Goal: Contribute content: Contribute content

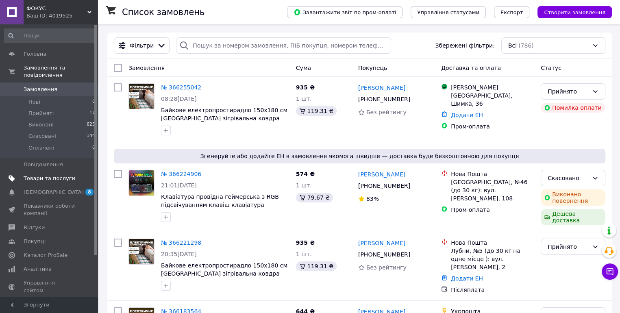
click at [60, 175] on span "Товари та послуги" at bounding box center [50, 178] width 52 height 7
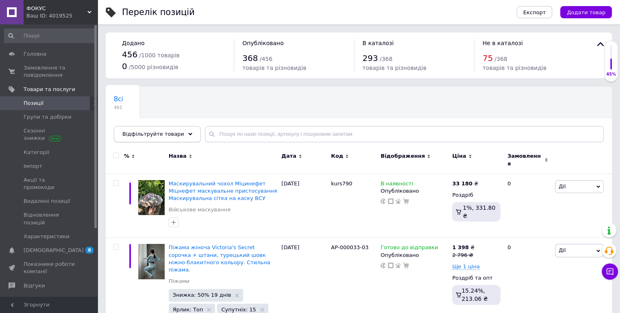
click at [182, 137] on div "Відфільтруйте товари" at bounding box center [157, 134] width 87 height 16
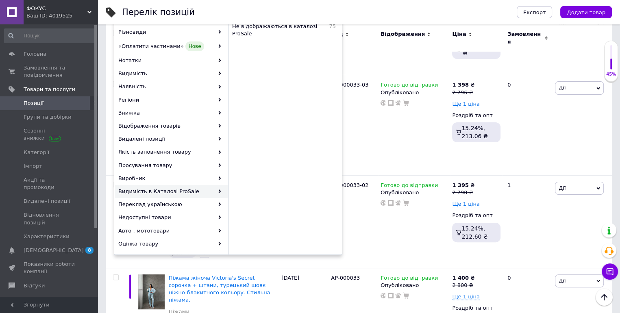
scroll to position [81, 0]
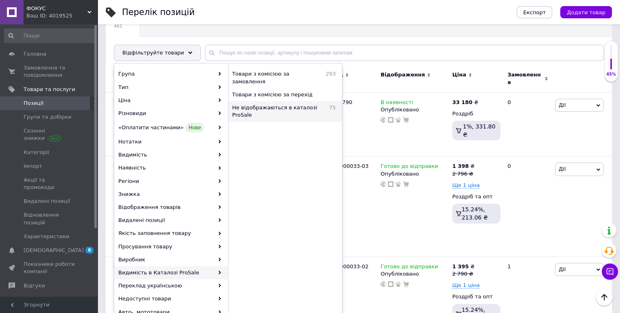
click at [278, 104] on span "Не відображаються в каталозі ProSale" at bounding box center [278, 111] width 93 height 15
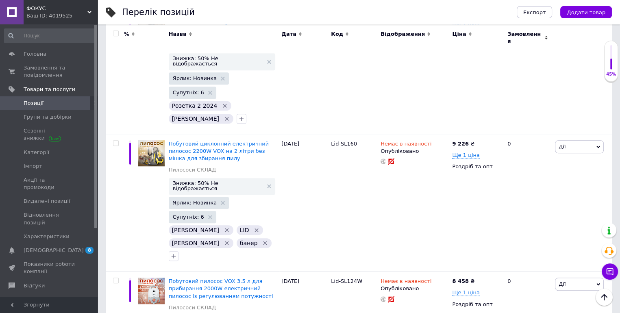
scroll to position [6947, 0]
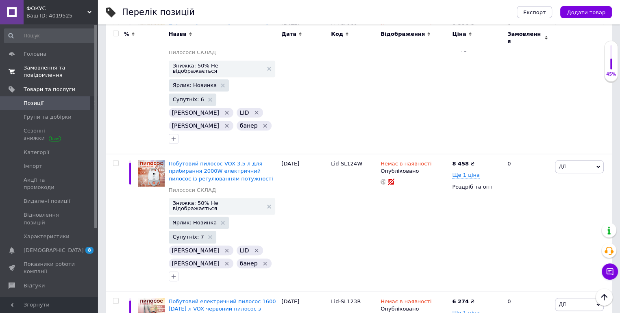
click at [48, 68] on span "Замовлення та повідомлення" at bounding box center [50, 71] width 52 height 15
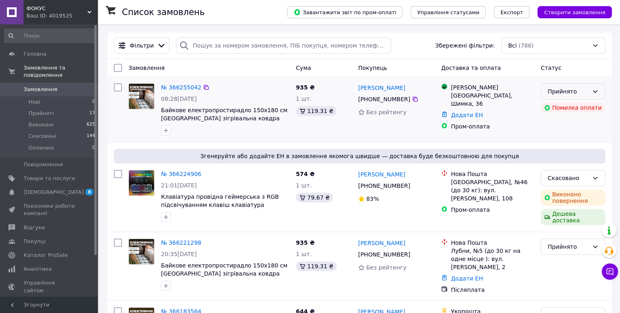
click at [575, 92] on div "Прийнято" at bounding box center [568, 91] width 41 height 9
click at [550, 123] on li "Скасовано" at bounding box center [573, 123] width 64 height 15
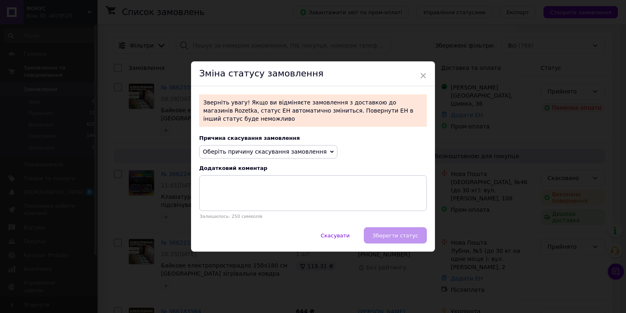
click at [256, 153] on span "Оберіть причину скасування замовлення" at bounding box center [265, 151] width 124 height 7
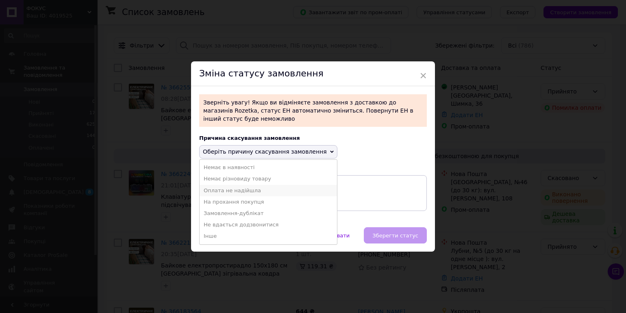
click at [248, 193] on li "Оплата не надійшла" at bounding box center [268, 190] width 137 height 11
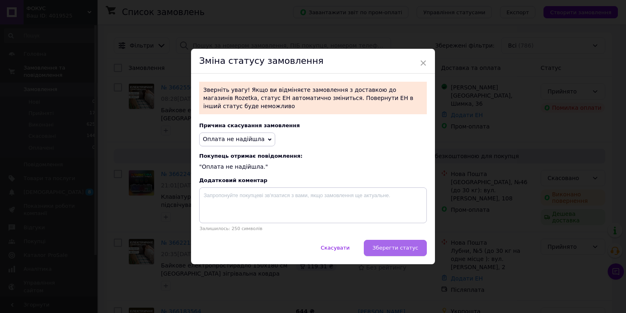
click at [387, 246] on span "Зберегти статус" at bounding box center [395, 248] width 46 height 6
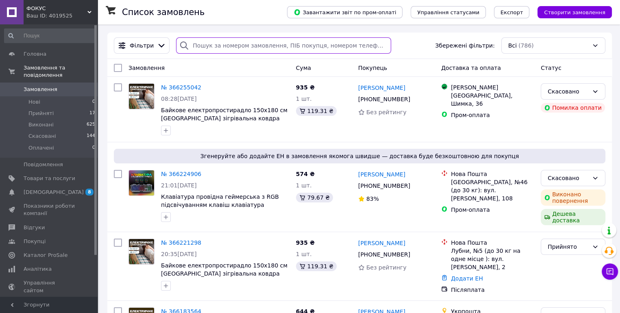
click at [223, 48] on input "search" at bounding box center [283, 45] width 215 height 16
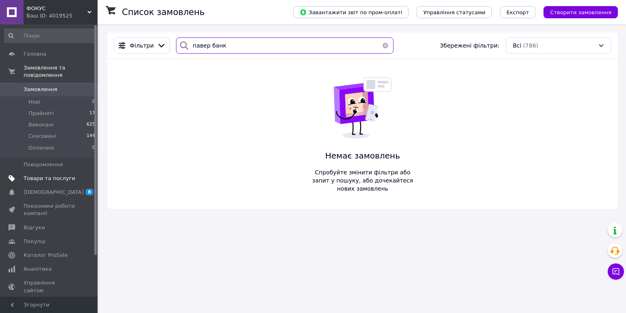
type input "павер банк"
click at [52, 175] on span "Товари та послуги" at bounding box center [50, 178] width 52 height 7
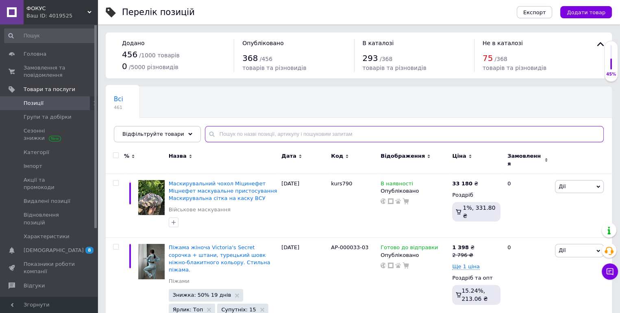
click at [275, 133] on input "text" at bounding box center [404, 134] width 399 height 16
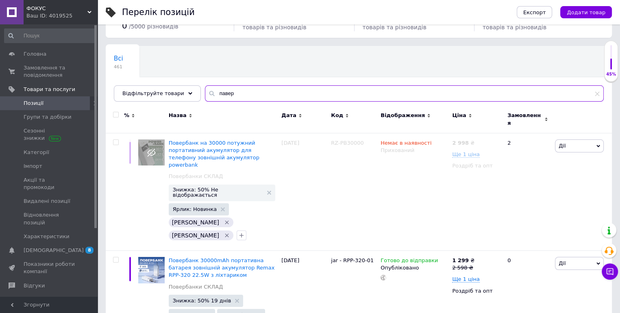
scroll to position [81, 0]
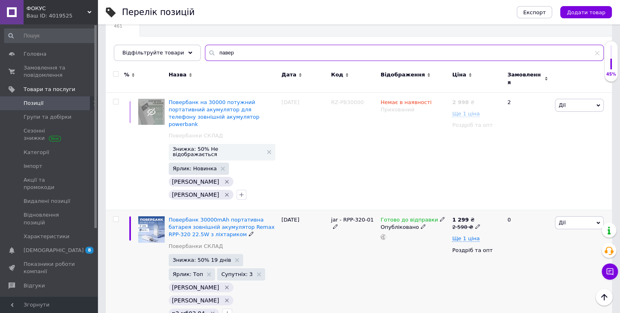
type input "павер"
drag, startPoint x: 332, startPoint y: 191, endPoint x: 368, endPoint y: 189, distance: 35.8
click at [368, 217] on span "jar - RPP-320-01" at bounding box center [352, 220] width 43 height 6
click at [343, 210] on div "jar - RPP-320-01" at bounding box center [354, 269] width 50 height 119
drag, startPoint x: 329, startPoint y: 191, endPoint x: 368, endPoint y: 191, distance: 39.0
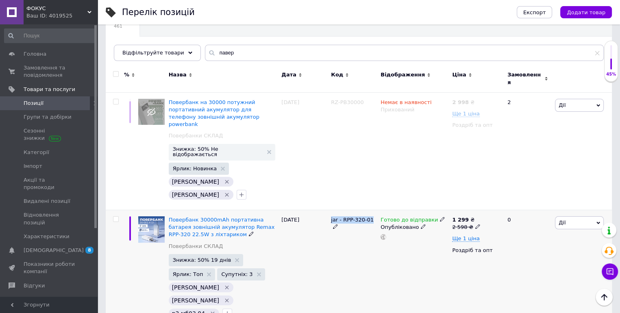
click at [368, 210] on div "jar - RPP-320-01" at bounding box center [354, 269] width 50 height 119
copy span "jar - RPP-320-01"
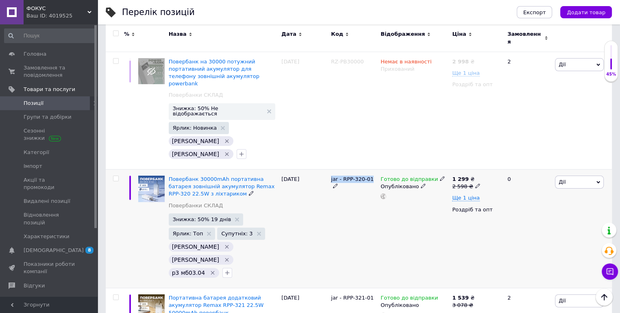
scroll to position [203, 0]
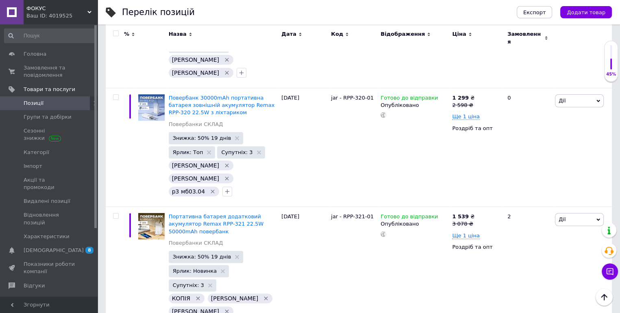
click at [61, 9] on span "ФОКУС" at bounding box center [56, 8] width 61 height 7
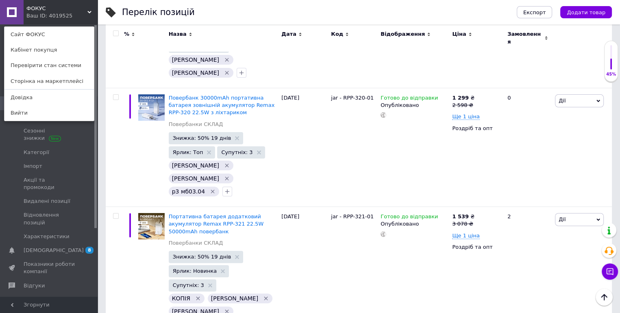
click at [43, 37] on link "Сайт ФОКУС" at bounding box center [48, 34] width 89 height 15
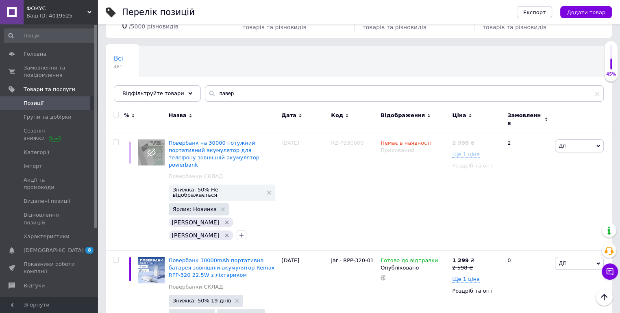
scroll to position [0, 0]
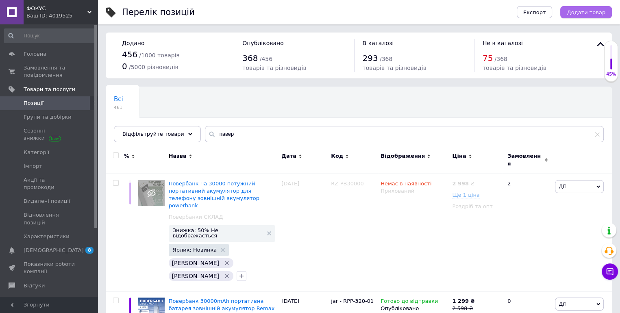
click at [582, 13] on span "Додати товар" at bounding box center [586, 12] width 39 height 6
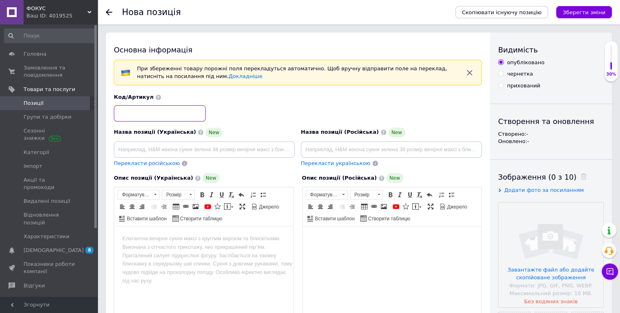
click at [161, 115] on input at bounding box center [160, 113] width 92 height 16
paste input "jar - RPP-320-01"
drag, startPoint x: 159, startPoint y: 113, endPoint x: 128, endPoint y: 111, distance: 31.0
click at [128, 111] on input "jar - RPP-320-01" at bounding box center [160, 113] width 92 height 16
paste input "emax RPP-100"
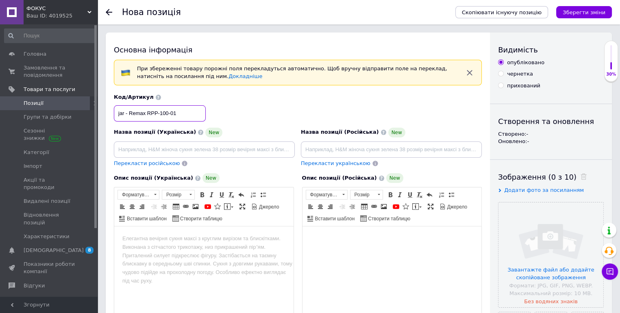
type input "jar - Remax RPP-100-01"
click at [502, 73] on input "чернетка" at bounding box center [500, 73] width 5 height 5
radio input "true"
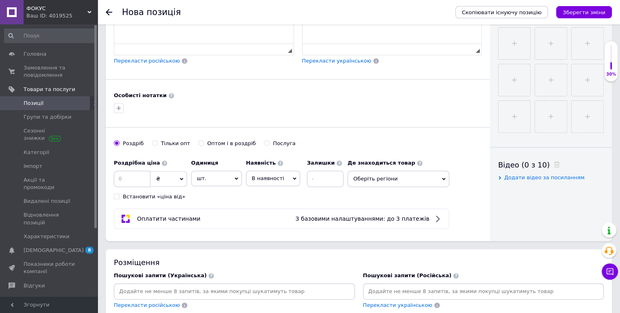
scroll to position [366, 0]
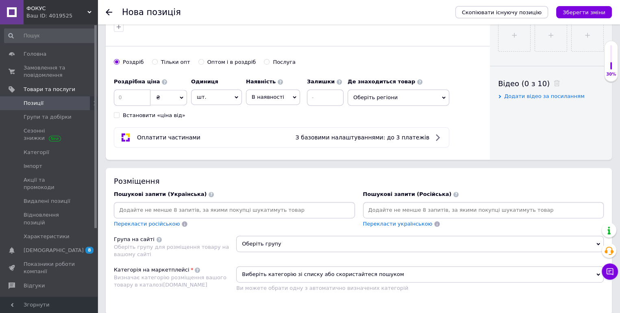
click at [198, 60] on input "Оптом і в роздріб" at bounding box center [200, 61] width 5 height 5
radio input "true"
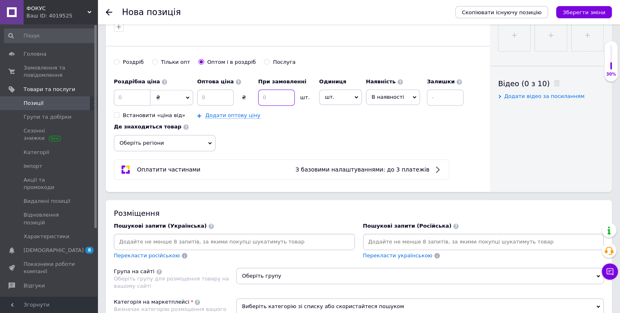
click at [276, 95] on input at bounding box center [276, 97] width 37 height 16
type input "5"
click at [164, 139] on span "Оберіть регіони" at bounding box center [165, 143] width 102 height 16
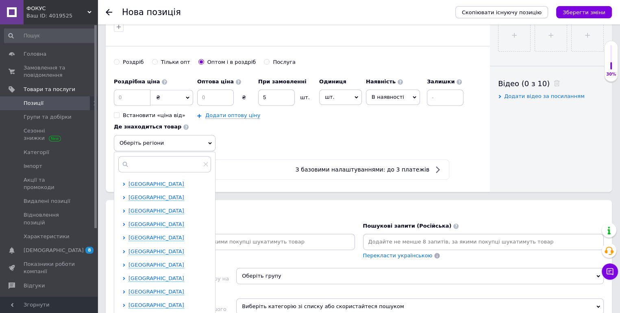
click at [245, 149] on div "Роздрібна ціна ₴ $ EUR CHF GBP ¥ PLN ₸ MDL HUF KGS CNY TRY KRW lei Встановити «…" at bounding box center [298, 112] width 368 height 77
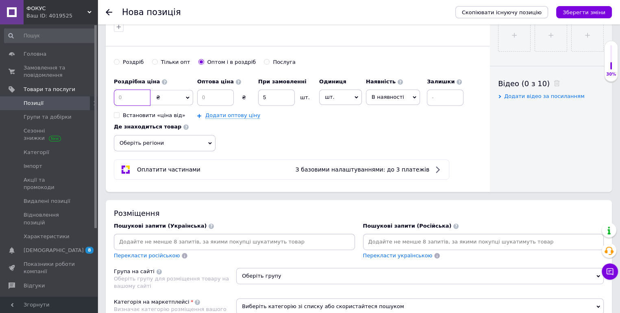
click at [123, 96] on input at bounding box center [132, 97] width 37 height 16
type input "5700"
click at [211, 102] on input at bounding box center [215, 97] width 37 height 16
type input "2850"
drag, startPoint x: 380, startPoint y: 95, endPoint x: 381, endPoint y: 100, distance: 4.8
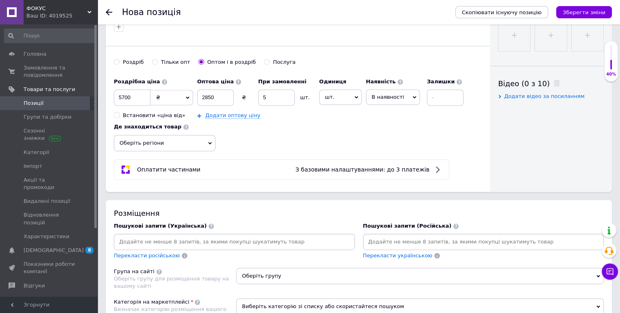
click at [381, 96] on span "В наявності" at bounding box center [388, 97] width 33 height 6
click at [376, 148] on li "Готово до відправки" at bounding box center [392, 148] width 53 height 19
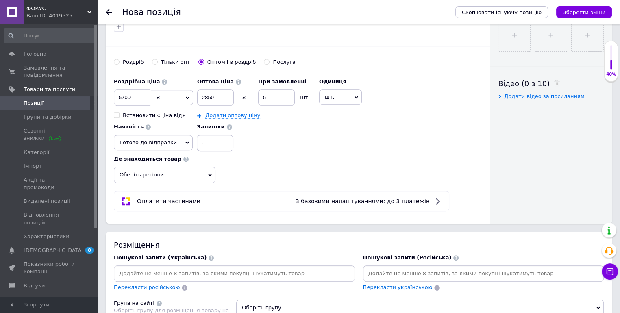
click at [320, 141] on div "Роздрібна ціна 5700 ₴ $ EUR CHF GBP ¥ PLN ₸ MDL HUF KGS CNY TRY KRW lei Встанов…" at bounding box center [298, 128] width 368 height 109
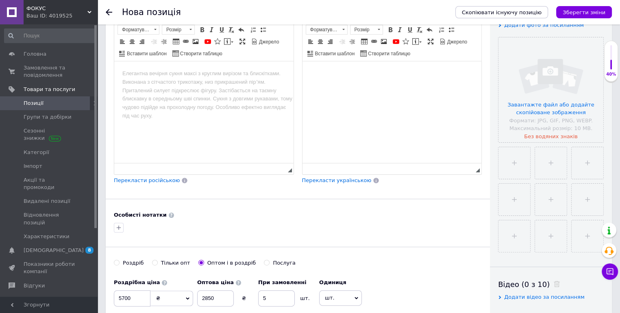
scroll to position [84, 0]
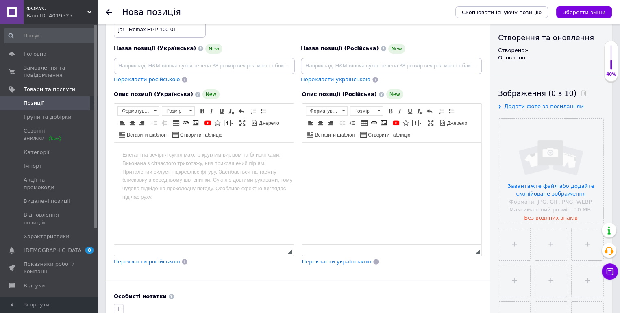
click at [237, 151] on body "Редактор, 41E3F69C-4405-4B86-BF4D-A509DDEE1912" at bounding box center [203, 155] width 163 height 9
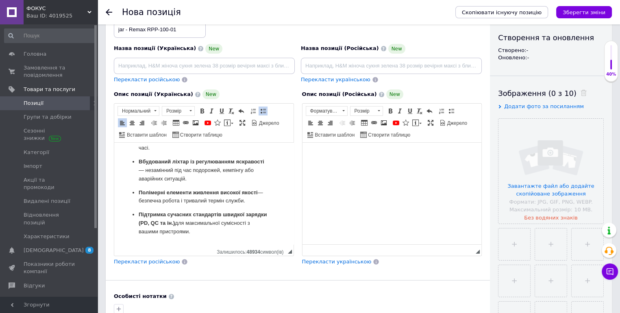
scroll to position [165, 0]
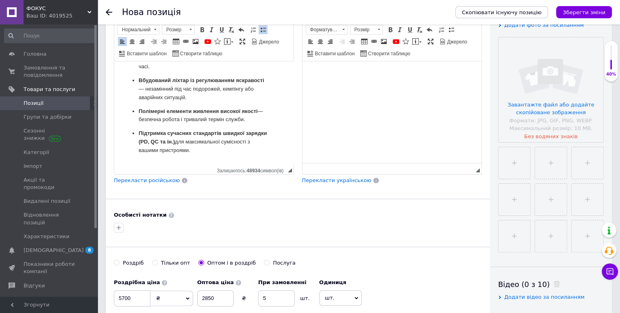
click at [227, 151] on p "Підтримка сучасних стандартів швидкої зарядки (PD, QC та ін.) для максимальної …" at bounding box center [204, 141] width 131 height 25
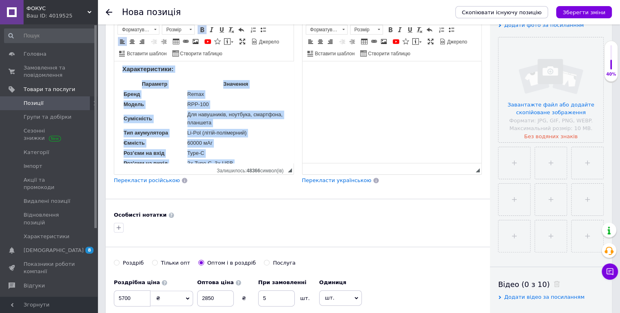
scroll to position [437, 0]
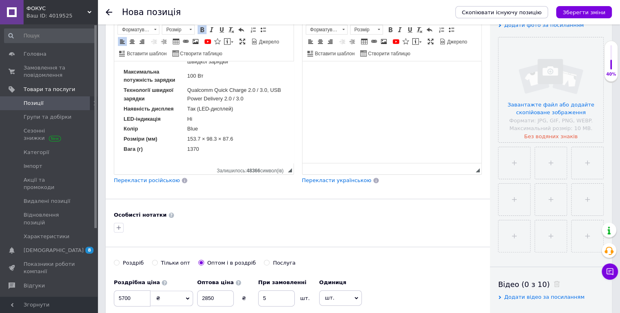
drag, startPoint x: 120, startPoint y: 139, endPoint x: 261, endPoint y: 201, distance: 153.6
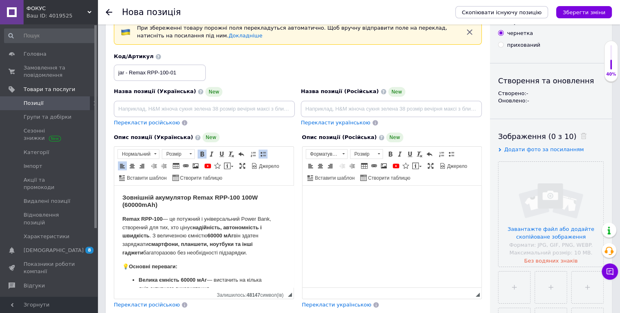
scroll to position [81, 0]
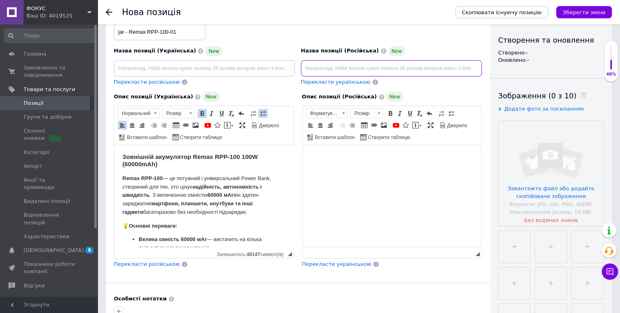
click at [343, 67] on input at bounding box center [391, 68] width 181 height 16
drag, startPoint x: 338, startPoint y: 67, endPoint x: 301, endPoint y: 70, distance: 37.1
click at [273, 75] on div "Назва позиції (Українська) New Перекласти російською Код/Артикул jar - Remax RP…" at bounding box center [298, 49] width 374 height 80
drag, startPoint x: 395, startPoint y: 66, endPoint x: 422, endPoint y: 69, distance: 26.5
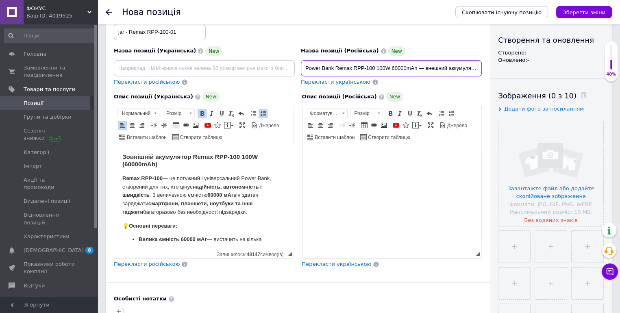
click at [396, 67] on input "Power Bank Remax RPP‑100 100W 60000mAh — внешний аккумулятор с LED‑дисплеем и ф…" at bounding box center [391, 68] width 181 height 16
click at [434, 67] on input "Power Bank Remax RPP‑100 100W 60000mAh — внешний аккумулятор с LED‑дисплеем и ф…" at bounding box center [391, 68] width 181 height 16
click at [417, 94] on div "Опис позиції (Російська) New" at bounding box center [392, 97] width 180 height 10
drag, startPoint x: 420, startPoint y: 68, endPoint x: 422, endPoint y: 72, distance: 4.7
click at [421, 70] on input "Power Bank Remax RPP‑100 100W 60000mAh — внешний аккумулятор с LED‑дисплеем и ф…" at bounding box center [391, 68] width 181 height 16
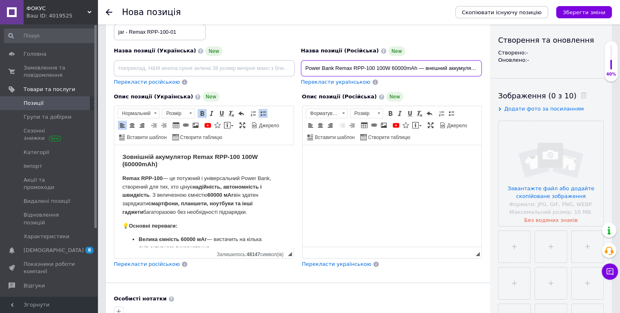
click at [410, 70] on input "Power Bank Remax RPP‑100 100W 60000mAh — внешний аккумулятор с LED‑дисплеем и ф…" at bounding box center [391, 68] width 181 height 16
click at [421, 70] on input "Power Bank Remax RPP‑100 100W 60000mAh — внешний аккумулятор с LED‑дисплеем и ф…" at bounding box center [391, 68] width 181 height 16
drag, startPoint x: 428, startPoint y: 66, endPoint x: 484, endPoint y: 78, distance: 57.1
click at [511, 73] on div "Основна інформація При збереженні товару порожні поля перекладуться автоматично…" at bounding box center [359, 229] width 506 height 557
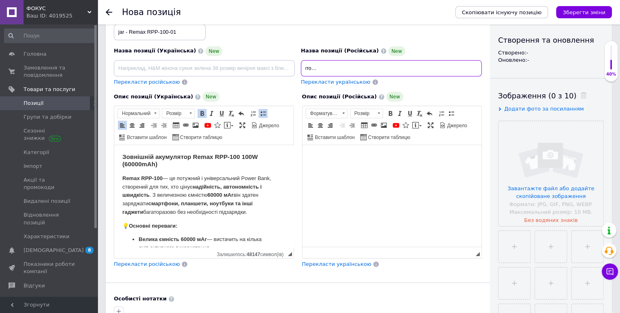
click at [466, 71] on input "Power Bank Remax RPP‑100 100W 60000mAh, внешний аккумулятор с LED‑дисплеем и фо…" at bounding box center [391, 68] width 181 height 16
type input "Power Bank Remax RPP‑100 100W 60000mAh, внешний аккумулятор с LED‑дисплеем и фо…"
drag, startPoint x: 465, startPoint y: 69, endPoint x: 279, endPoint y: 71, distance: 186.2
click at [279, 71] on div "Назва позиції (Українська) New Перекласти російською Код/Артикул jar - Remax RP…" at bounding box center [298, 49] width 374 height 80
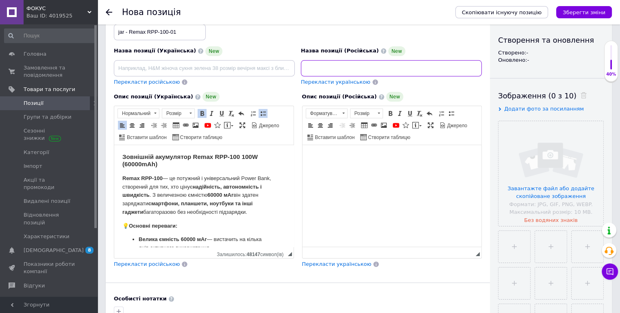
paste input "Power Bank Remax RPP‑100 100W 60000mAh, внешний аккумулятор с LED‑дисплеем и фо…"
type input "Power Bank Remax RPP‑100 100W 60000mAh, внешний аккумулятор с LED‑дисплеем и фо…"
drag, startPoint x: 475, startPoint y: 69, endPoint x: 268, endPoint y: 77, distance: 207.1
click at [268, 77] on div "Назва позиції (Українська) New Перекласти російською Код/Артикул jar - Remax RP…" at bounding box center [298, 49] width 374 height 80
drag, startPoint x: 311, startPoint y: 67, endPoint x: 281, endPoint y: 69, distance: 30.2
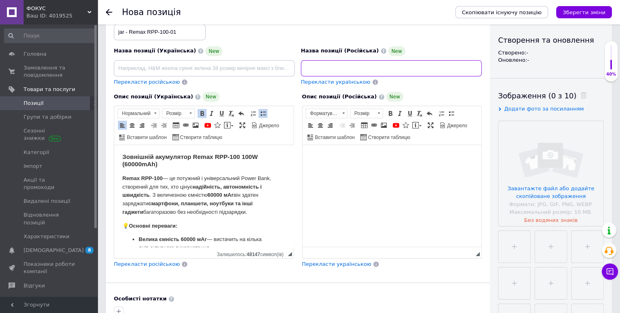
click at [282, 69] on div "Назва позиції (Українська) New Перекласти російською Код/Артикул jar - Remax RP…" at bounding box center [298, 49] width 374 height 80
drag, startPoint x: 311, startPoint y: 67, endPoint x: 285, endPoint y: 68, distance: 26.5
click at [285, 68] on div "Назва позиції (Українська) New Перекласти російською Код/Артикул jar - Remax RP…" at bounding box center [298, 49] width 374 height 80
paste input "Power Bank Remax RPP‑100 100W 60000mAh, внешний аккумулятор с LED‑дисплеем и фо…"
drag, startPoint x: 467, startPoint y: 67, endPoint x: 262, endPoint y: 76, distance: 205.1
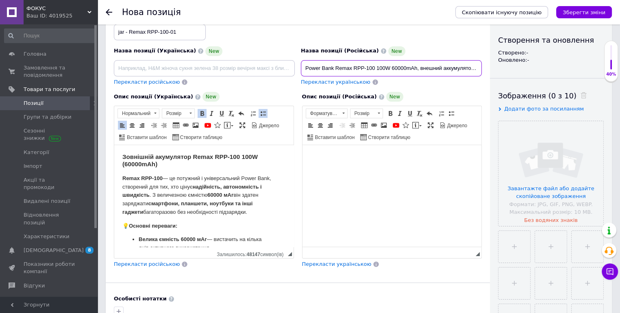
click at [262, 75] on div "Назва позиції (Українська) New Перекласти російською Код/Артикул jar - Remax RP…" at bounding box center [298, 49] width 374 height 80
type input "Power Bank Remax RPP‑100 100W 60000mAh, внешний аккумулятор с LED‑дисплеем и фо…"
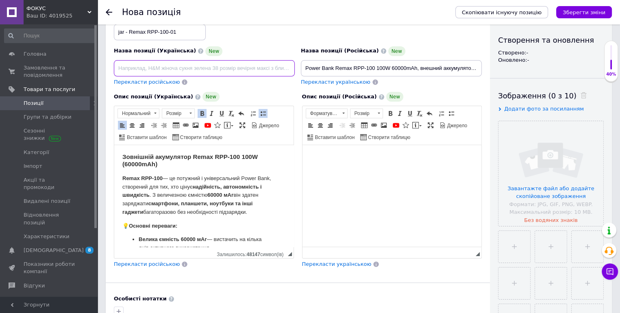
click at [235, 67] on input at bounding box center [204, 68] width 181 height 16
paste input "Power Bank Remax RPP‑100 100W 60000mAh, зовнішній акумулятор з LED‑дисплеєм і л…"
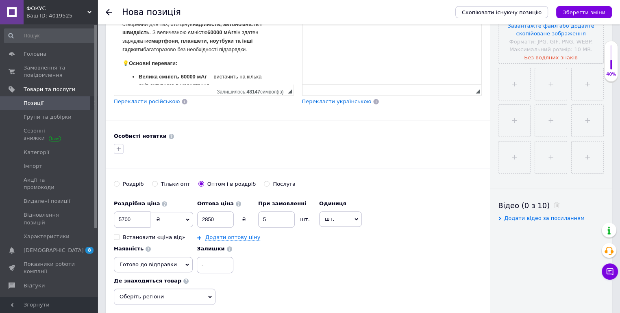
type input "Power Bank Remax RPP‑100 100W 60000mAh, зовнішній акумулятор з LED‑дисплеєм і л…"
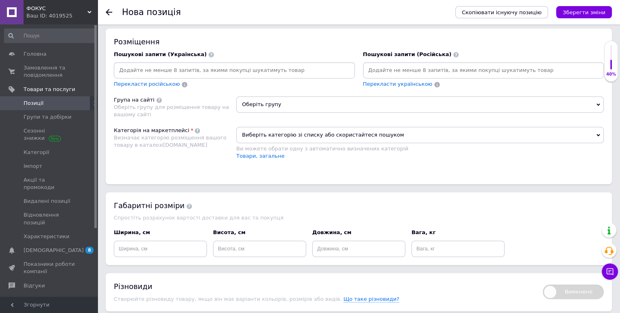
scroll to position [488, 0]
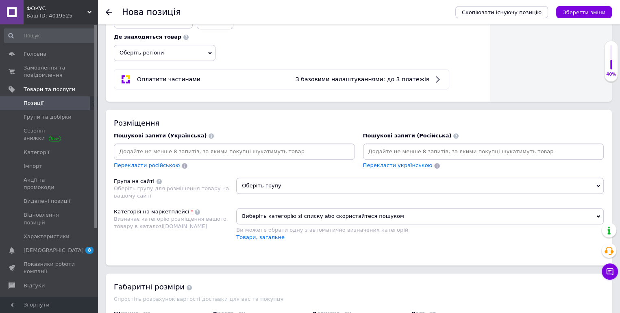
click at [378, 146] on input at bounding box center [484, 152] width 238 height 12
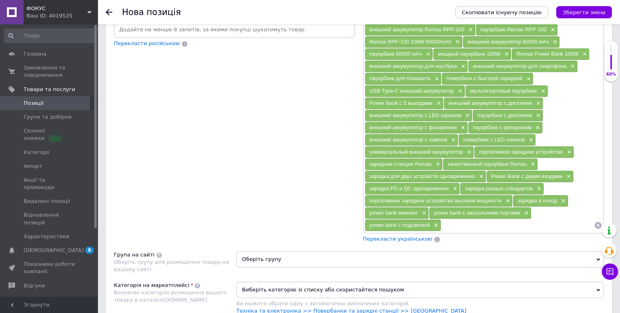
scroll to position [447, 0]
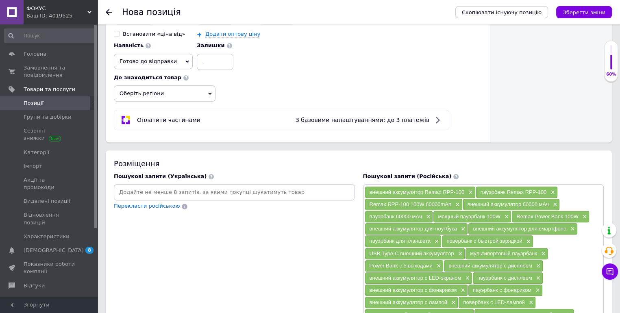
click at [271, 186] on input at bounding box center [234, 192] width 238 height 12
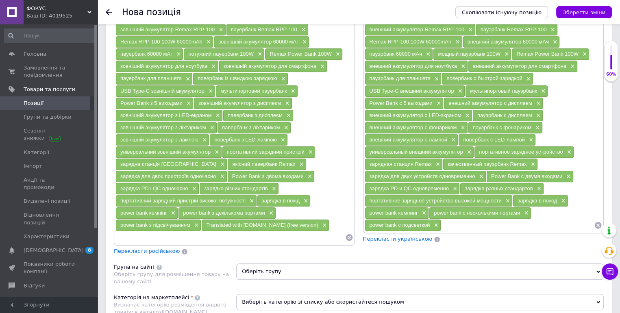
scroll to position [691, 0]
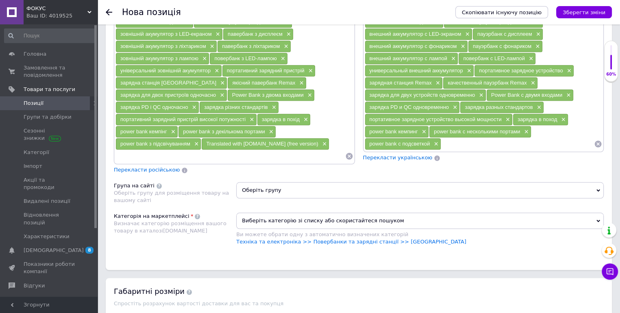
click at [314, 182] on span "Оберіть групу" at bounding box center [420, 190] width 368 height 16
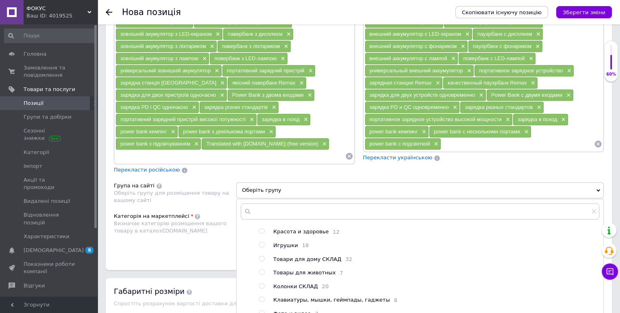
scroll to position [41, 0]
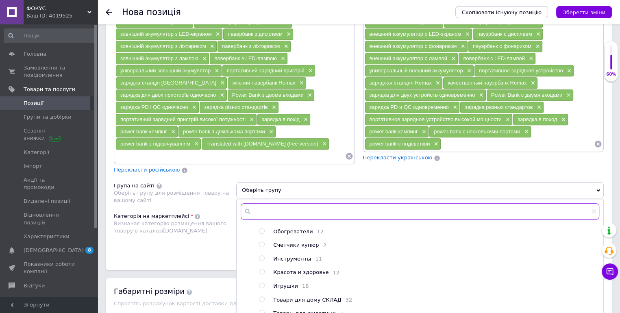
click at [278, 203] on input "text" at bounding box center [420, 211] width 359 height 16
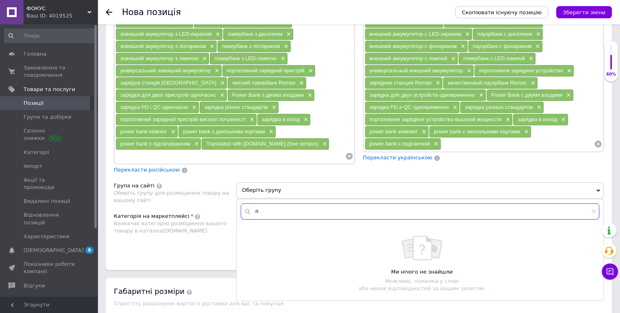
scroll to position [0, 0]
type input "п"
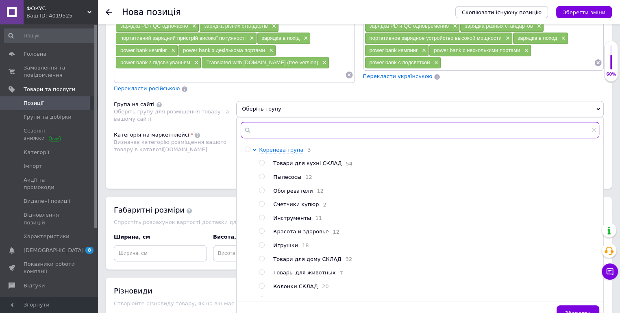
scroll to position [732, 0]
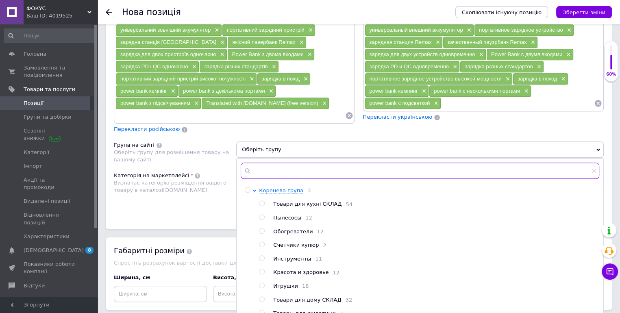
click at [287, 163] on input "text" at bounding box center [420, 171] width 359 height 16
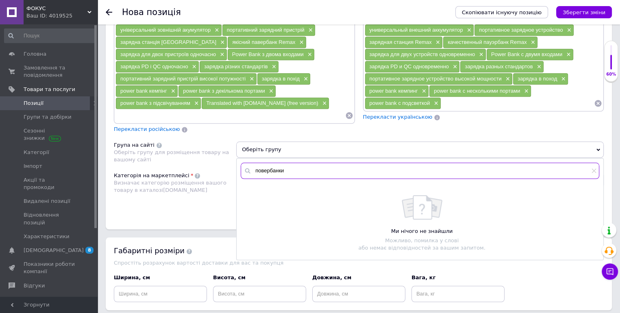
type input "повербанки"
drag, startPoint x: 287, startPoint y: 137, endPoint x: 238, endPoint y: 138, distance: 49.2
click at [238, 159] on div "повербанки" at bounding box center [420, 171] width 367 height 24
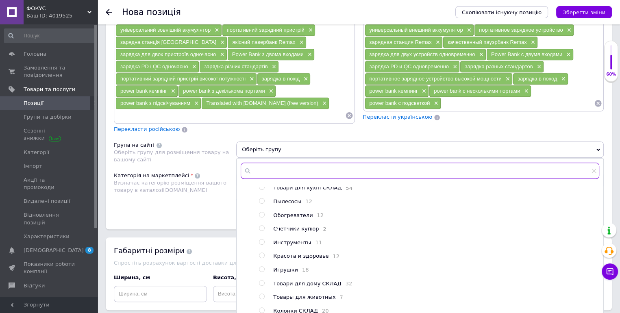
scroll to position [0, 0]
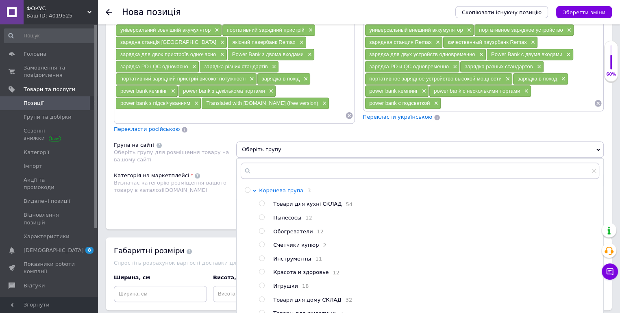
click at [280, 187] on span "Коренева група" at bounding box center [281, 190] width 44 height 6
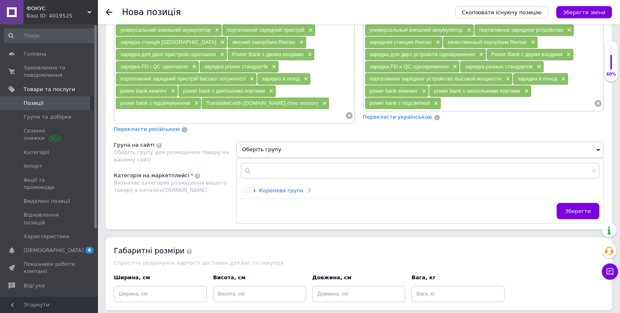
click at [264, 187] on span "Коренева група" at bounding box center [281, 190] width 44 height 6
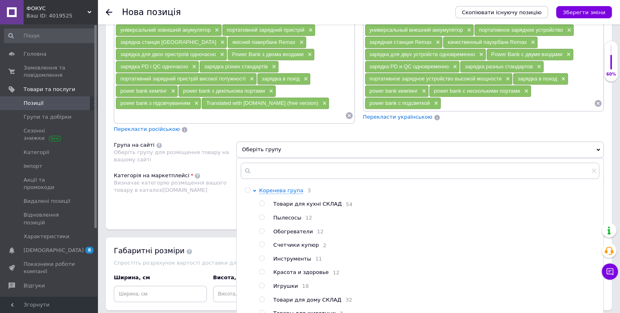
scroll to position [650, 0]
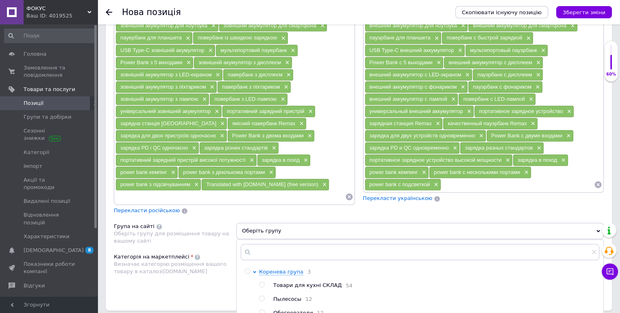
click at [276, 282] on span "Товари для кухні СКЛАД" at bounding box center [307, 285] width 68 height 6
radio input "true"
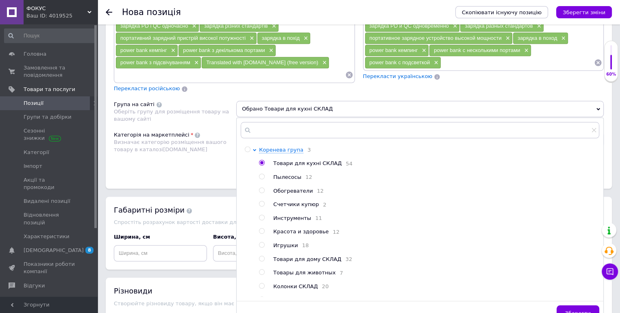
scroll to position [732, 0]
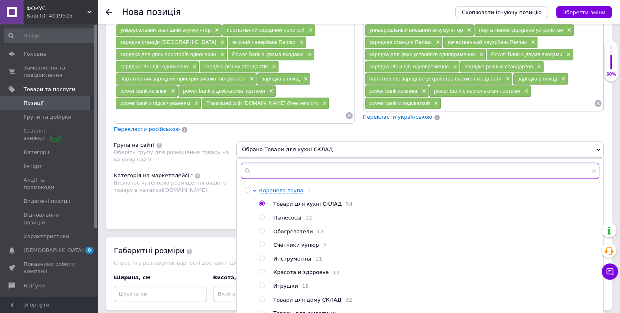
click at [311, 163] on input "text" at bounding box center [420, 171] width 359 height 16
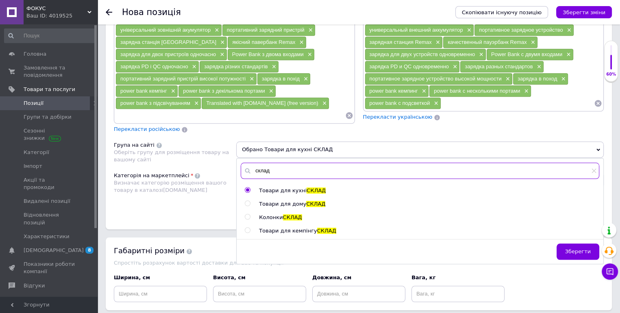
drag, startPoint x: 272, startPoint y: 139, endPoint x: 244, endPoint y: 134, distance: 28.1
click at [244, 163] on div "склад" at bounding box center [420, 171] width 359 height 16
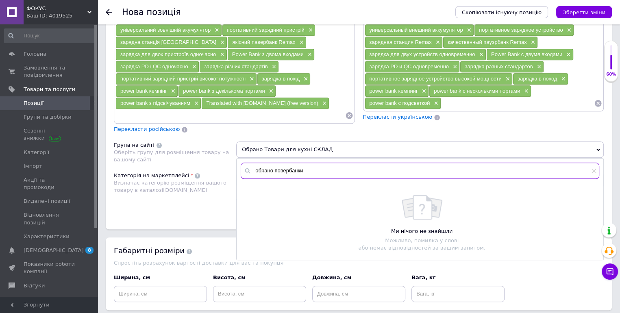
type input "обрано повербанки"
click at [215, 172] on div "Категорія на маркетплейсі Визначає категорію розміщення вашого товару в каталоз…" at bounding box center [175, 192] width 122 height 41
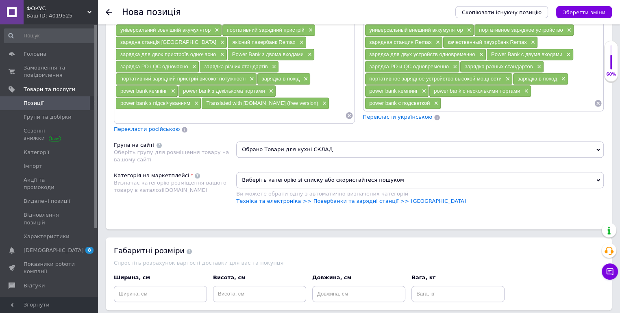
click at [251, 172] on span "Виберіть категорію зі списку або скористайтеся пошуком" at bounding box center [420, 180] width 368 height 16
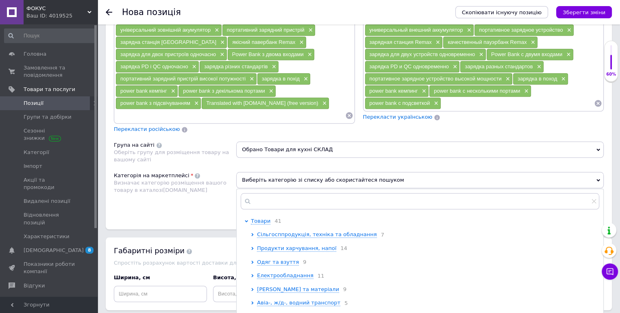
click at [203, 183] on div "Розміщення Пошукові запити (Українська) зовнішній акумулятор Remax RPP-100 × па…" at bounding box center [359, 47] width 506 height 363
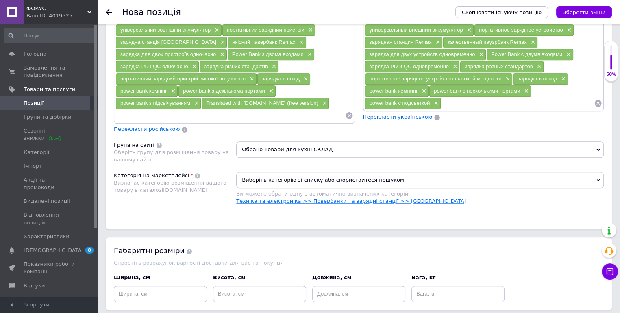
click at [318, 198] on link "Техніка та електроніка >> Повербанки та зарядні станції >> [GEOGRAPHIC_DATA]" at bounding box center [351, 201] width 230 height 6
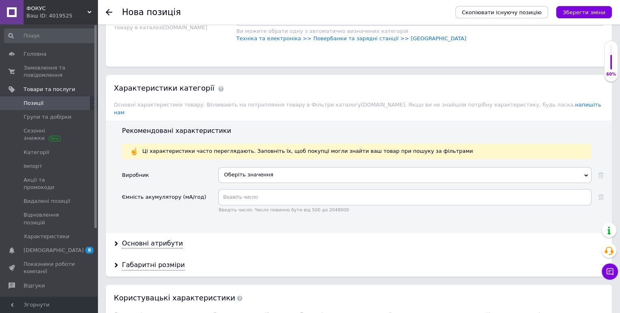
scroll to position [935, 0]
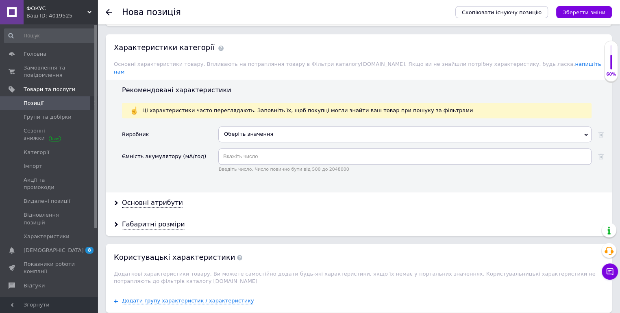
click at [238, 126] on div "Оберіть значення" at bounding box center [404, 133] width 373 height 15
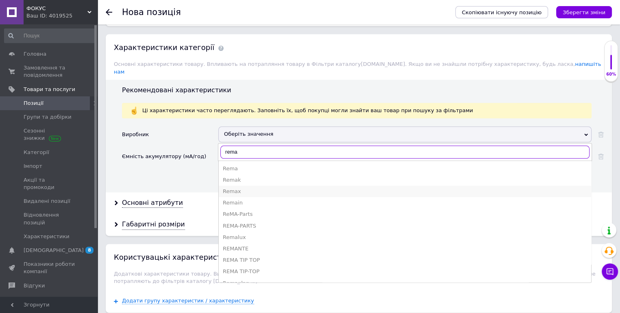
type input "rema"
click at [237, 188] on div "Remax" at bounding box center [405, 191] width 364 height 7
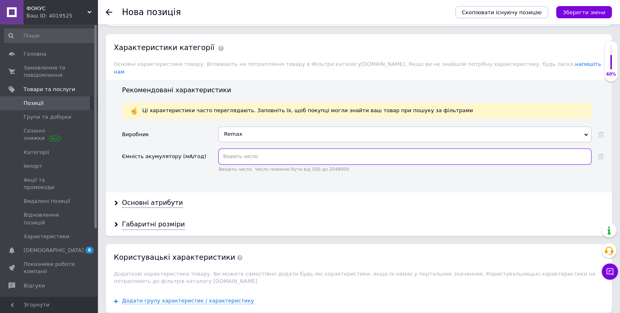
click at [246, 148] on input "text" at bounding box center [404, 156] width 373 height 16
type input "60000"
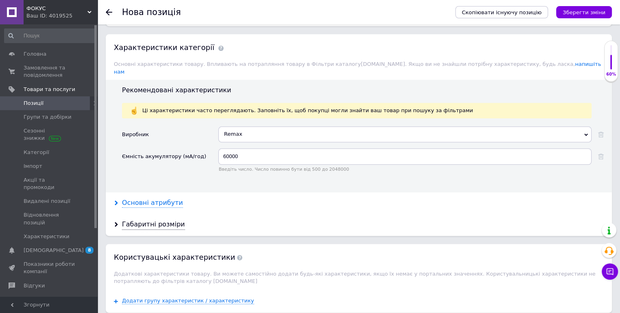
click at [157, 198] on div "Основні атрибути" at bounding box center [152, 202] width 61 height 9
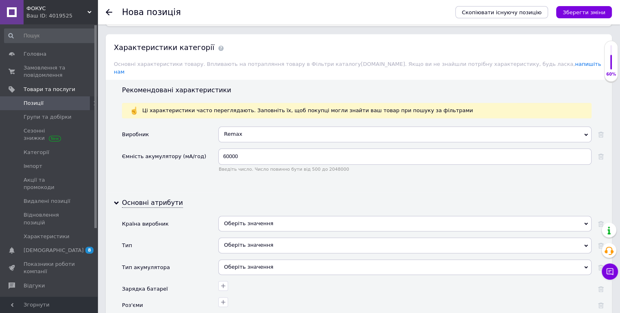
click at [250, 216] on div "Оберіть значення" at bounding box center [404, 223] width 373 height 15
drag, startPoint x: 181, startPoint y: 210, endPoint x: 195, endPoint y: 202, distance: 16.4
click at [182, 237] on div "Тип" at bounding box center [170, 248] width 96 height 22
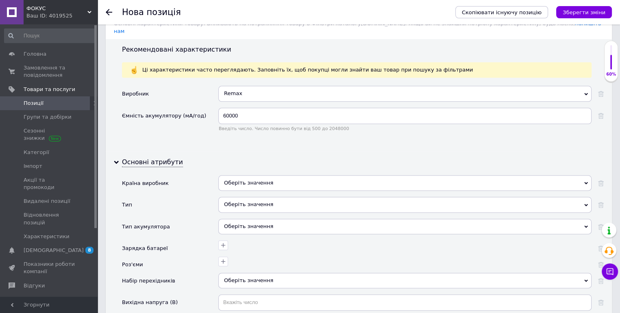
click at [235, 197] on div "Оберіть значення" at bounding box center [404, 204] width 373 height 15
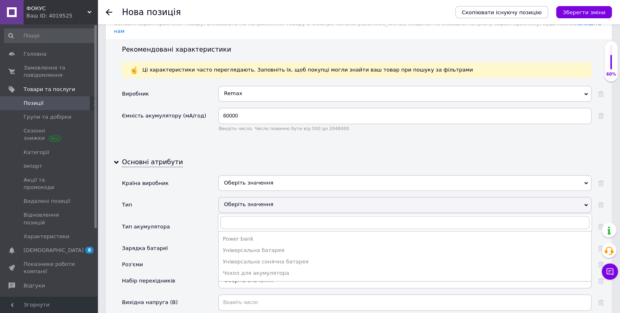
click at [254, 235] on div "Power bank" at bounding box center [405, 238] width 364 height 7
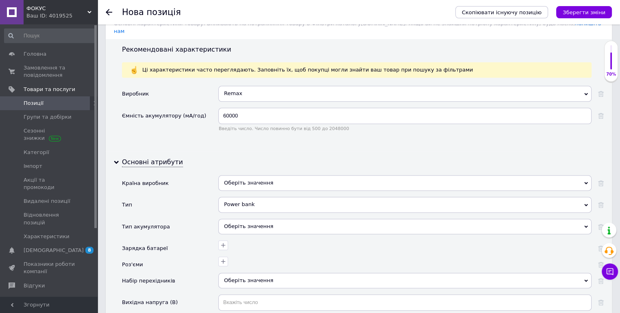
click at [241, 219] on div "Оберіть значення" at bounding box center [404, 226] width 373 height 15
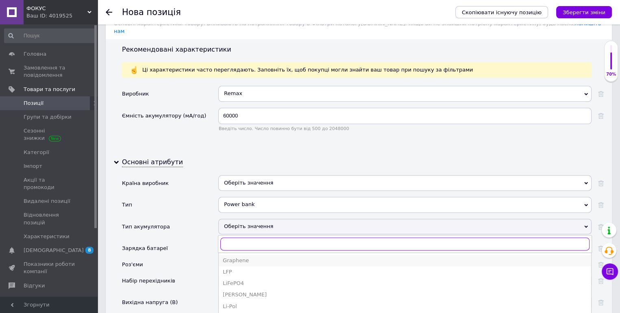
scroll to position [1016, 0]
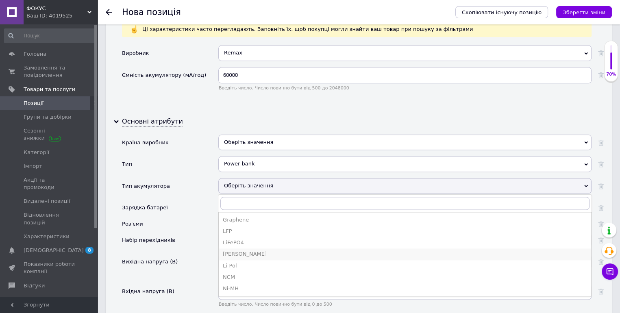
click at [241, 250] on div "[PERSON_NAME]" at bounding box center [405, 253] width 364 height 7
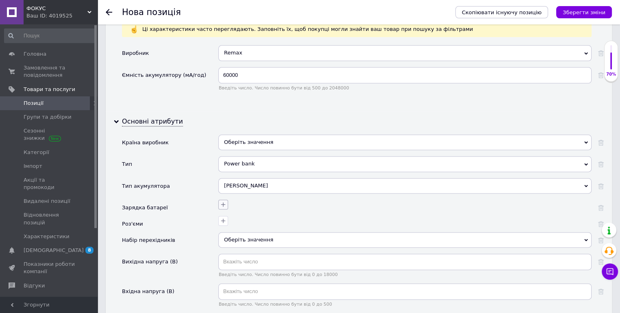
click at [223, 201] on icon "button" at bounding box center [223, 204] width 7 height 7
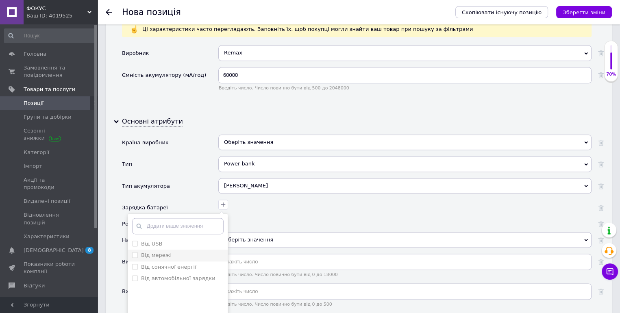
drag, startPoint x: 134, startPoint y: 200, endPoint x: 142, endPoint y: 215, distance: 16.5
click at [134, 241] on USB "Від USB" at bounding box center [134, 243] width 5 height 5
checkbox USB "true"
drag, startPoint x: 132, startPoint y: 234, endPoint x: 160, endPoint y: 254, distance: 34.1
click at [133, 275] on зарядки "Від автомобільної зарядки" at bounding box center [134, 277] width 5 height 5
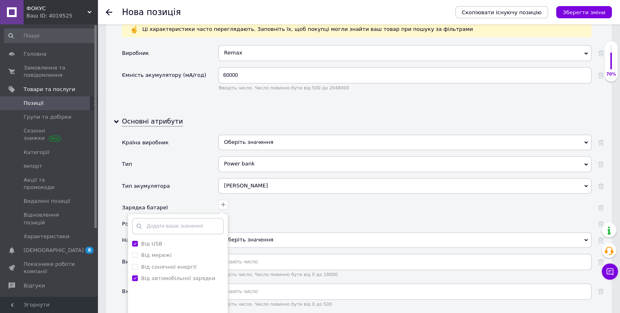
checkbox зарядки "true"
drag, startPoint x: 167, startPoint y: 288, endPoint x: 218, endPoint y: 204, distance: 98.7
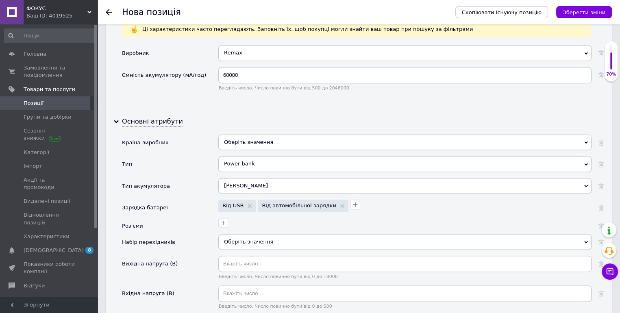
click at [245, 178] on div "[PERSON_NAME]" at bounding box center [404, 185] width 373 height 15
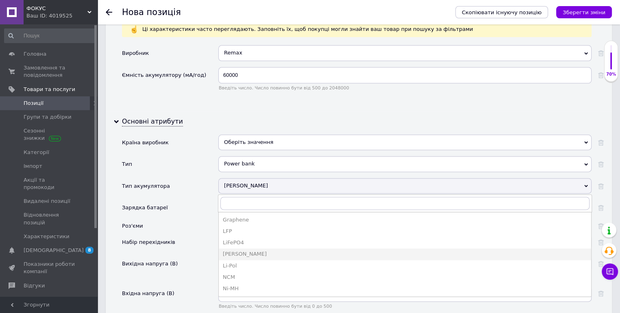
click at [235, 262] on div "Li-Pol" at bounding box center [405, 265] width 364 height 7
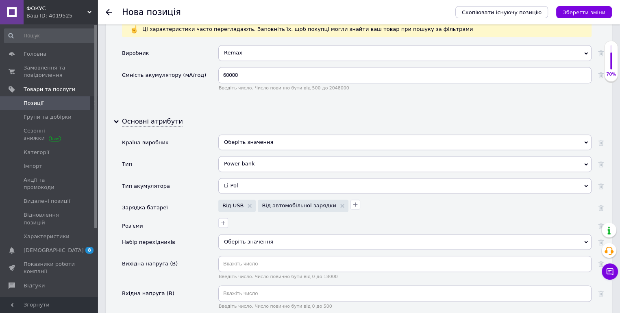
scroll to position [1057, 0]
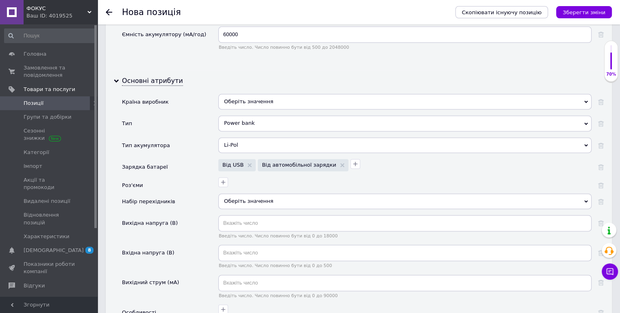
click at [221, 179] on icon "button" at bounding box center [223, 182] width 7 height 7
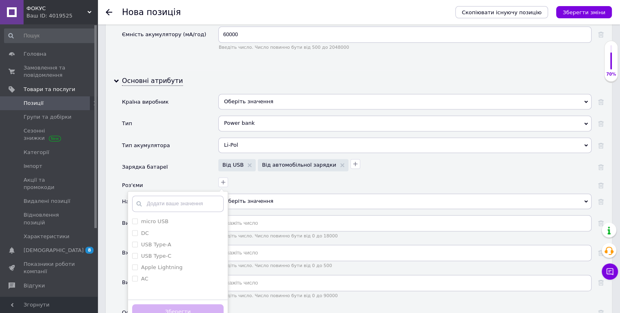
click at [153, 177] on div "Роз'єми" at bounding box center [170, 185] width 96 height 16
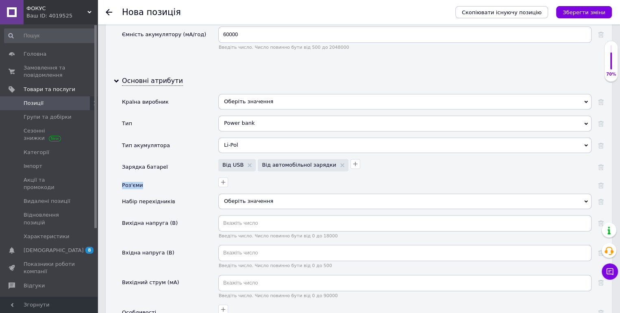
drag, startPoint x: 143, startPoint y: 142, endPoint x: 123, endPoint y: 142, distance: 19.5
click at [122, 177] on div "Роз'єми" at bounding box center [170, 185] width 96 height 16
copy div "Роз'єми"
click at [225, 179] on icon "button" at bounding box center [223, 182] width 7 height 7
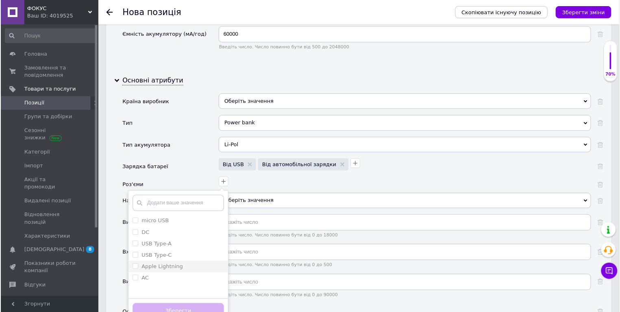
scroll to position [1098, 0]
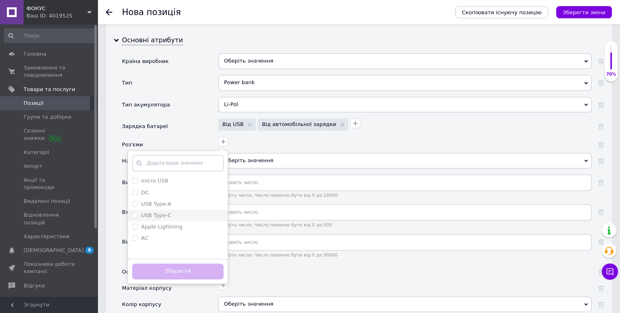
click at [135, 201] on Type-A "USB Type-A" at bounding box center [134, 203] width 5 height 5
checkbox Type-A "true"
click at [137, 212] on Type-C "USB Type-C" at bounding box center [134, 214] width 5 height 5
checkbox Type-C "true"
drag, startPoint x: 173, startPoint y: 228, endPoint x: 192, endPoint y: 210, distance: 25.9
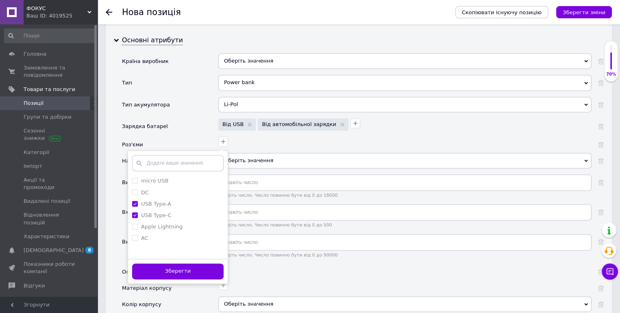
click at [173, 263] on button "Зберегти" at bounding box center [177, 271] width 91 height 16
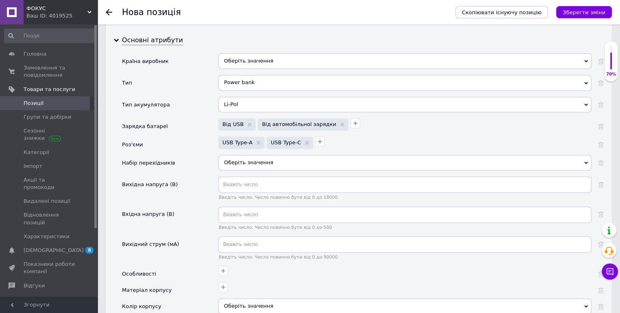
click at [240, 159] on span "Оберіть значення" at bounding box center [248, 162] width 49 height 6
click at [187, 207] on div "Вхідна напруга (В)" at bounding box center [170, 222] width 96 height 30
drag, startPoint x: 169, startPoint y: 121, endPoint x: 122, endPoint y: 120, distance: 46.8
click at [122, 155] on div "Набір перехідників" at bounding box center [170, 166] width 96 height 22
copy div "Набір перехідників"
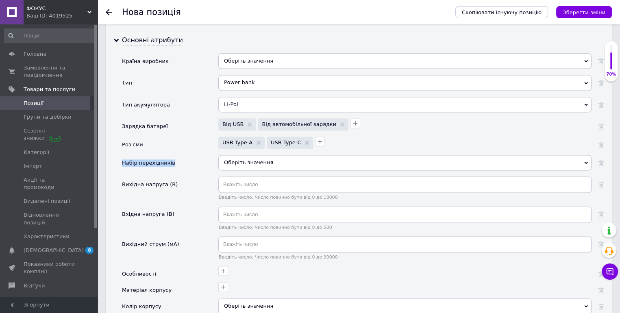
click at [241, 159] on span "Оберіть значення" at bounding box center [248, 162] width 49 height 6
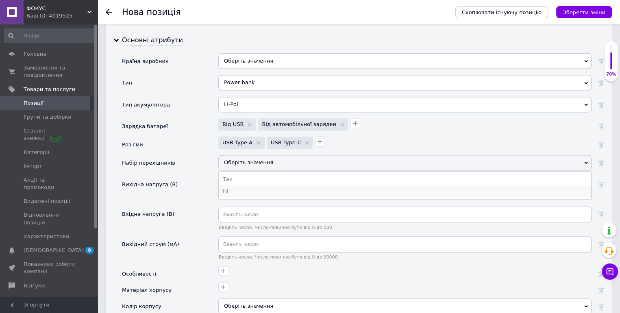
click at [226, 185] on li "Ні" at bounding box center [405, 190] width 372 height 11
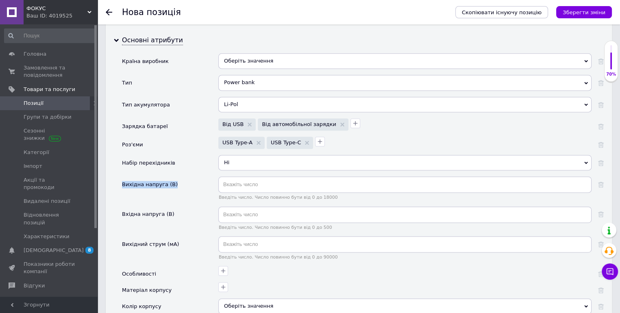
drag, startPoint x: 168, startPoint y: 141, endPoint x: 122, endPoint y: 142, distance: 46.8
click at [122, 142] on div "Основні атрибути Країна виробник Оберіть значення [GEOGRAPHIC_DATA] [GEOGRAPHIC…" at bounding box center [359, 317] width 506 height 575
drag, startPoint x: 163, startPoint y: 163, endPoint x: 169, endPoint y: 157, distance: 8.9
click at [163, 207] on div "Вхідна напруга (В)" at bounding box center [148, 215] width 52 height 16
drag, startPoint x: 169, startPoint y: 139, endPoint x: 123, endPoint y: 137, distance: 46.4
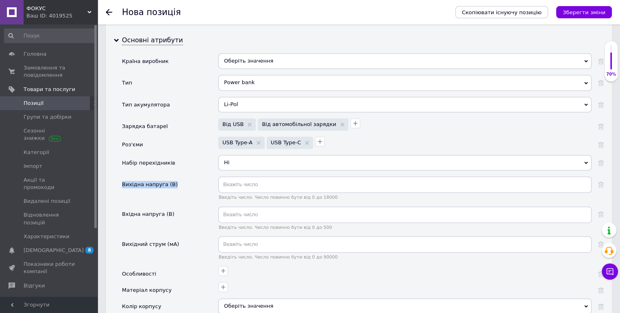
click at [123, 176] on div "Вихідна напруга (В)" at bounding box center [170, 191] width 96 height 30
copy div "Вихідна напруга (В)"
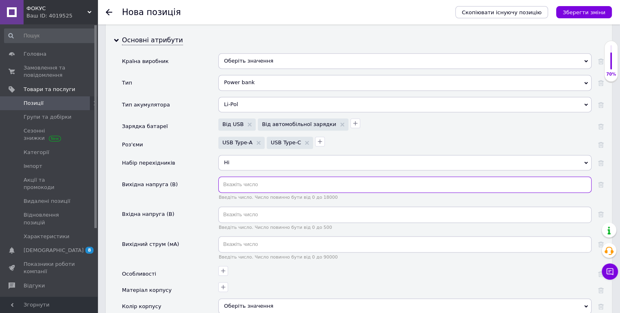
click at [237, 176] on input "text" at bounding box center [404, 184] width 373 height 16
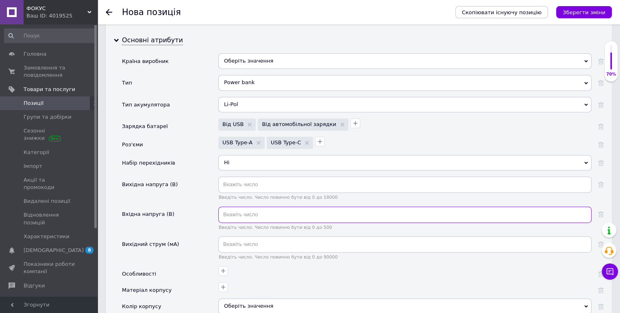
click at [246, 207] on input "text" at bounding box center [404, 215] width 373 height 16
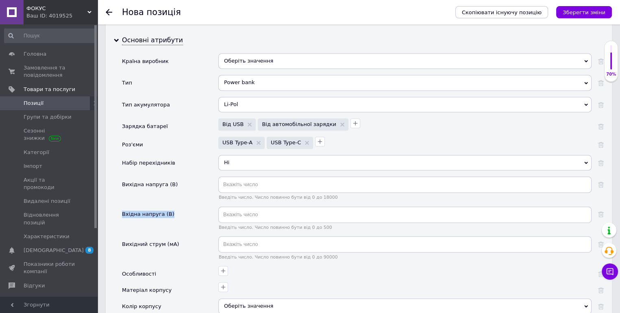
drag, startPoint x: 164, startPoint y: 170, endPoint x: 124, endPoint y: 173, distance: 40.4
click at [123, 207] on div "Вхідна напруга (В)" at bounding box center [170, 222] width 96 height 30
copy div "Вхідна напруга (В)"
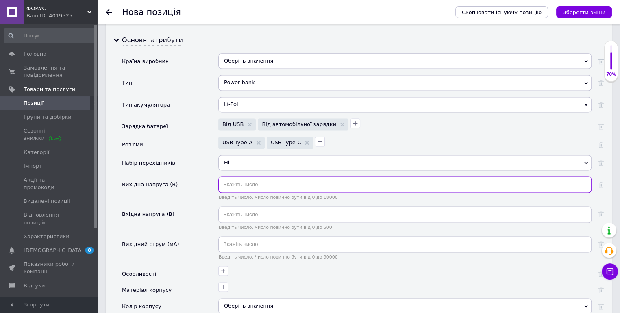
click at [230, 176] on input "text" at bounding box center [404, 184] width 373 height 16
type input "5"
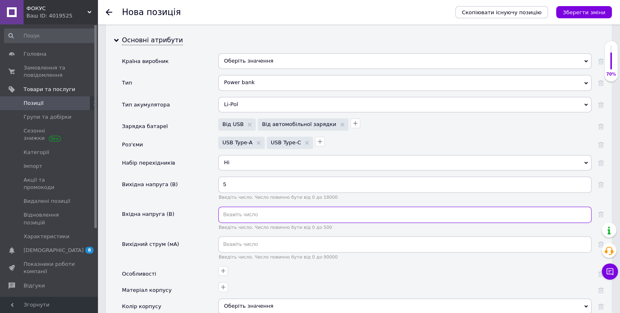
click at [239, 207] on input "text" at bounding box center [404, 215] width 373 height 16
type input "5"
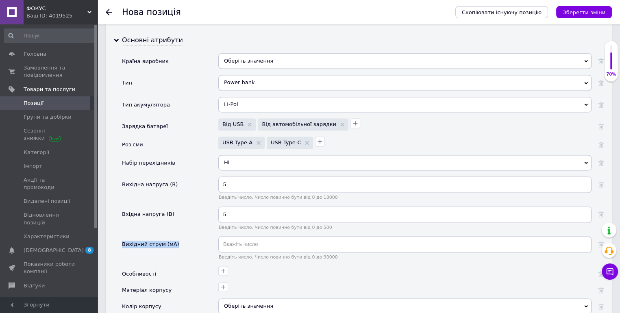
drag, startPoint x: 172, startPoint y: 201, endPoint x: 122, endPoint y: 202, distance: 49.2
click at [122, 236] on div "Вихідний струм (мА)" at bounding box center [170, 251] width 96 height 30
copy div "Вихідний струм (мА)"
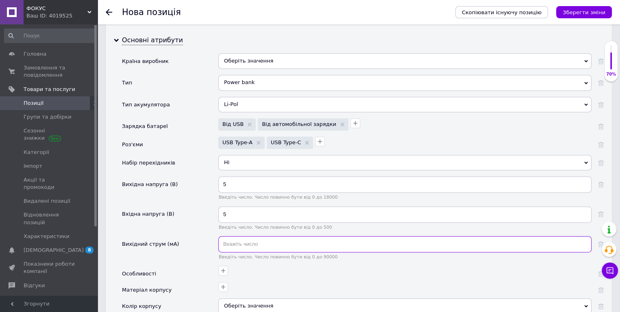
click at [235, 236] on input "text" at bounding box center [404, 244] width 373 height 16
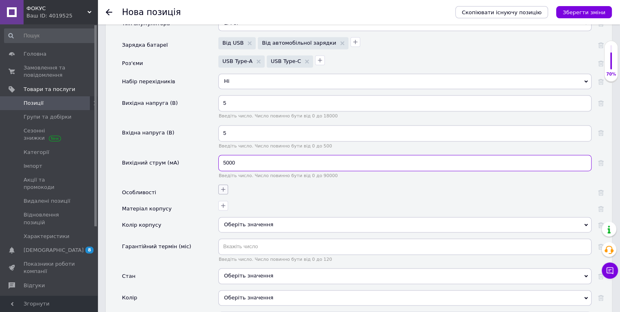
type input "5000"
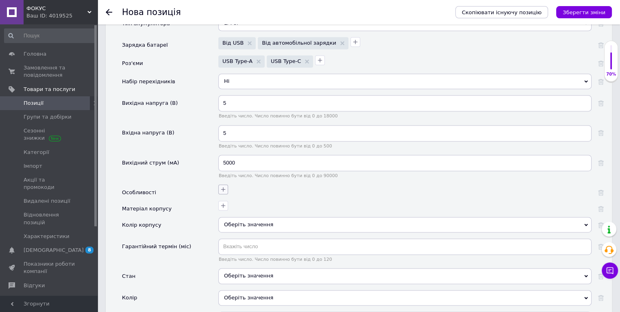
click at [224, 186] on icon "button" at bounding box center [223, 189] width 7 height 7
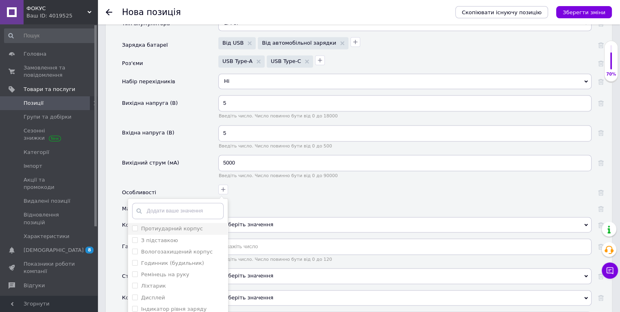
click at [134, 226] on корпус "Протиударний корпус" at bounding box center [134, 228] width 5 height 5
checkbox корпус "true"
click at [134, 272] on руку "Ремінець на руку" at bounding box center [134, 274] width 5 height 5
checkbox руку "true"
click at [135, 283] on input "Ліхтарик" at bounding box center [134, 285] width 5 height 5
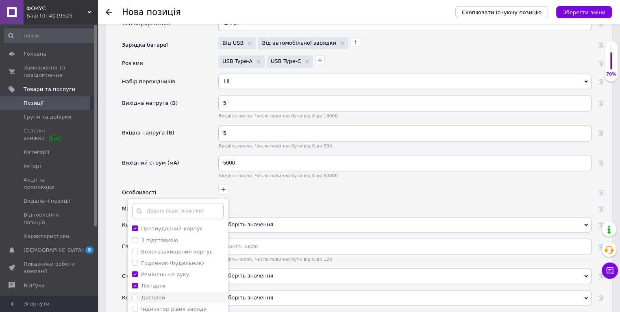
checkbox input "true"
click at [137, 295] on input "Дисплей" at bounding box center [134, 297] width 5 height 5
checkbox input "true"
click at [135, 249] on корпус "Вологозахищений корпус" at bounding box center [134, 251] width 5 height 5
checkbox корпус "true"
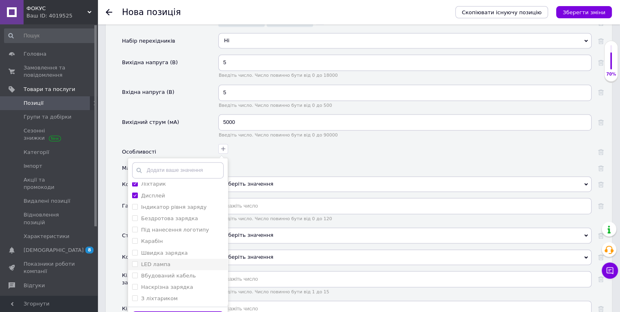
scroll to position [21, 0]
click at [134, 222] on input "Ліхтарик" at bounding box center [134, 224] width 5 height 5
checkbox input "false"
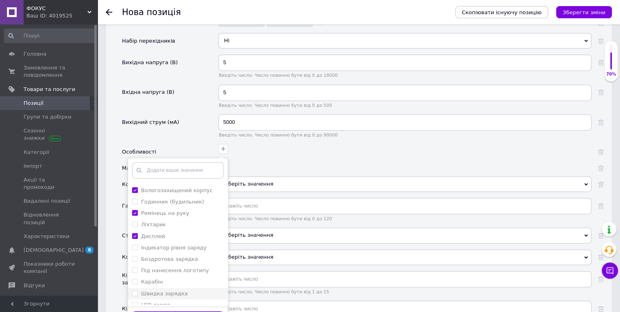
scroll to position [61, 0]
click at [135, 296] on ліхтариком "З ліхтариком" at bounding box center [134, 298] width 5 height 5
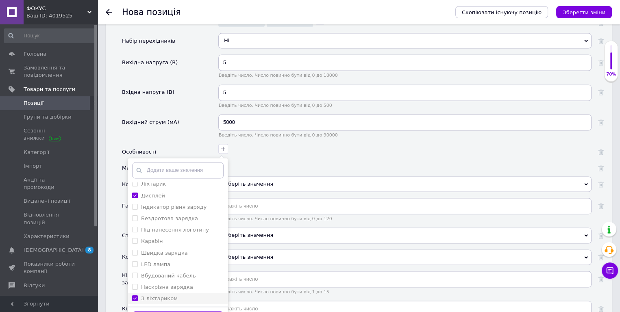
checkbox ліхтариком "true"
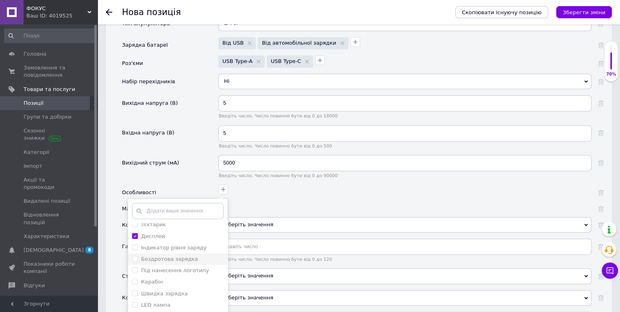
scroll to position [1220, 0]
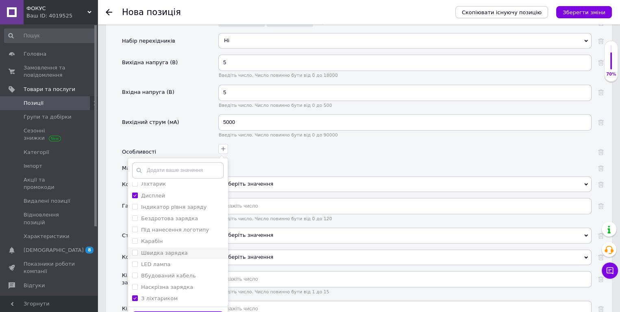
click at [133, 250] on зарядка "Швидка зарядка" at bounding box center [134, 252] width 5 height 5
checkbox зарядка "true"
click at [136, 204] on заряду "Індикатор рівня заряду" at bounding box center [134, 206] width 5 height 5
checkbox заряду "true"
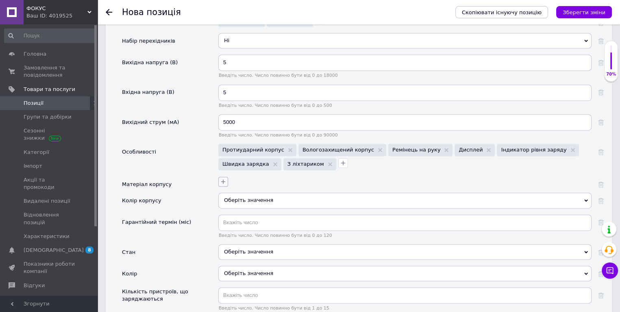
click at [223, 180] on icon "button" at bounding box center [223, 182] width 4 height 4
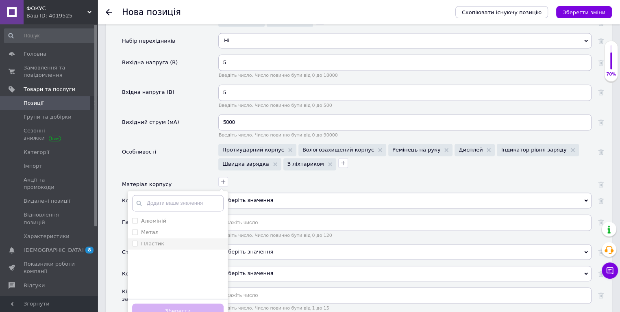
click at [133, 241] on input "Пластик" at bounding box center [134, 243] width 5 height 5
checkbox input "true"
click at [168, 304] on button "Зберегти" at bounding box center [177, 312] width 91 height 16
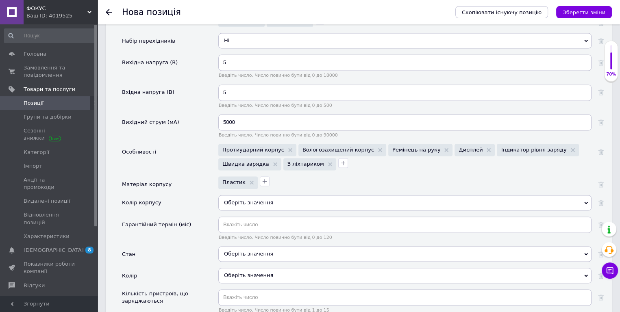
click at [231, 195] on div "Оберіть значення" at bounding box center [404, 202] width 373 height 15
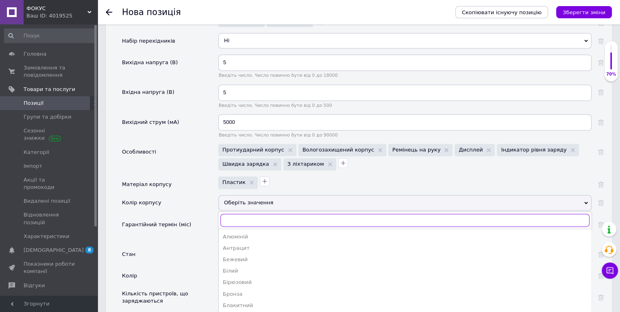
click at [230, 214] on input "text" at bounding box center [404, 220] width 369 height 13
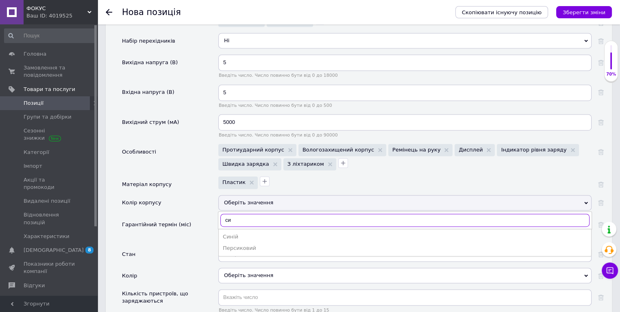
type input "с"
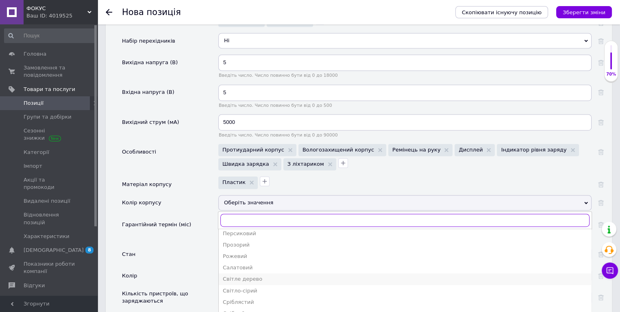
scroll to position [285, 0]
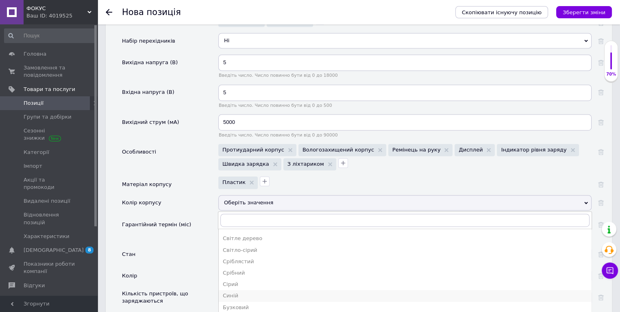
click at [226, 292] on div "Синій" at bounding box center [405, 295] width 364 height 7
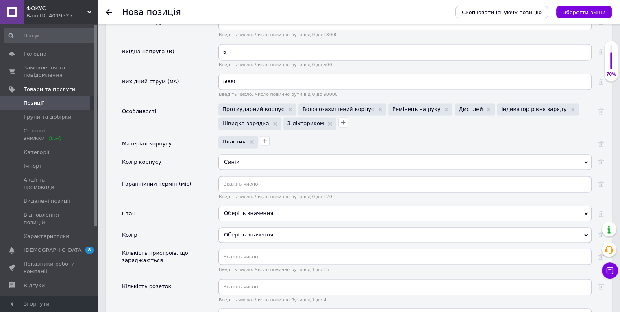
scroll to position [1301, 0]
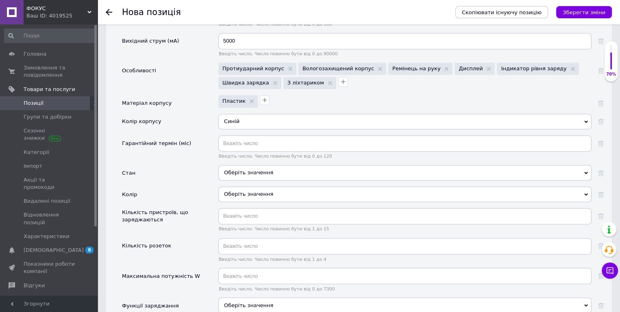
click at [253, 165] on div "Оберіть значення" at bounding box center [404, 172] width 373 height 15
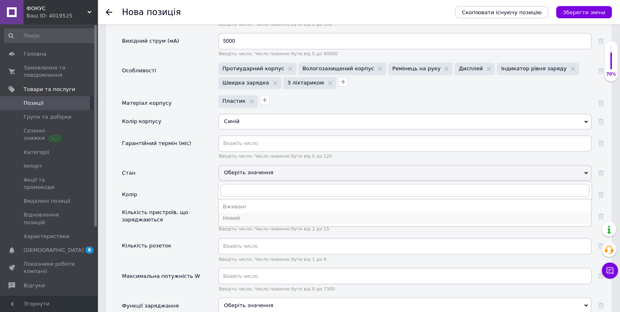
click at [237, 215] on div "Новий" at bounding box center [405, 218] width 364 height 7
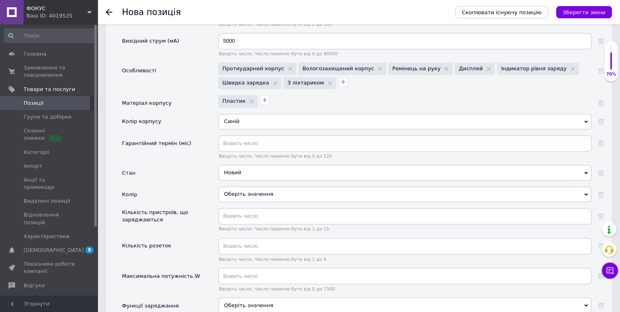
click at [255, 187] on div "Оберіть значення" at bounding box center [404, 194] width 373 height 15
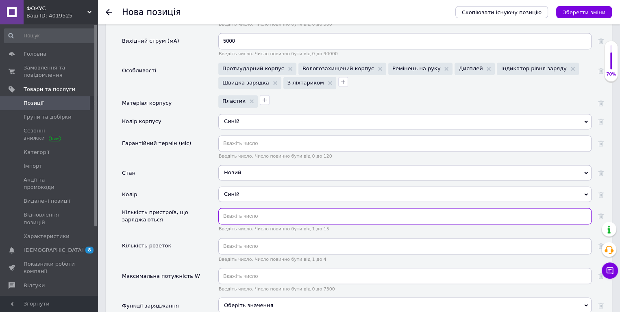
click at [244, 208] on input "text" at bounding box center [404, 216] width 373 height 16
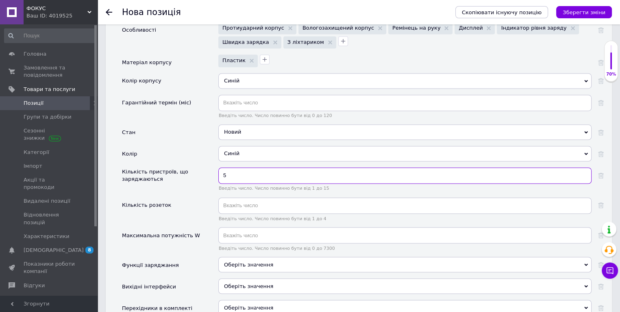
type input "5"
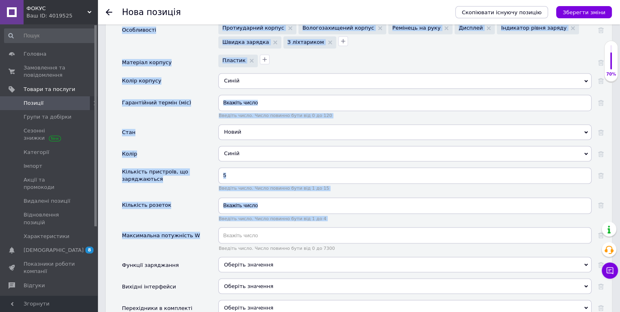
drag, startPoint x: 190, startPoint y: 189, endPoint x: 122, endPoint y: 191, distance: 68.3
click at [122, 191] on div "Основні атрибути Країна виробник Оберіть значення [GEOGRAPHIC_DATA] [GEOGRAPHIC…" at bounding box center [359, 83] width 506 height 594
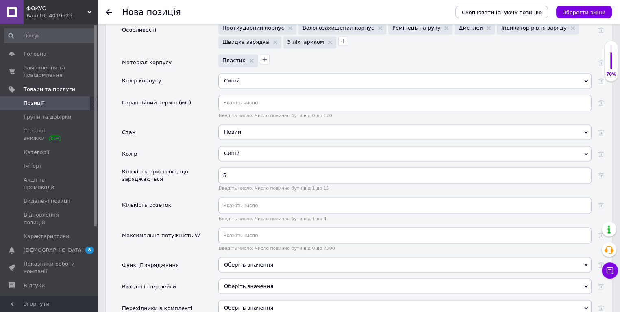
click at [122, 191] on div "Основні атрибути Країна виробник Оберіть значення [GEOGRAPHIC_DATA] [GEOGRAPHIC…" at bounding box center [359, 83] width 506 height 594
drag, startPoint x: 187, startPoint y: 190, endPoint x: 122, endPoint y: 188, distance: 65.5
click at [122, 227] on div "Максимальна потужність W" at bounding box center [170, 242] width 96 height 30
copy div "Максимальна потужність W"
click at [232, 227] on input "text" at bounding box center [404, 235] width 373 height 16
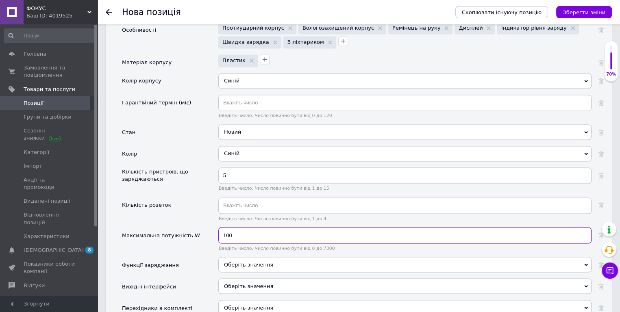
scroll to position [1382, 0]
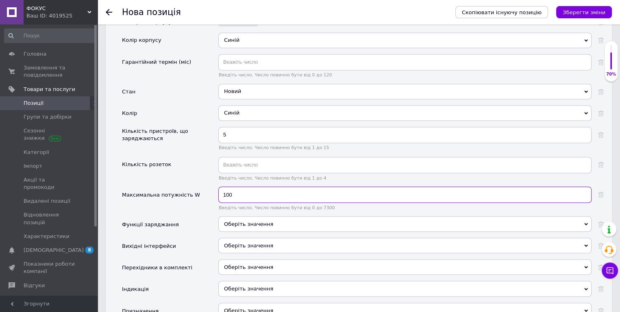
type input "100"
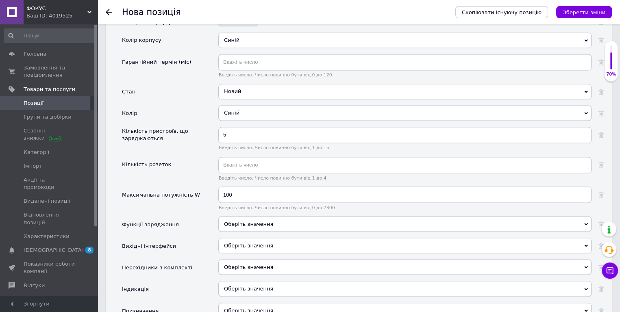
click at [240, 216] on div "Оберіть значення" at bounding box center [404, 223] width 373 height 15
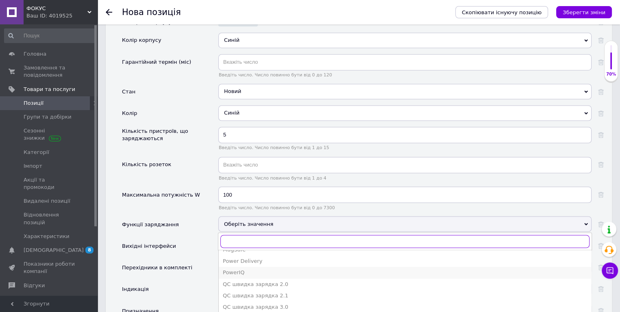
scroll to position [0, 0]
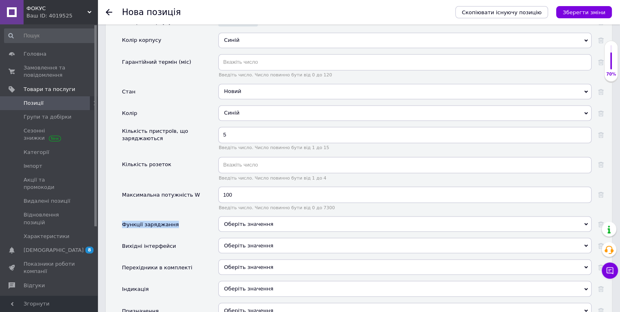
drag, startPoint x: 176, startPoint y: 181, endPoint x: 123, endPoint y: 178, distance: 52.9
click at [123, 216] on div "Функції заряджання" at bounding box center [170, 227] width 96 height 22
copy div "Функції заряджання"
click at [256, 216] on div "Оберіть значення" at bounding box center [404, 223] width 373 height 15
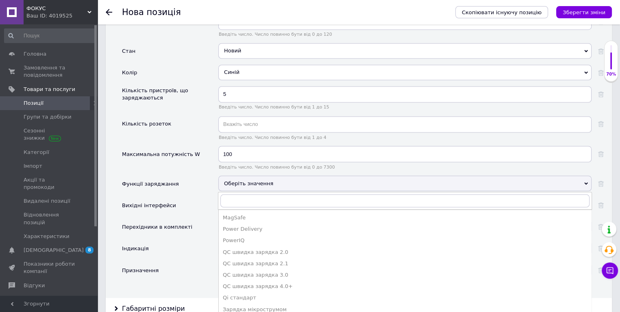
click at [279, 248] on div "QC швидка зарядка 2.0" at bounding box center [405, 251] width 364 height 7
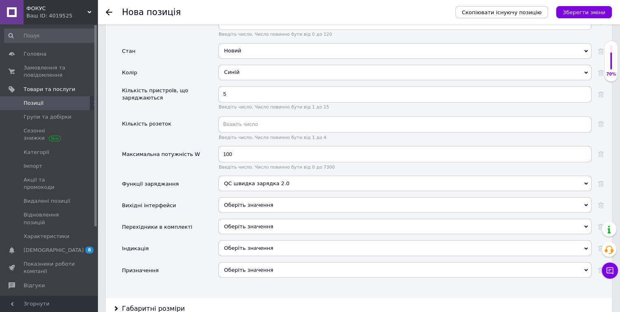
click at [246, 197] on div "Оберіть значення" at bounding box center [404, 204] width 373 height 15
drag, startPoint x: 169, startPoint y: 161, endPoint x: 122, endPoint y: 159, distance: 46.8
click at [122, 197] on div "Вихідні інтерфейси" at bounding box center [170, 208] width 96 height 22
copy div "Вихідні інтерфейси"
click at [241, 197] on div "Оберіть значення" at bounding box center [404, 204] width 373 height 15
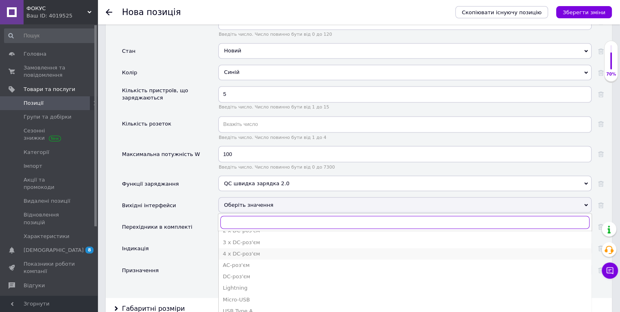
scroll to position [1464, 0]
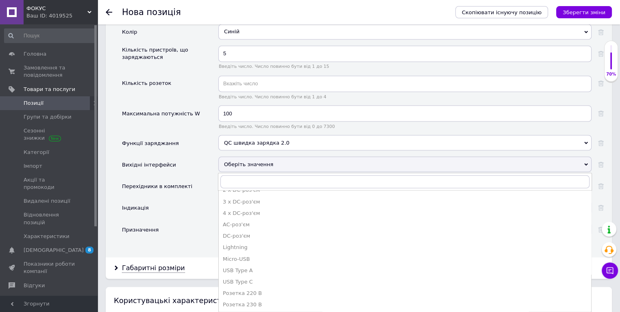
click at [189, 200] on div "Індикація" at bounding box center [170, 211] width 96 height 22
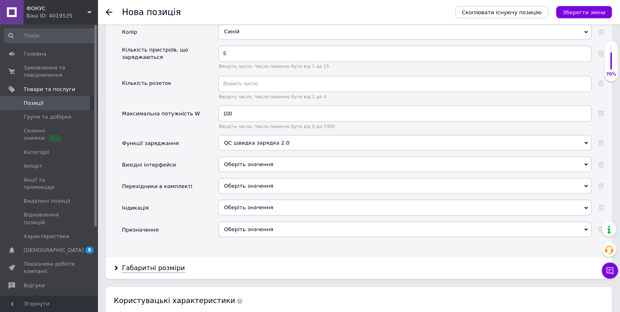
click at [228, 178] on div "Оберіть значення" at bounding box center [404, 185] width 373 height 15
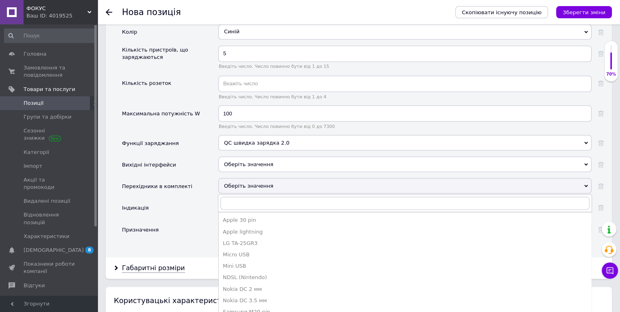
click at [179, 200] on div "Індикація" at bounding box center [170, 211] width 96 height 22
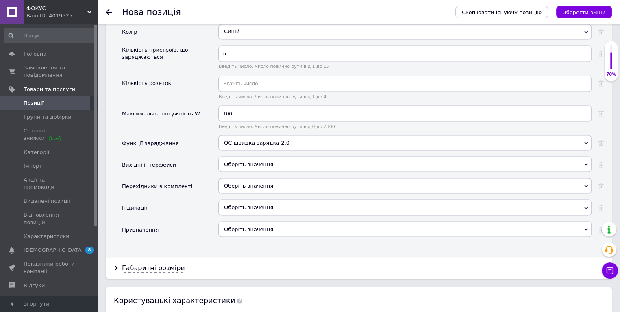
drag, startPoint x: 184, startPoint y: 141, endPoint x: 123, endPoint y: 145, distance: 61.5
click at [123, 178] on div "Перехідники в комплекті" at bounding box center [170, 189] width 96 height 22
drag, startPoint x: 181, startPoint y: 140, endPoint x: 124, endPoint y: 137, distance: 57.0
click at [124, 178] on div "Перехідники в комплекті" at bounding box center [170, 189] width 96 height 22
click at [170, 200] on div "Індикація" at bounding box center [170, 211] width 96 height 22
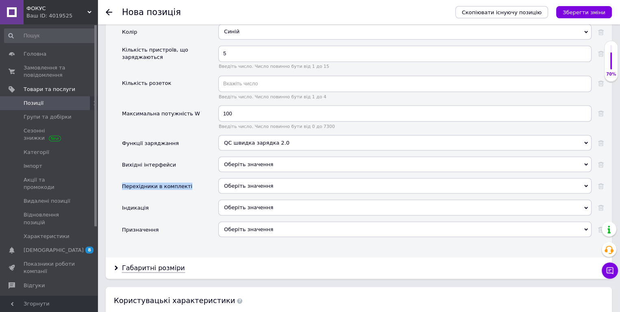
drag, startPoint x: 181, startPoint y: 140, endPoint x: 123, endPoint y: 139, distance: 57.3
click at [123, 178] on div "Перехідники в комплекті" at bounding box center [170, 189] width 96 height 22
copy div "Перехідники в комплекті"
click at [235, 178] on div "Оберіть значення" at bounding box center [404, 185] width 373 height 15
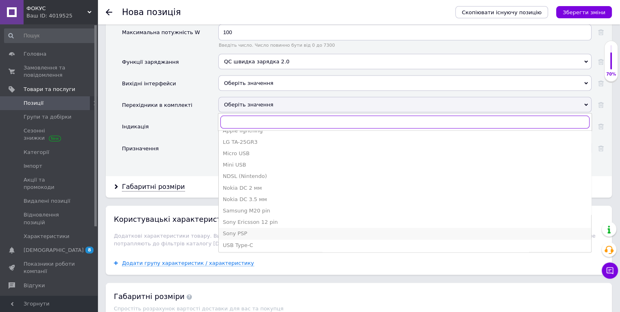
scroll to position [1586, 0]
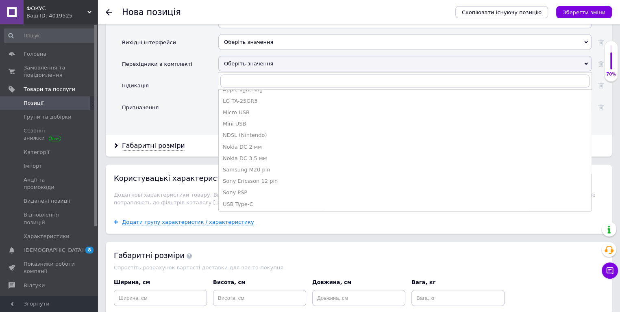
click at [172, 100] on div "Призначення" at bounding box center [170, 111] width 96 height 22
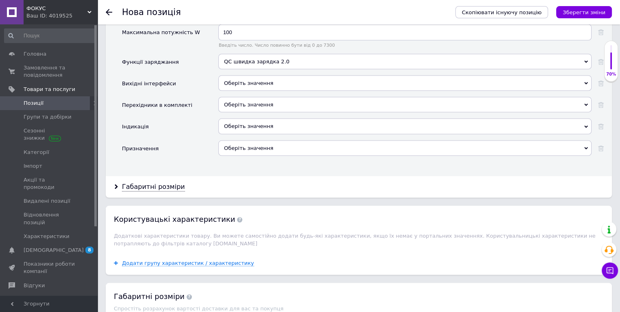
scroll to position [1504, 0]
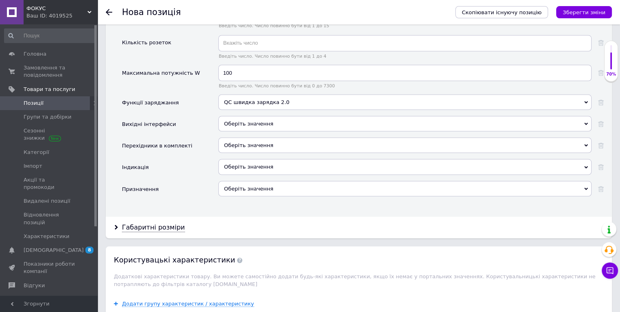
click at [238, 159] on div "Оберіть значення" at bounding box center [404, 166] width 373 height 15
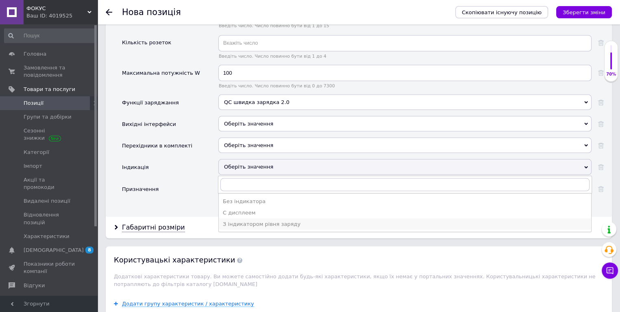
click at [246, 220] on div "З індикатором рівня заряду" at bounding box center [405, 223] width 364 height 7
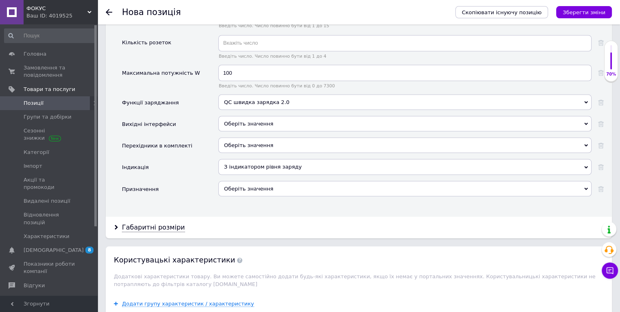
click at [226, 181] on div "Оберіть значення" at bounding box center [404, 188] width 373 height 15
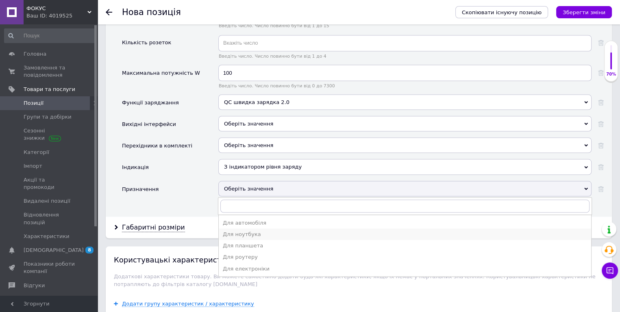
click at [251, 231] on div "Для ноутбука" at bounding box center [405, 234] width 364 height 7
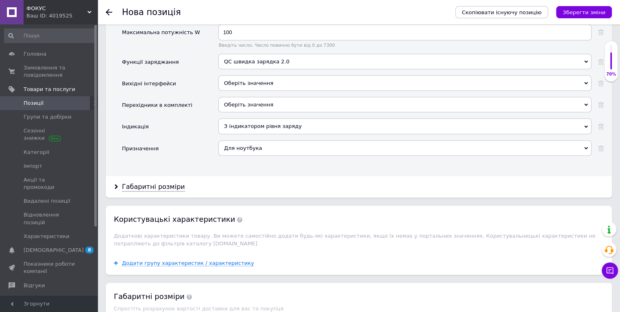
scroll to position [1464, 0]
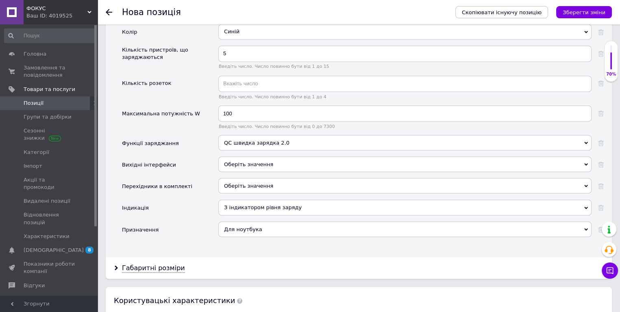
click at [165, 257] on div "Габаритні розміри" at bounding box center [359, 268] width 506 height 22
click at [160, 263] on div "Габаритні розміри" at bounding box center [153, 267] width 63 height 9
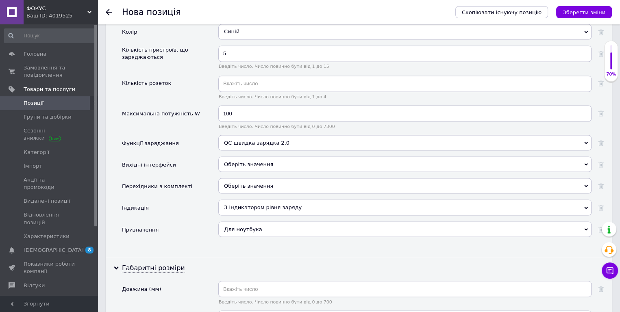
scroll to position [1586, 0]
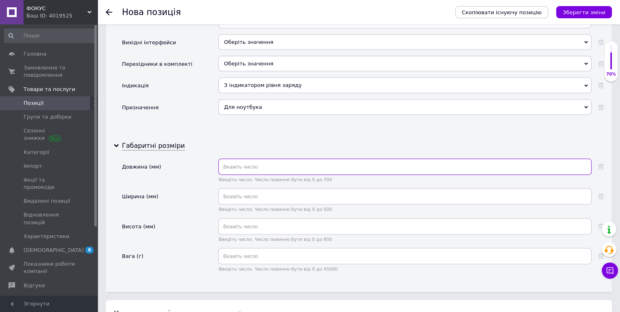
click at [241, 159] on input "text" at bounding box center [404, 167] width 373 height 16
type input "153.7"
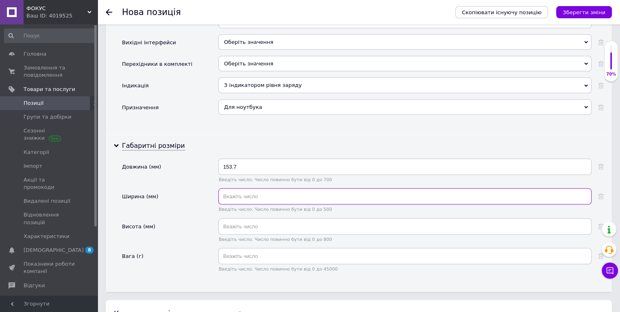
drag, startPoint x: 235, startPoint y: 152, endPoint x: 231, endPoint y: 156, distance: 5.7
click at [235, 189] on input "text" at bounding box center [404, 197] width 373 height 16
type input "98.3"
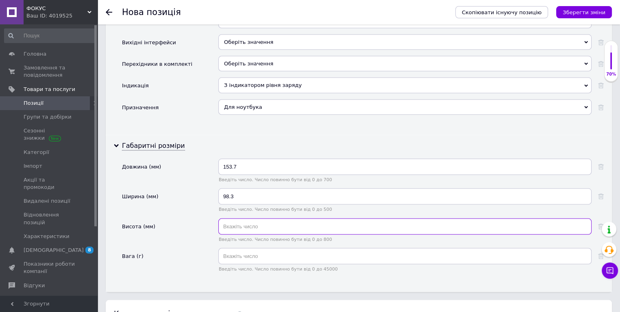
click at [252, 219] on input "text" at bounding box center [404, 227] width 373 height 16
type input "87.6"
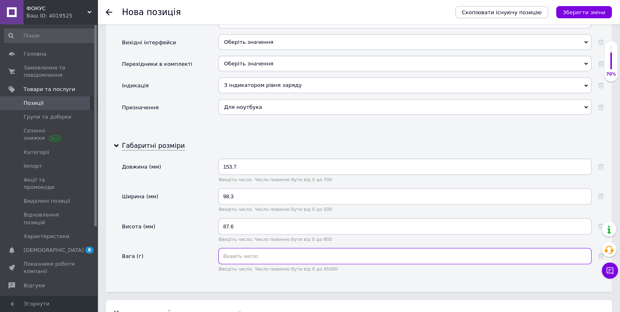
click at [275, 248] on input "text" at bounding box center [404, 256] width 373 height 16
drag, startPoint x: 239, startPoint y: 210, endPoint x: 217, endPoint y: 207, distance: 21.8
click at [217, 248] on div "Вага (г) 1370 Введіть число. Число повинно бути від 0 до 45000" at bounding box center [363, 263] width 482 height 30
type input "1370"
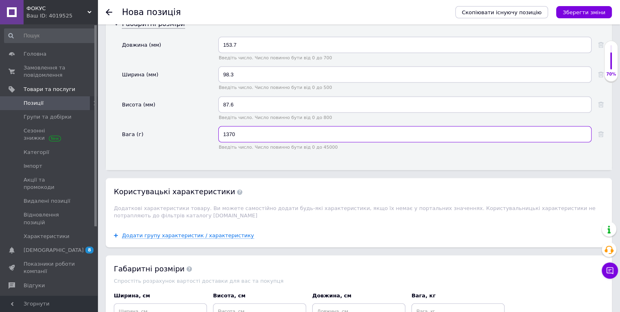
scroll to position [1789, 0]
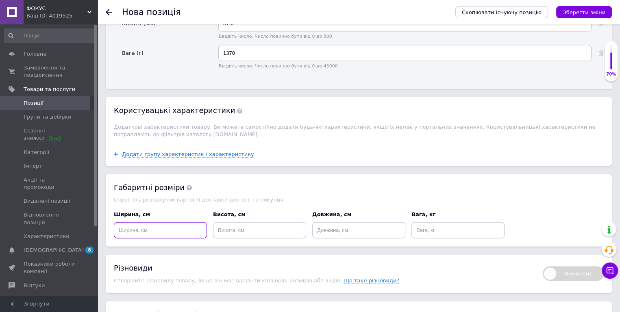
click at [184, 222] on input at bounding box center [160, 230] width 93 height 16
click at [340, 222] on input at bounding box center [358, 230] width 93 height 16
type input "17.5"
click at [423, 222] on input at bounding box center [457, 230] width 93 height 16
type input "1"
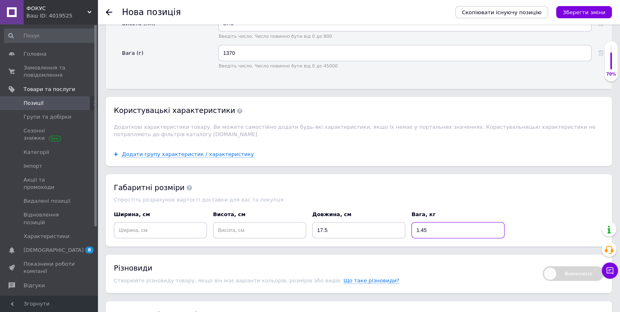
type input "1.45"
click at [182, 222] on input at bounding box center [160, 230] width 93 height 16
type input "11.5"
click at [268, 222] on input at bounding box center [259, 230] width 93 height 16
type input "10"
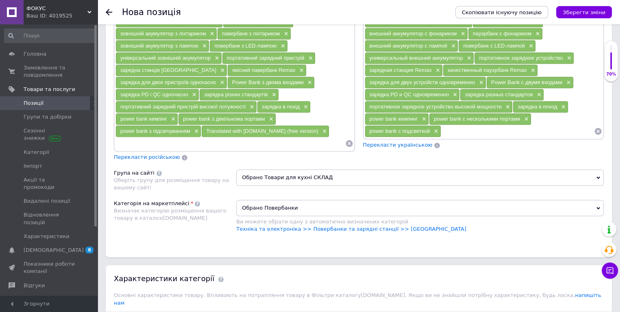
scroll to position [663, 0]
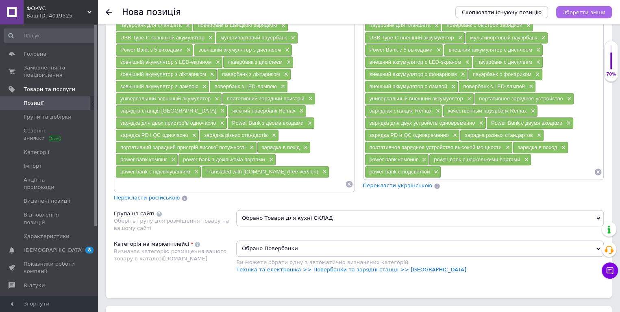
click at [584, 7] on button "Зберегти зміни" at bounding box center [584, 12] width 56 height 12
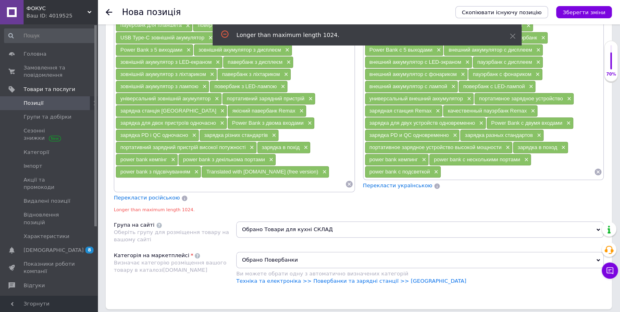
scroll to position [681, 0]
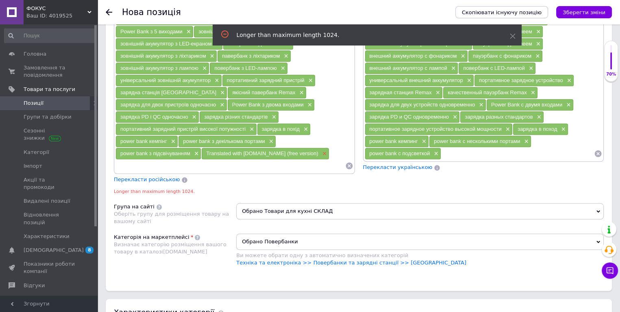
click at [320, 150] on span "×" at bounding box center [323, 153] width 7 height 7
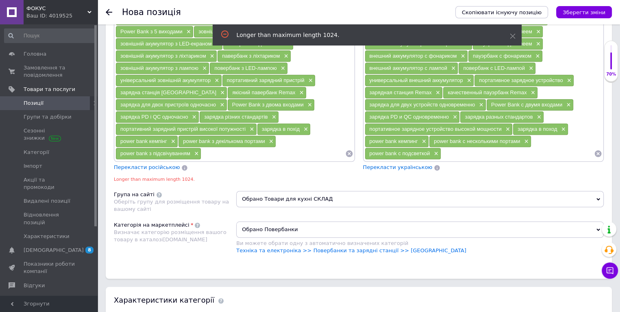
drag, startPoint x: 580, startPoint y: 12, endPoint x: 535, endPoint y: 46, distance: 56.5
click at [580, 13] on icon "Зберегти зміни" at bounding box center [584, 12] width 43 height 6
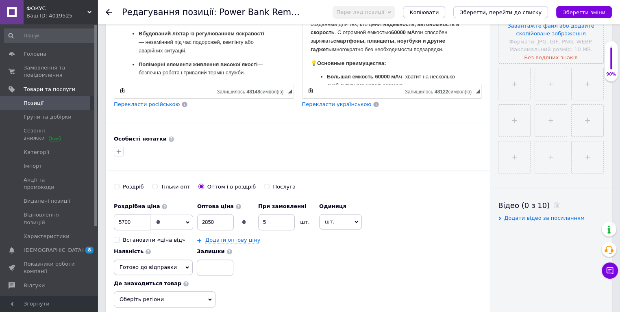
scroll to position [285, 0]
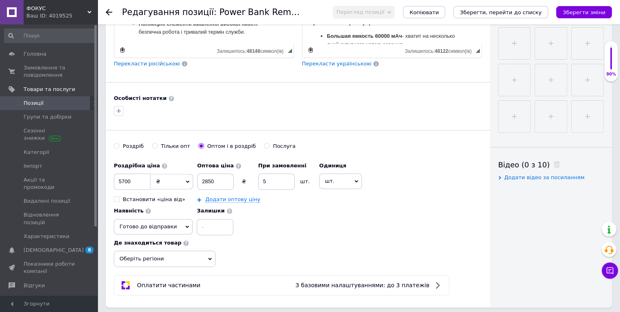
drag, startPoint x: 194, startPoint y: 226, endPoint x: 193, endPoint y: 232, distance: 6.2
click at [194, 251] on span "Оберіть регіони" at bounding box center [165, 259] width 102 height 16
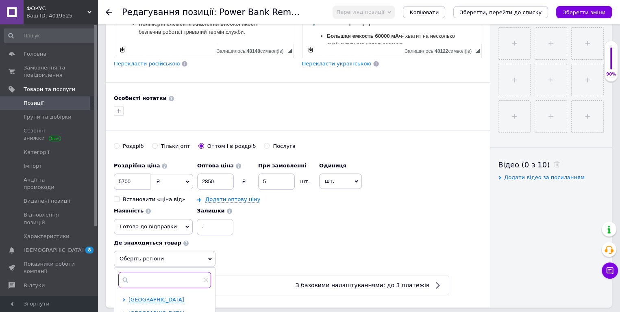
click at [166, 272] on input "text" at bounding box center [164, 280] width 93 height 16
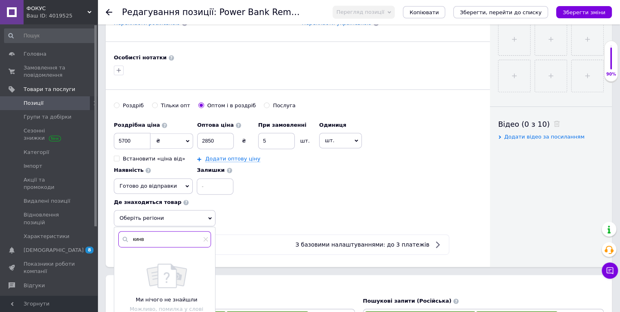
scroll to position [366, 0]
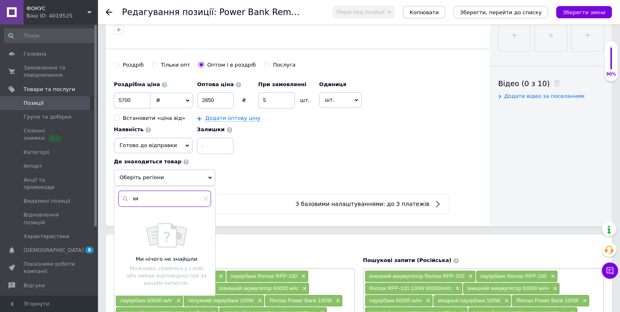
type input "к"
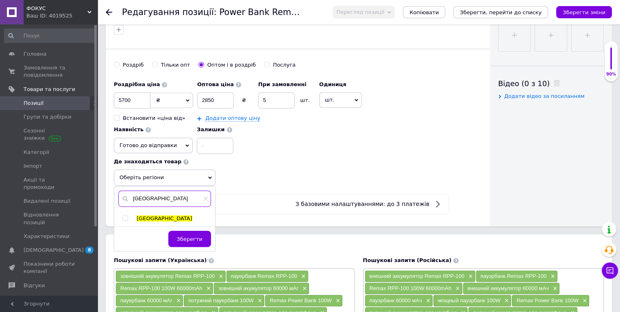
type input "[GEOGRAPHIC_DATA]"
drag, startPoint x: 124, startPoint y: 185, endPoint x: 137, endPoint y: 182, distance: 12.9
click at [124, 215] on input "checkbox" at bounding box center [124, 217] width 5 height 5
checkbox input "true"
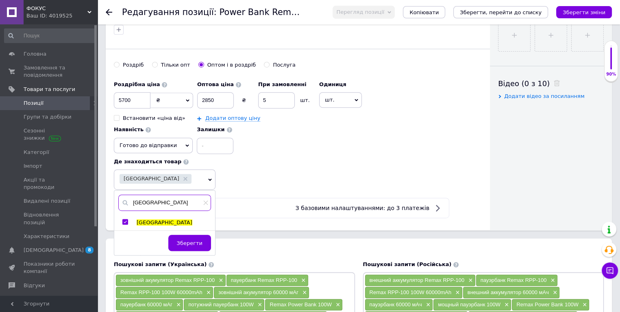
click at [152, 195] on input "[GEOGRAPHIC_DATA]" at bounding box center [164, 203] width 93 height 16
click at [208, 200] on icon at bounding box center [205, 202] width 5 height 5
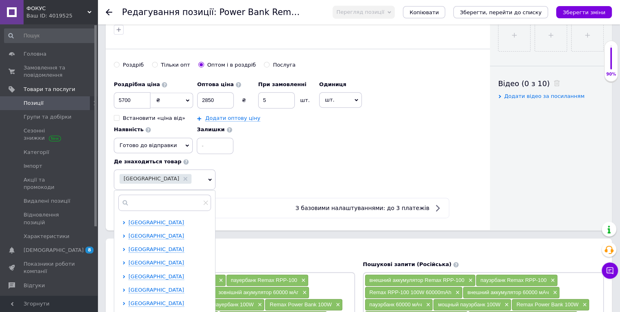
click at [169, 174] on div "[GEOGRAPHIC_DATA]" at bounding box center [160, 179] width 80 height 11
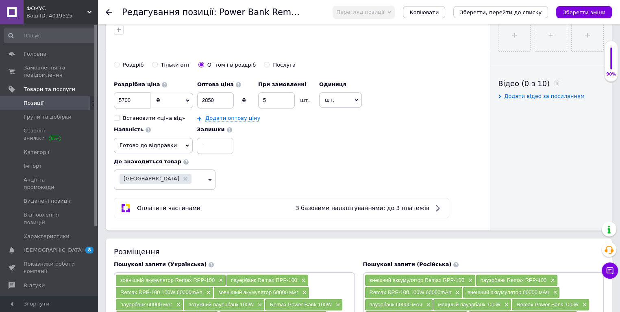
click at [178, 174] on div "[GEOGRAPHIC_DATA]" at bounding box center [160, 179] width 80 height 11
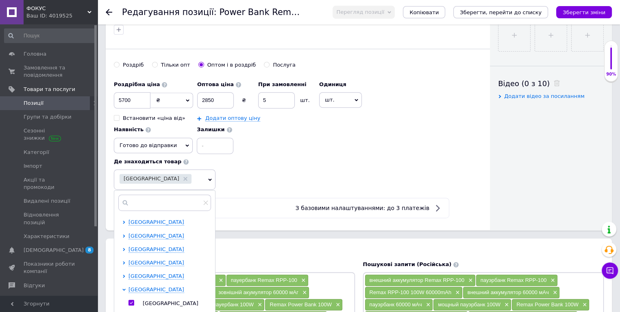
scroll to position [81, 0]
click at [122, 248] on icon at bounding box center [123, 249] width 3 height 3
click at [139, 219] on span "[GEOGRAPHIC_DATA]" at bounding box center [156, 222] width 56 height 6
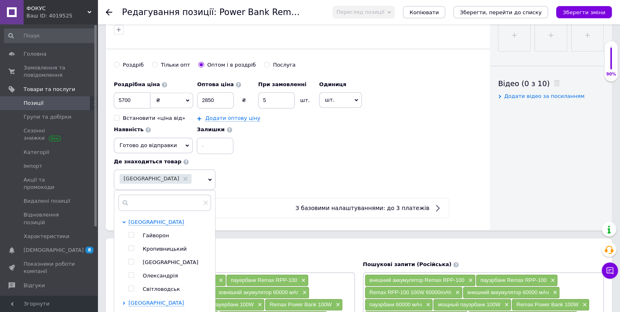
click at [133, 259] on input "checkbox" at bounding box center [130, 261] width 5 height 5
checkbox input "true"
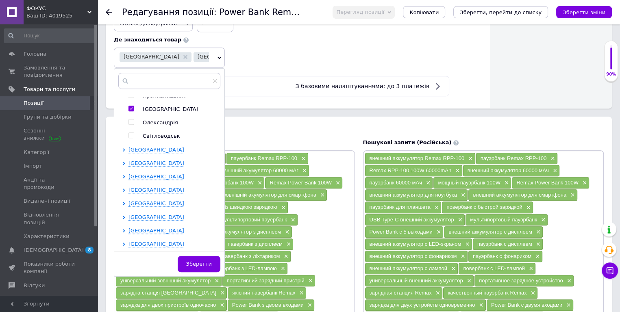
scroll to position [235, 0]
click at [147, 241] on span "[GEOGRAPHIC_DATA]" at bounding box center [156, 244] width 56 height 6
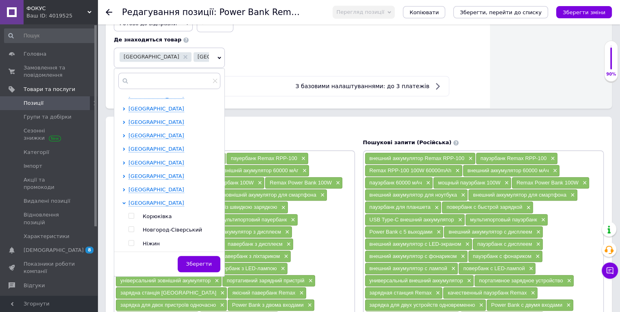
scroll to position [302, 0]
click at [131, 227] on input "checkbox" at bounding box center [130, 229] width 5 height 5
checkbox input "true"
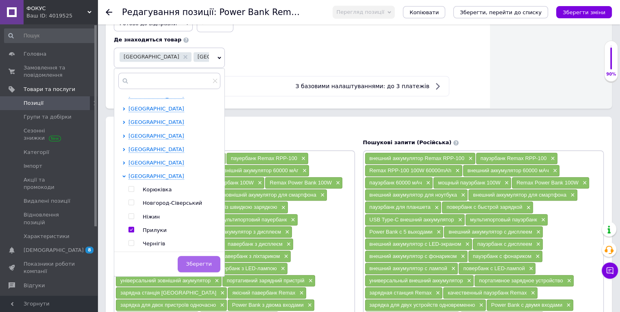
click at [197, 256] on button "Зберегти" at bounding box center [199, 264] width 43 height 16
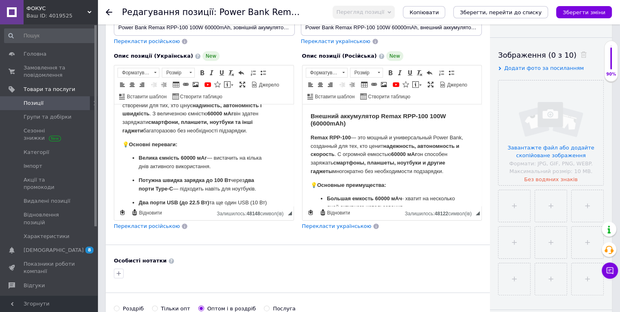
scroll to position [0, 0]
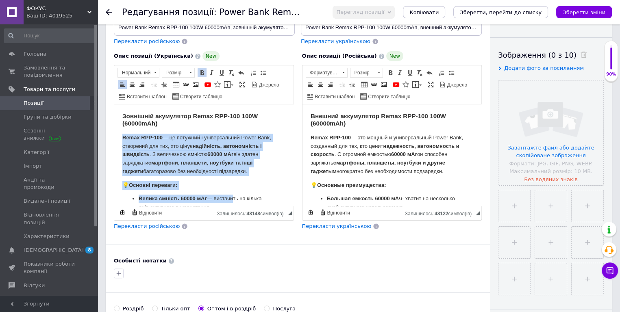
drag, startPoint x: 122, startPoint y: 138, endPoint x: 228, endPoint y: 194, distance: 120.4
click at [214, 150] on p "Remax RPP-100 — це потужний і універсальний Power Bank, створений для тих, хто …" at bounding box center [203, 155] width 163 height 42
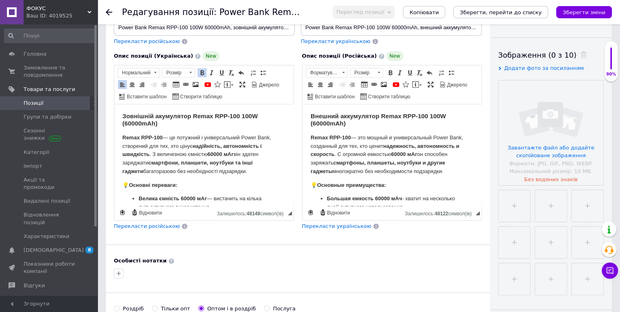
click at [191, 124] on h3 "Зовнішній акумулятор Remax RPP-100 100W (60000mAh)" at bounding box center [203, 120] width 163 height 15
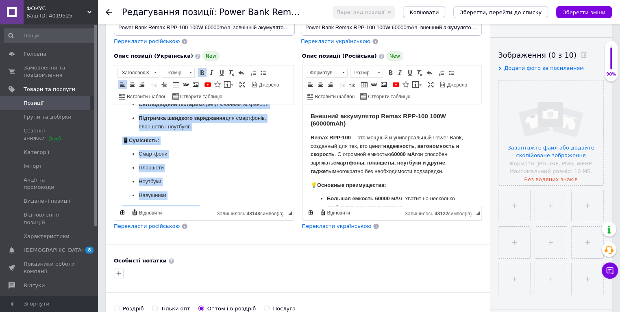
scroll to position [626, 0]
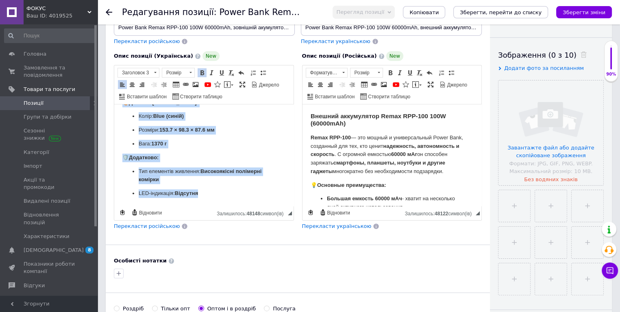
drag, startPoint x: 121, startPoint y: 115, endPoint x: 269, endPoint y: 223, distance: 183.0
click at [189, 73] on span at bounding box center [191, 72] width 8 height 9
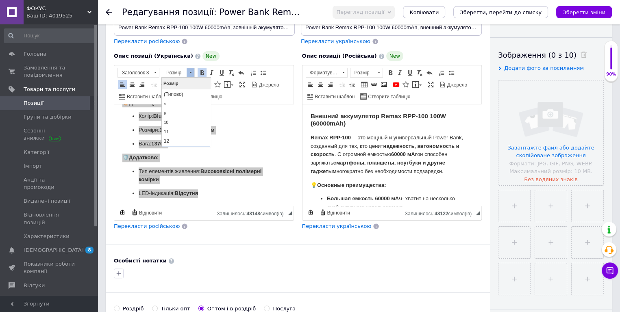
scroll to position [41, 0]
click at [174, 115] on link "16" at bounding box center [186, 120] width 48 height 11
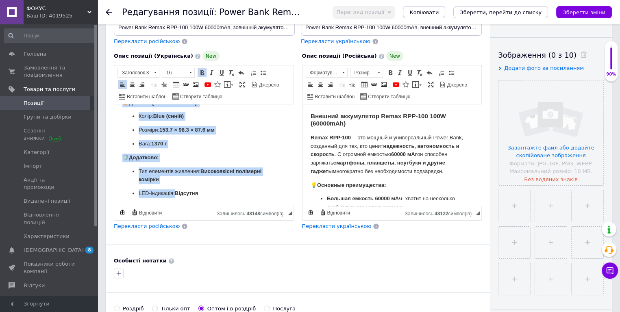
scroll to position [0, 0]
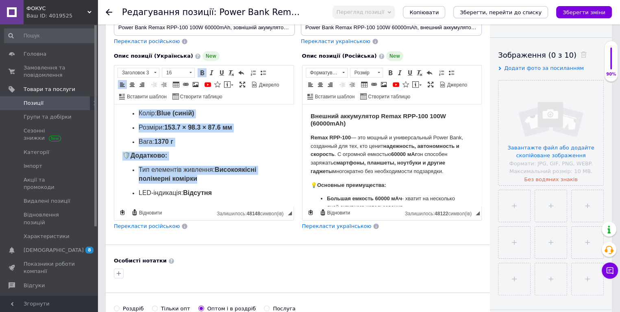
click at [232, 142] on ul "Колір: Blue (синій) Розміри: 153.7 × 98.3 × 87.6 мм Вага: 1370 г" at bounding box center [203, 127] width 163 height 37
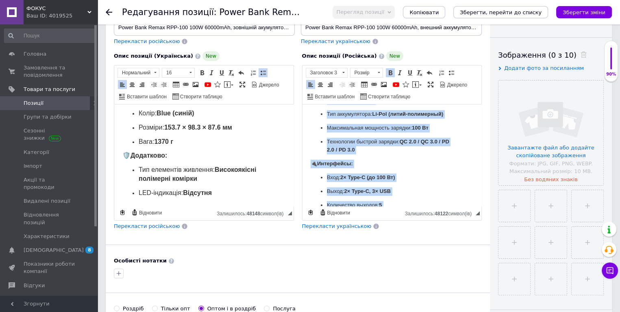
scroll to position [635, 0]
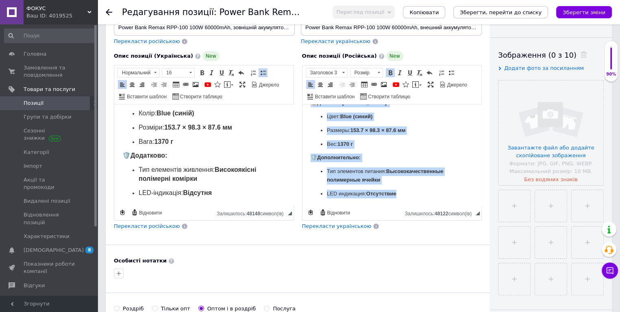
drag, startPoint x: 308, startPoint y: 114, endPoint x: 402, endPoint y: 185, distance: 118.1
click at [377, 70] on span at bounding box center [379, 72] width 8 height 9
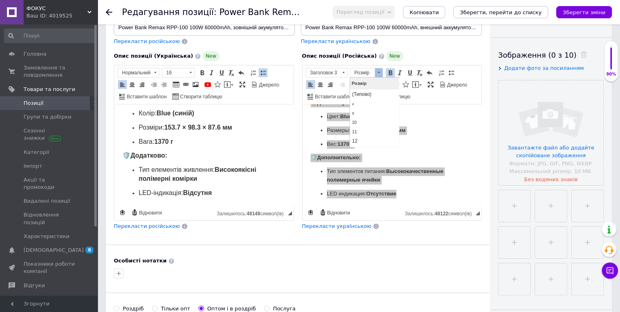
scroll to position [41, 0]
click at [365, 116] on link "16" at bounding box center [374, 120] width 48 height 11
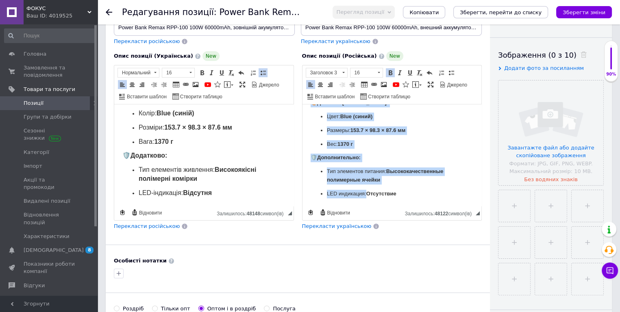
scroll to position [0, 0]
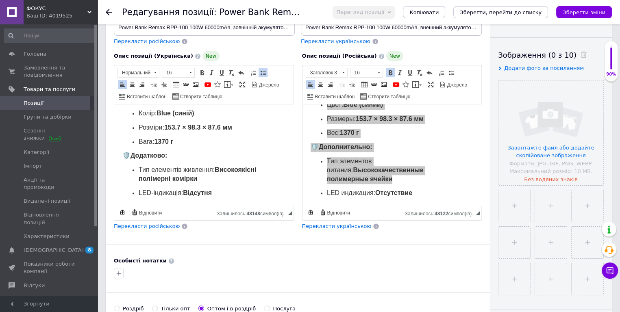
click at [228, 168] on strong "Високоякісні полімерні комірки" at bounding box center [197, 174] width 117 height 16
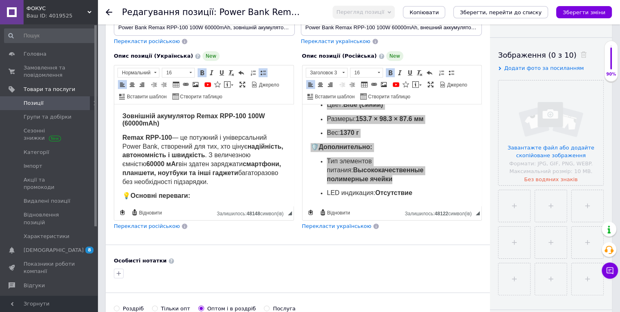
scroll to position [81, 0]
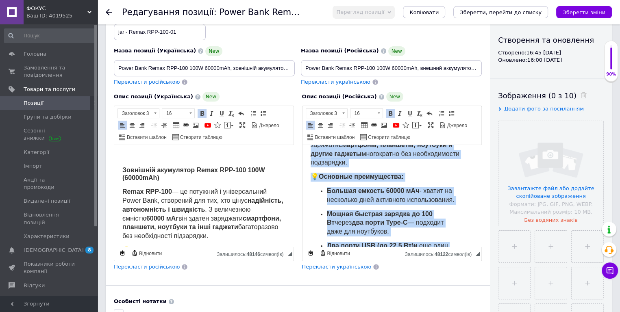
scroll to position [0, 0]
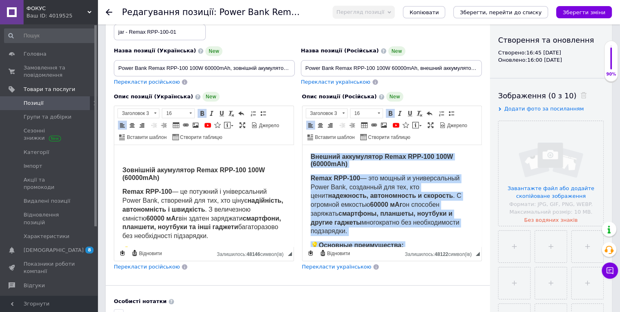
click at [350, 197] on strong "надежность, автономность и скорость" at bounding box center [390, 195] width 125 height 7
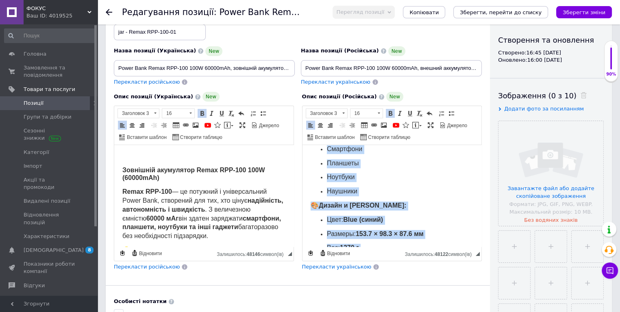
scroll to position [736, 0]
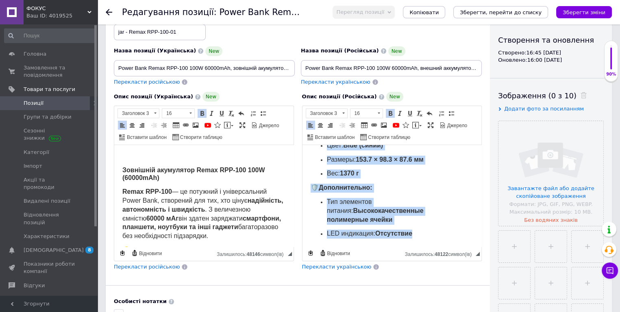
drag, startPoint x: 312, startPoint y: 155, endPoint x: 469, endPoint y: 299, distance: 213.5
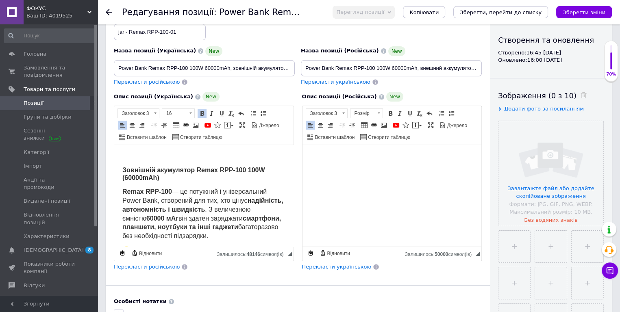
scroll to position [0, 0]
click at [367, 169] on html at bounding box center [391, 157] width 179 height 24
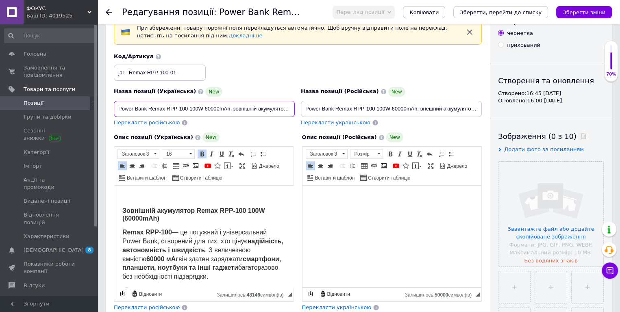
click at [237, 107] on input "Power Bank Remax RPP‑100 100W 60000mAh, зовнішній акумулятор з LED‑дисплеєм і л…" at bounding box center [204, 109] width 181 height 16
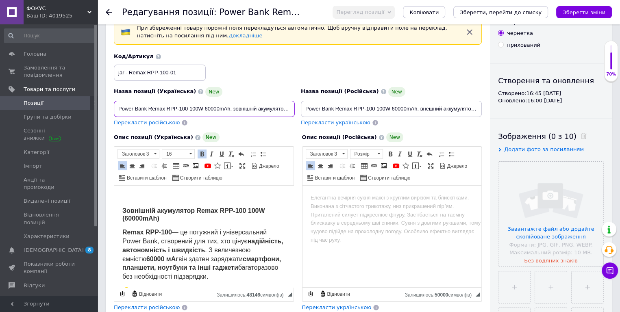
click at [237, 107] on input "Power Bank Remax RPP‑100 100W 60000mAh, зовнішній акумулятор з LED‑дисплеєм і л…" at bounding box center [204, 109] width 181 height 16
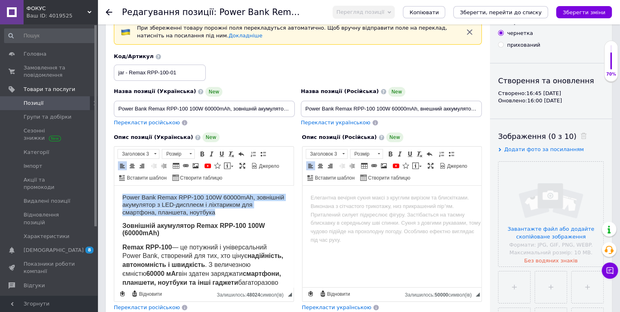
drag, startPoint x: 122, startPoint y: 196, endPoint x: 222, endPoint y: 210, distance: 100.5
click at [134, 166] on span at bounding box center [132, 166] width 7 height 7
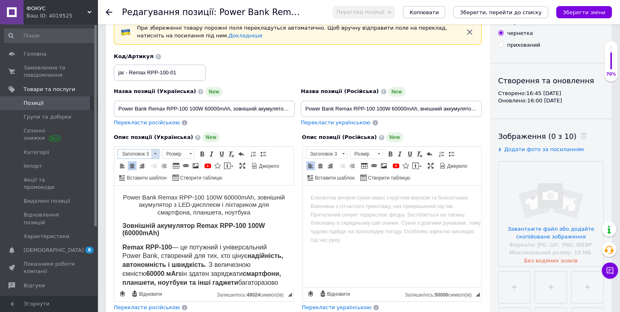
click at [156, 155] on span at bounding box center [155, 154] width 8 height 9
click at [148, 178] on h2 "Заголовок 2" at bounding box center [148, 177] width 57 height 9
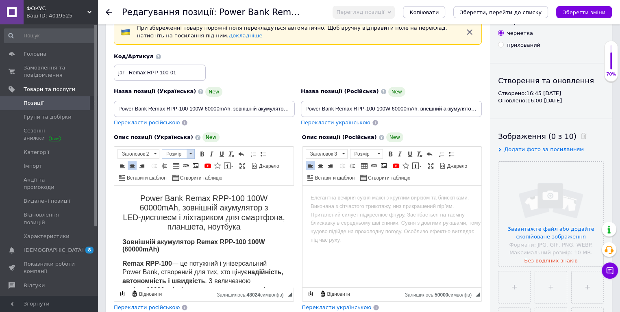
click at [194, 155] on span at bounding box center [191, 154] width 8 height 9
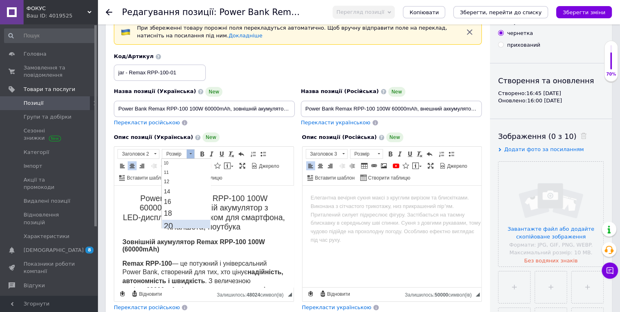
scroll to position [81, 0]
drag, startPoint x: 174, startPoint y: 196, endPoint x: 348, endPoint y: 340, distance: 226.1
click at [174, 196] on span "22" at bounding box center [169, 199] width 10 height 10
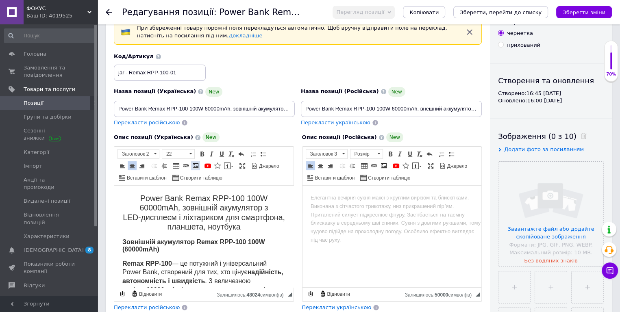
scroll to position [0, 0]
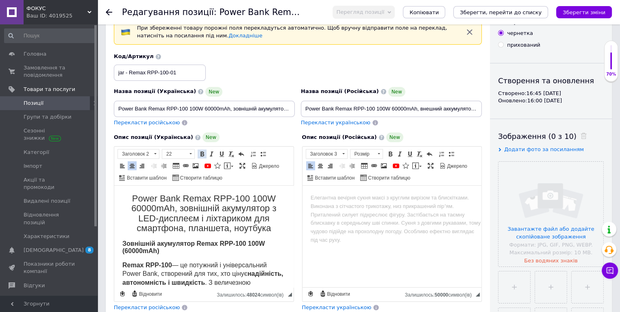
click at [202, 152] on span at bounding box center [202, 154] width 7 height 7
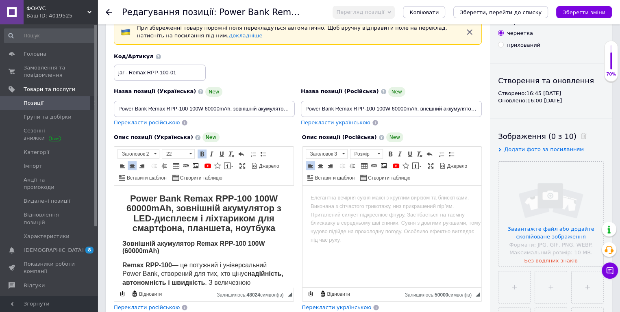
click at [248, 251] on h3 "Зовнішній акумулятор Remax RPP-100 100W (60000mAh)" at bounding box center [203, 247] width 163 height 15
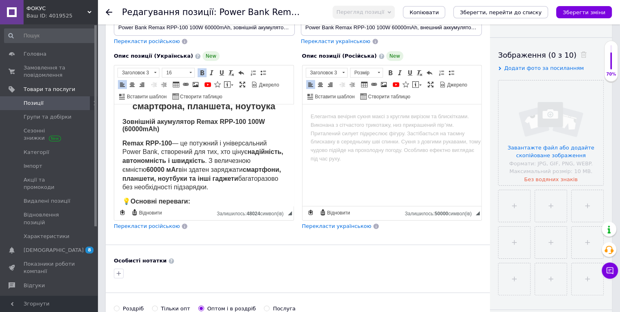
scroll to position [163, 0]
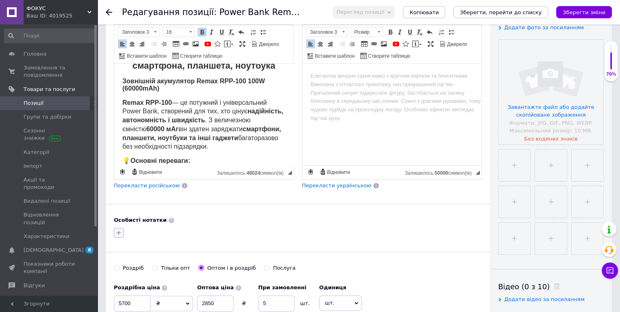
click at [117, 233] on icon "button" at bounding box center [118, 233] width 7 height 7
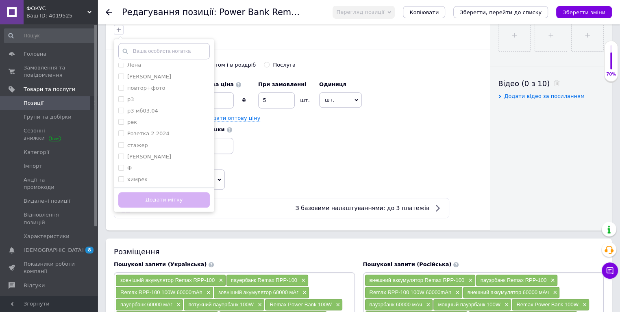
scroll to position [325, 0]
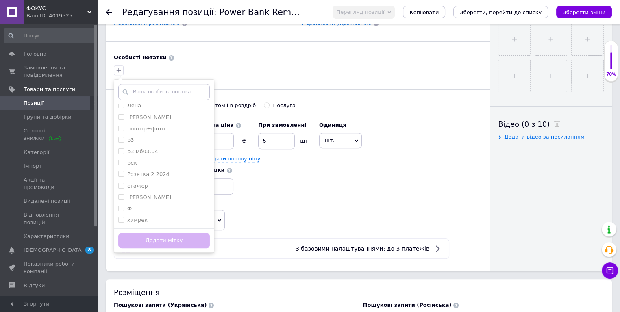
click at [157, 236] on div "Додати мітку" at bounding box center [164, 240] width 100 height 25
drag, startPoint x: 148, startPoint y: 240, endPoint x: 152, endPoint y: 228, distance: 12.8
click at [148, 240] on div "Додати мітку" at bounding box center [164, 240] width 100 height 25
click at [120, 69] on icon "button" at bounding box center [118, 70] width 7 height 7
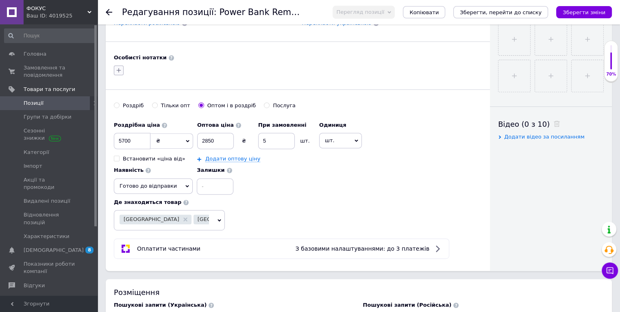
click at [120, 69] on icon "button" at bounding box center [118, 70] width 7 height 7
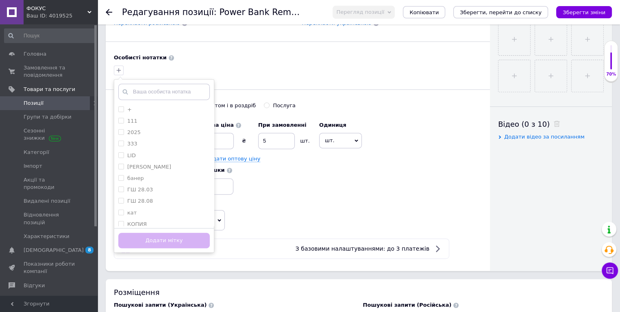
click at [143, 92] on input "text" at bounding box center [163, 92] width 91 height 16
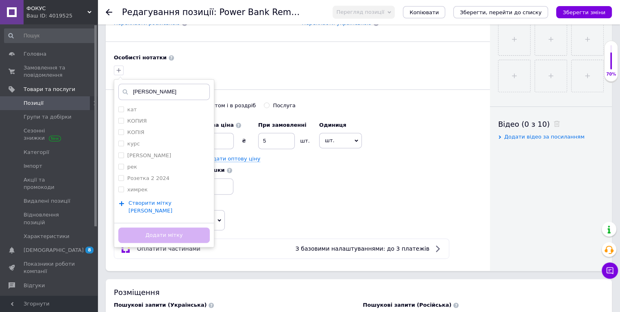
type input "[PERSON_NAME]"
click at [153, 203] on span "Створити мітку [PERSON_NAME]" at bounding box center [150, 207] width 44 height 14
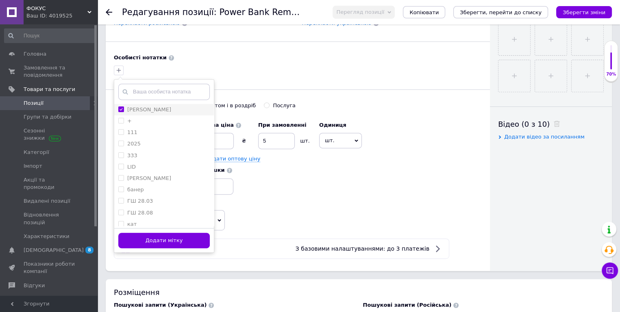
click at [120, 109] on input "[PERSON_NAME]" at bounding box center [120, 109] width 5 height 5
click at [121, 109] on input "[PERSON_NAME]" at bounding box center [120, 109] width 5 height 5
click at [125, 107] on label "[PERSON_NAME]" at bounding box center [144, 109] width 53 height 7
click at [124, 107] on input "[PERSON_NAME]" at bounding box center [120, 109] width 5 height 5
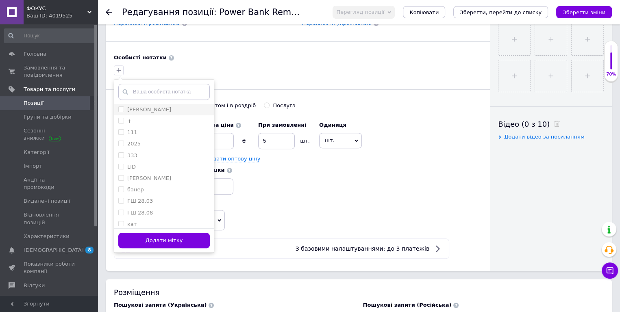
checkbox input "false"
click at [144, 238] on button "Додати мітку" at bounding box center [163, 241] width 91 height 16
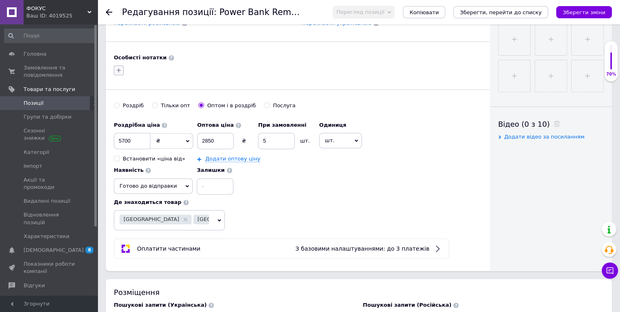
click at [119, 71] on icon "button" at bounding box center [118, 70] width 7 height 7
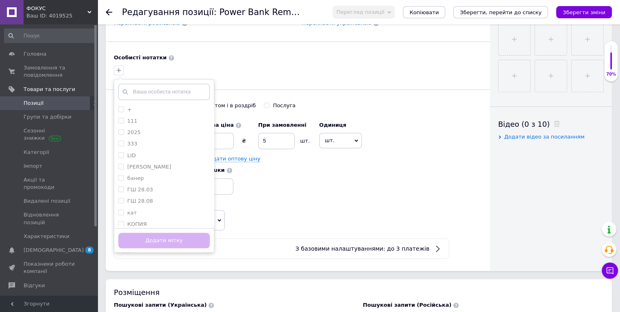
click at [144, 91] on input "text" at bounding box center [163, 92] width 91 height 16
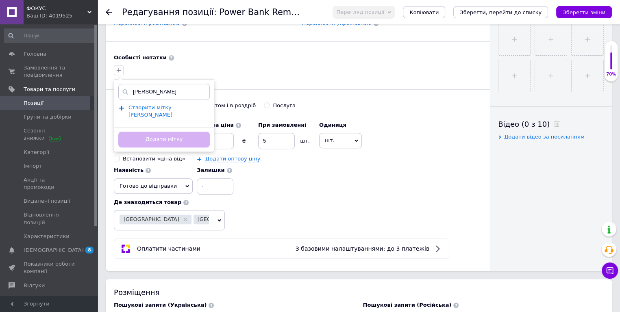
type input "[PERSON_NAME]"
click at [154, 107] on span "Створити мітку [PERSON_NAME]" at bounding box center [150, 111] width 44 height 14
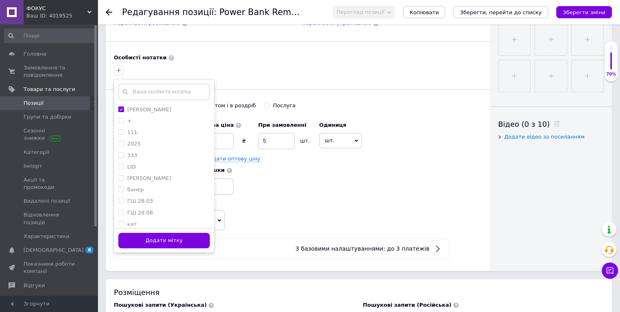
click at [146, 241] on button "Додати мітку" at bounding box center [163, 241] width 91 height 16
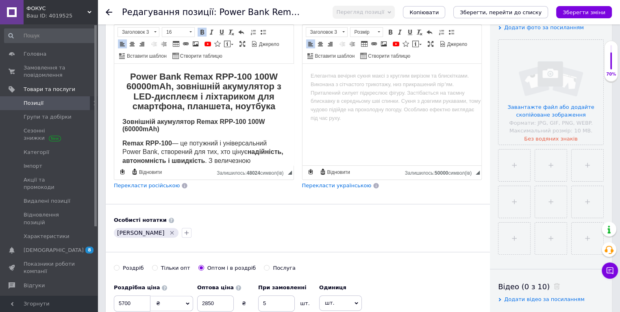
scroll to position [0, 0]
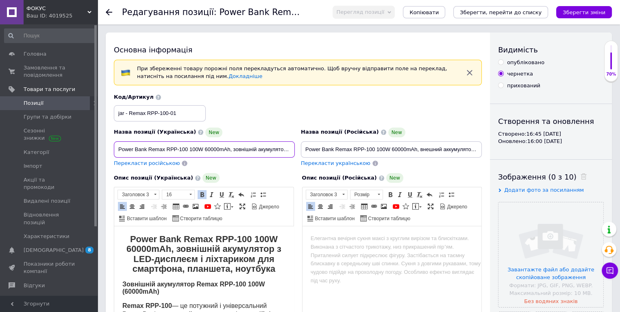
click at [200, 149] on input "Power Bank Remax RPP‑100 100W 60000mAh, зовнішній акумулятор з LED‑дисплеєм і л…" at bounding box center [204, 149] width 181 height 16
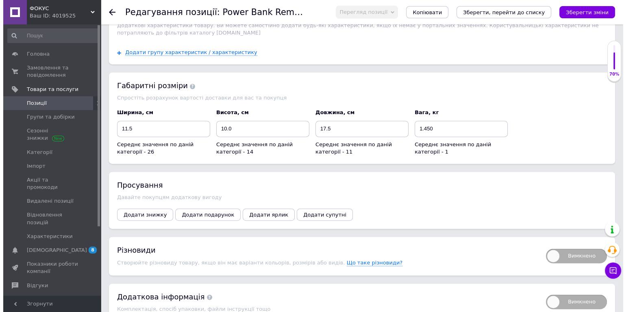
scroll to position [1047, 0]
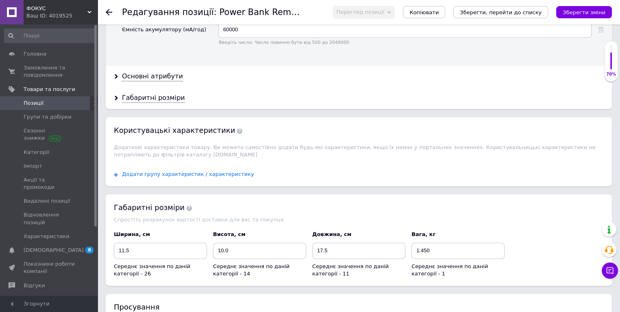
click at [181, 171] on span "Додати групу характеристик / характеристику" at bounding box center [188, 174] width 132 height 7
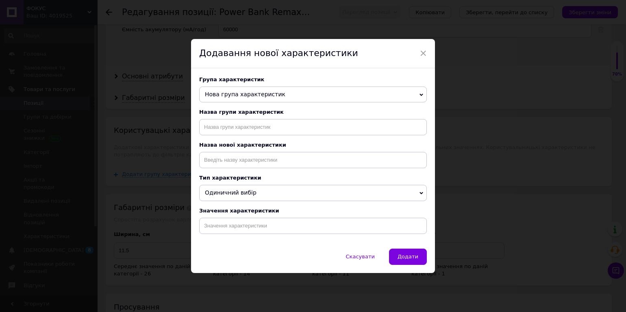
click at [258, 95] on span "Нова група характеристик" at bounding box center [245, 94] width 80 height 7
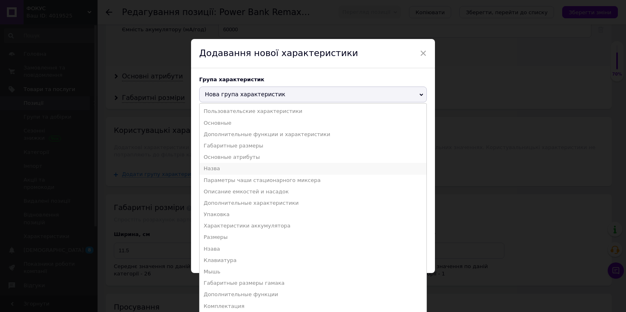
click at [220, 169] on li "Назва" at bounding box center [313, 168] width 227 height 11
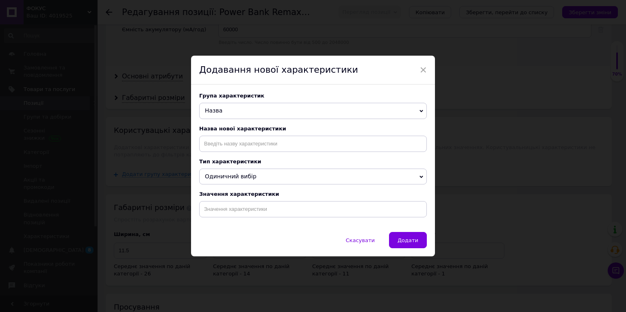
click at [234, 106] on span "Назва" at bounding box center [313, 111] width 228 height 16
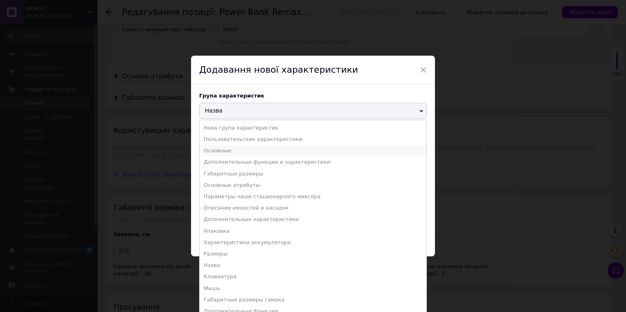
click at [218, 151] on li "Основные" at bounding box center [313, 150] width 227 height 11
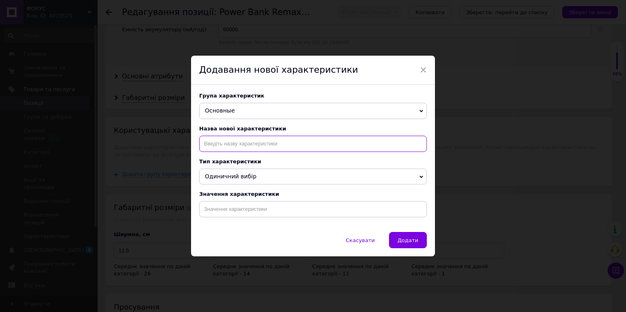
click at [223, 148] on input at bounding box center [313, 144] width 228 height 16
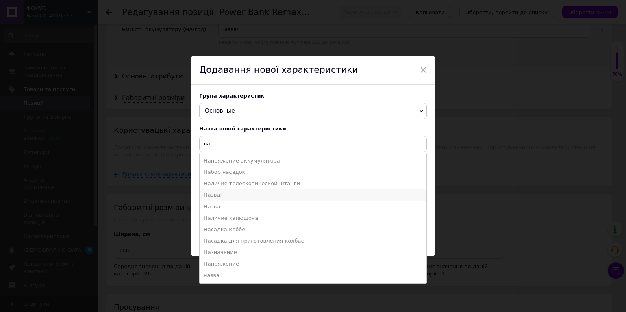
click at [214, 193] on li "Назва:" at bounding box center [313, 194] width 227 height 11
type input "Назва:"
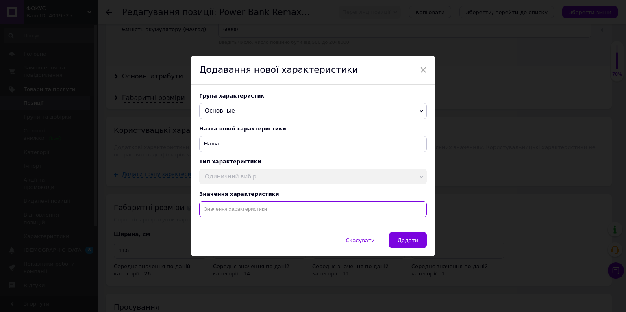
click at [223, 211] on input at bounding box center [313, 209] width 228 height 16
paste input "Power Bank Remax RPP‑100 100W 60000mAh, зовнішній акумулятор з LED‑дисплеєм і л…"
type input "Power Bank Remax RPP‑100 100W 60000mAh, зовнішній акумулятор з LED‑дисплеєм і л…"
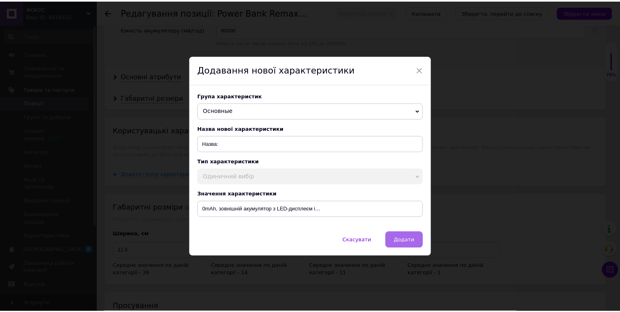
scroll to position [0, 0]
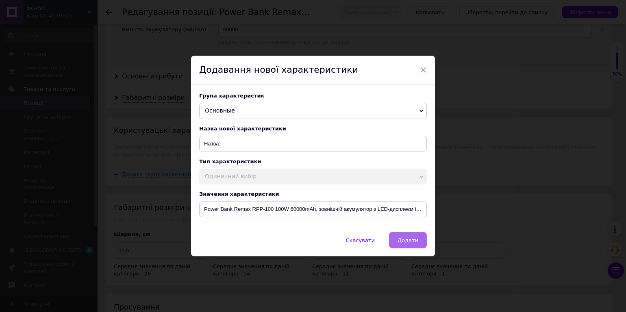
click at [416, 236] on button "Додати" at bounding box center [408, 240] width 38 height 16
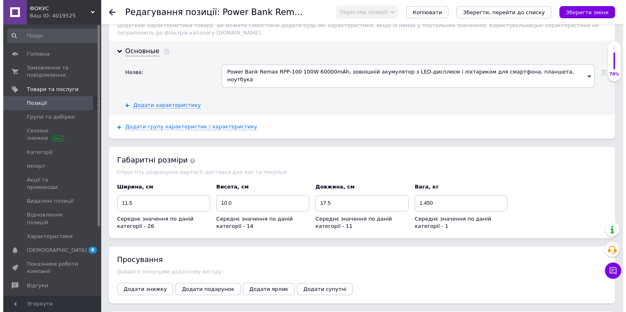
scroll to position [1209, 0]
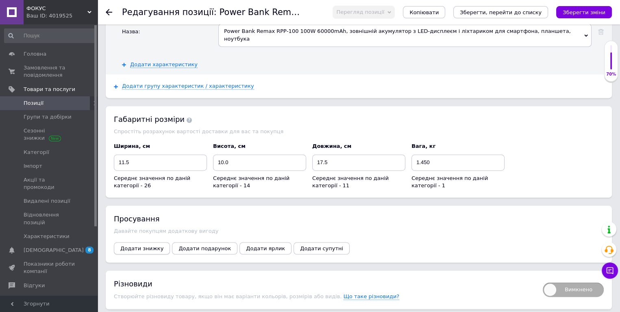
click at [148, 246] on span "Додати знижку" at bounding box center [141, 249] width 43 height 6
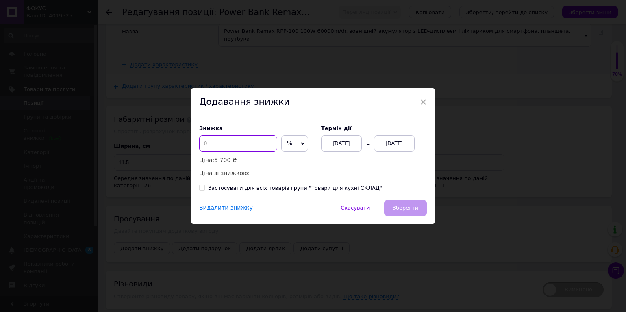
click at [218, 147] on input at bounding box center [238, 143] width 78 height 16
type input "50"
click at [405, 143] on div "[DATE]" at bounding box center [394, 143] width 41 height 16
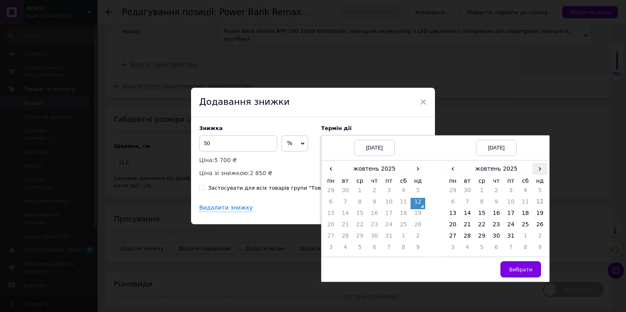
click at [537, 167] on span "›" at bounding box center [540, 169] width 15 height 12
drag, startPoint x: 483, startPoint y: 236, endPoint x: 518, endPoint y: 249, distance: 37.5
click at [483, 236] on td "26" at bounding box center [481, 237] width 15 height 11
drag, startPoint x: 519, startPoint y: 265, endPoint x: 476, endPoint y: 233, distance: 53.7
click at [519, 265] on button "Вибрати" at bounding box center [520, 269] width 41 height 16
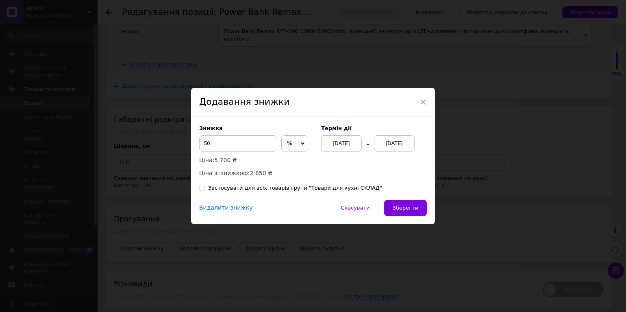
click at [408, 206] on span "Зберегти" at bounding box center [406, 208] width 26 height 6
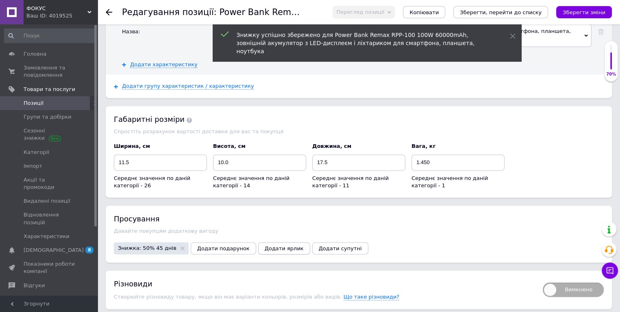
click at [265, 246] on span "Додати ярлик" at bounding box center [284, 249] width 39 height 6
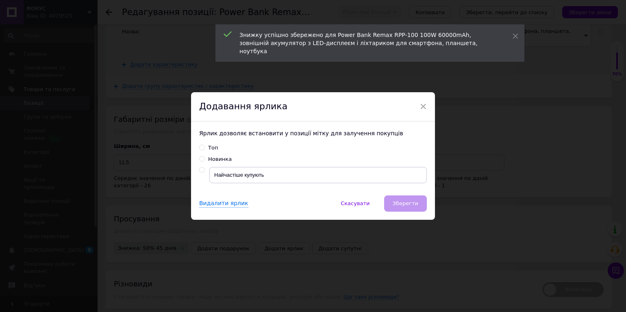
click at [199, 159] on input "Новинка" at bounding box center [201, 158] width 5 height 5
radio input "true"
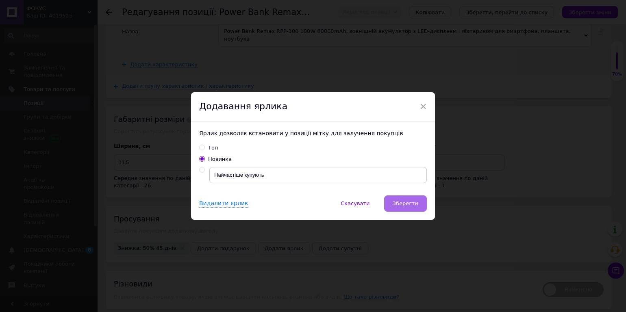
drag, startPoint x: 403, startPoint y: 206, endPoint x: 370, endPoint y: 218, distance: 35.1
click at [403, 206] on span "Зберегти" at bounding box center [406, 203] width 26 height 6
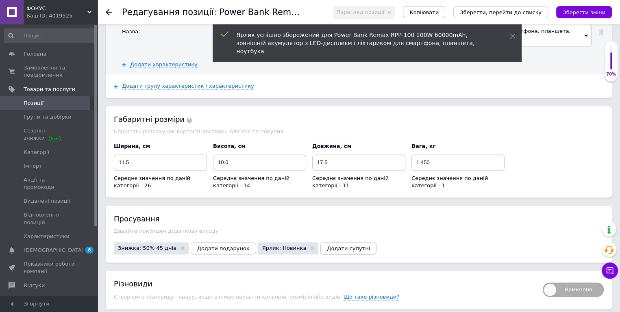
click at [330, 242] on button "Додати супутні" at bounding box center [348, 248] width 56 height 12
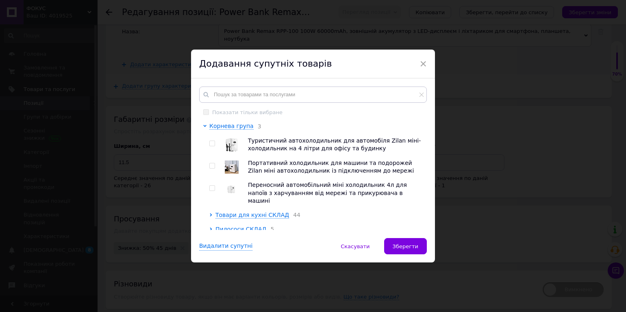
scroll to position [41, 0]
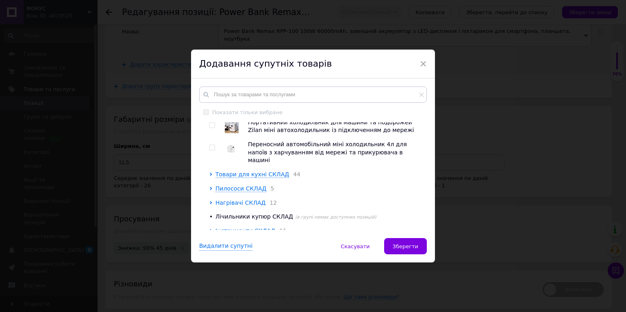
click at [231, 200] on span "Нагрівачі СКЛАД" at bounding box center [240, 203] width 50 height 7
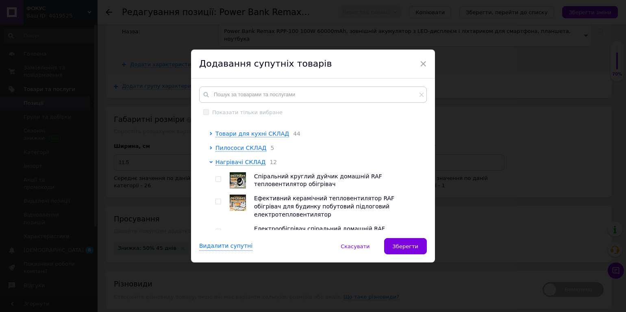
scroll to position [122, 0]
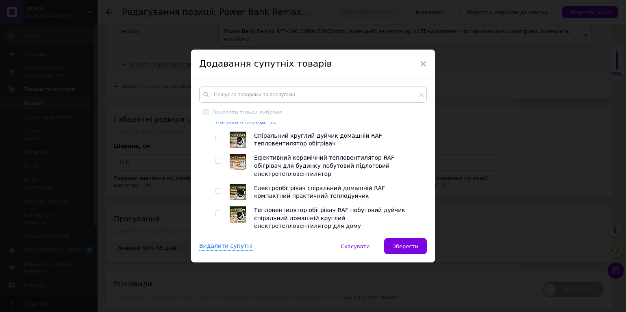
drag, startPoint x: 215, startPoint y: 133, endPoint x: 222, endPoint y: 147, distance: 15.6
click at [215, 136] on input "checkbox" at bounding box center [217, 138] width 5 height 5
checkbox input "true"
drag, startPoint x: 216, startPoint y: 157, endPoint x: 211, endPoint y: 176, distance: 19.9
click at [217, 159] on input "checkbox" at bounding box center [217, 161] width 5 height 5
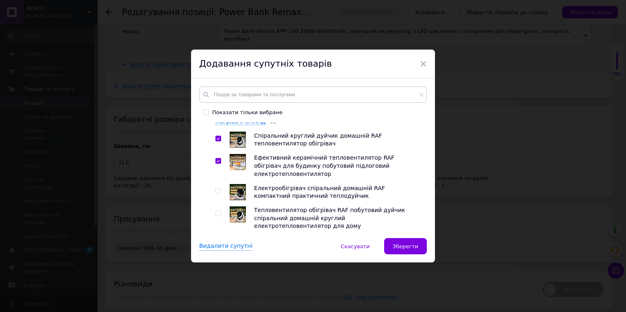
checkbox input "true"
click at [218, 189] on input "checkbox" at bounding box center [217, 191] width 5 height 5
checkbox input "true"
click at [217, 211] on input "checkbox" at bounding box center [217, 213] width 5 height 5
checkbox input "true"
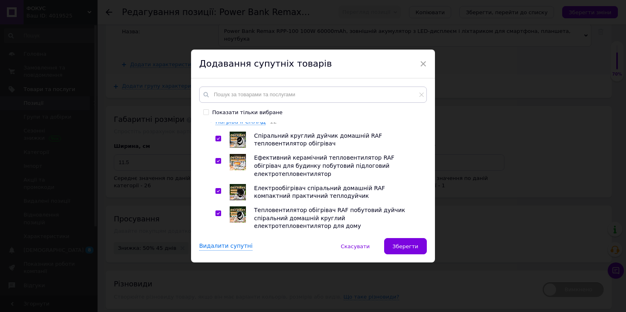
scroll to position [163, 0]
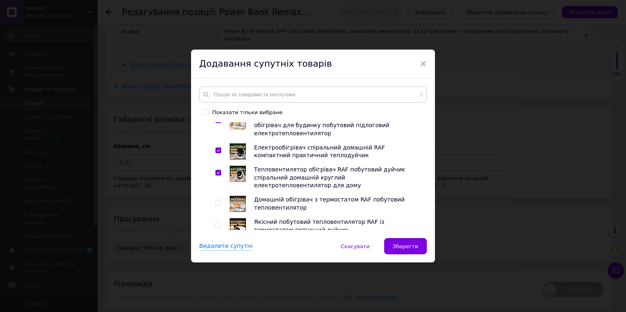
drag, startPoint x: 216, startPoint y: 183, endPoint x: 221, endPoint y: 197, distance: 15.3
click at [217, 200] on input "checkbox" at bounding box center [217, 202] width 5 height 5
checkbox input "true"
click at [219, 223] on input "checkbox" at bounding box center [217, 225] width 5 height 5
checkbox input "true"
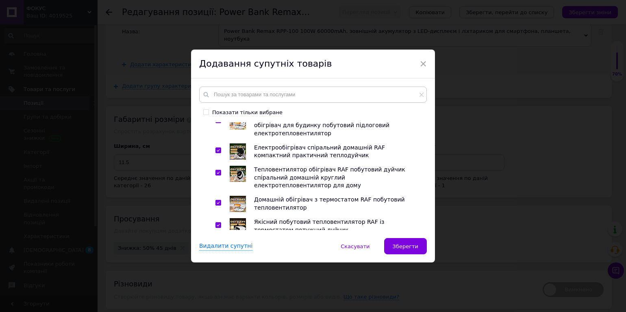
scroll to position [203, 0]
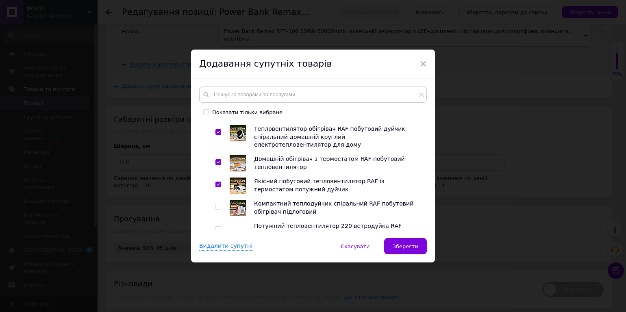
drag, startPoint x: 216, startPoint y: 185, endPoint x: 220, endPoint y: 196, distance: 11.8
click at [216, 204] on input "checkbox" at bounding box center [217, 206] width 5 height 5
checkbox input "true"
click at [216, 227] on input "checkbox" at bounding box center [217, 229] width 5 height 5
checkbox input "true"
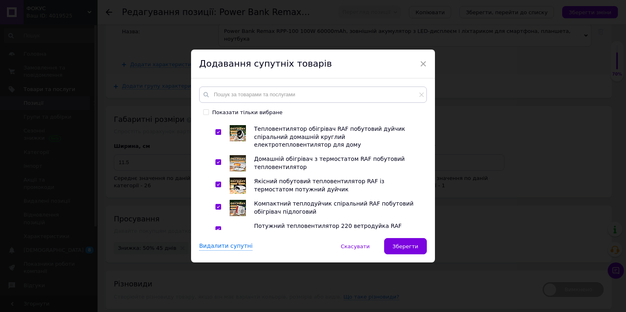
scroll to position [285, 0]
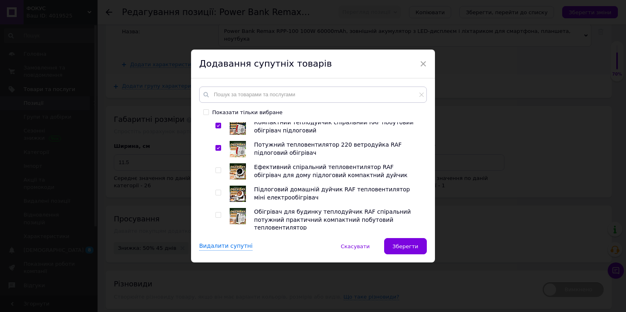
drag, startPoint x: 218, startPoint y: 149, endPoint x: 220, endPoint y: 167, distance: 18.8
click at [219, 168] on input "checkbox" at bounding box center [217, 170] width 5 height 5
checkbox input "true"
click at [219, 190] on input "checkbox" at bounding box center [217, 192] width 5 height 5
checkbox input "true"
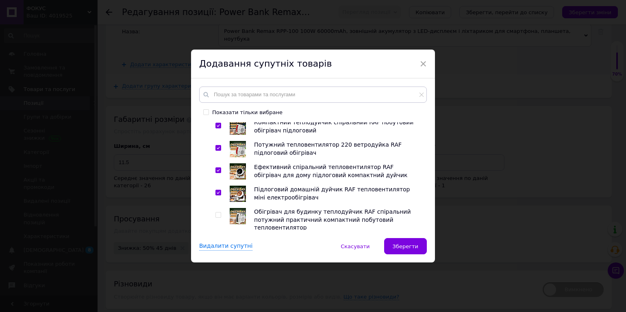
click at [216, 212] on label at bounding box center [218, 215] width 6 height 6
click at [216, 213] on input "checkbox" at bounding box center [217, 215] width 5 height 5
checkbox input "true"
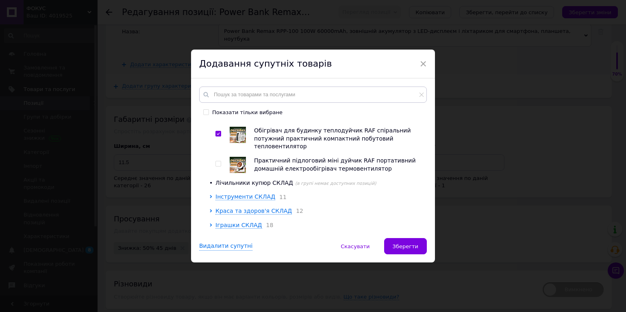
scroll to position [325, 0]
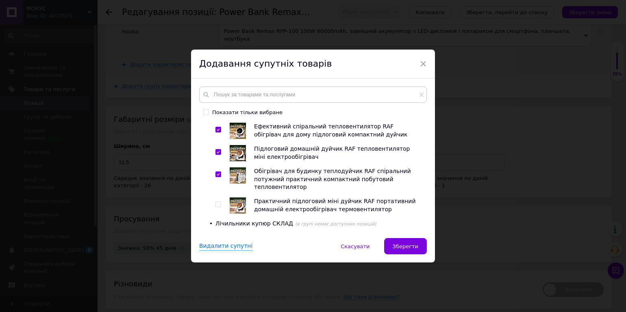
click at [216, 202] on input "checkbox" at bounding box center [217, 204] width 5 height 5
checkbox input "true"
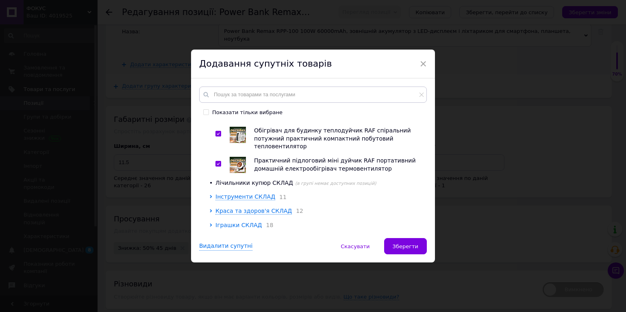
scroll to position [407, 0]
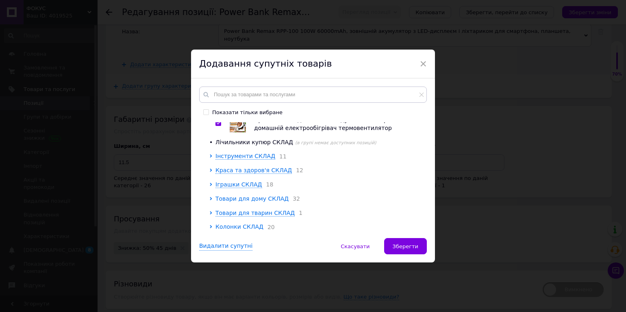
click at [240, 196] on span "Товари для дому СКЛАД" at bounding box center [251, 199] width 73 height 7
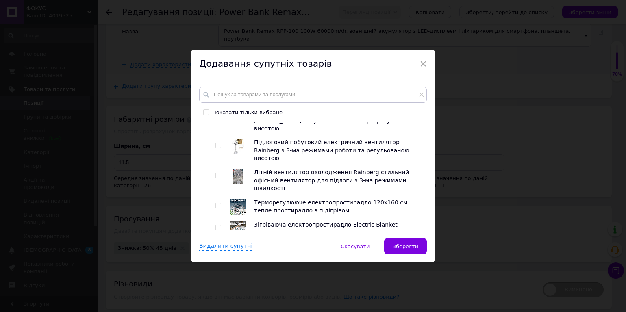
scroll to position [1016, 0]
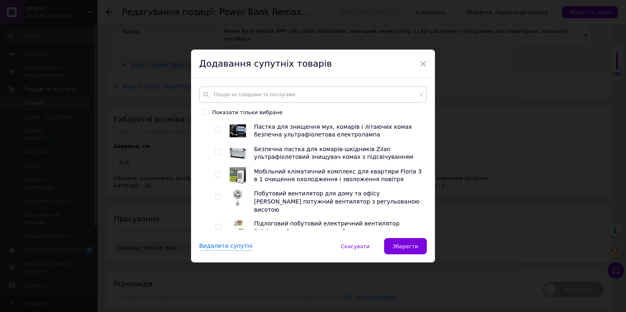
drag, startPoint x: 216, startPoint y: 170, endPoint x: 222, endPoint y: 182, distance: 13.7
click at [218, 285] on input "checkbox" at bounding box center [217, 287] width 5 height 5
checkbox input "true"
drag, startPoint x: 216, startPoint y: 191, endPoint x: 215, endPoint y: 205, distance: 14.7
click at [216, 307] on input "checkbox" at bounding box center [217, 309] width 5 height 5
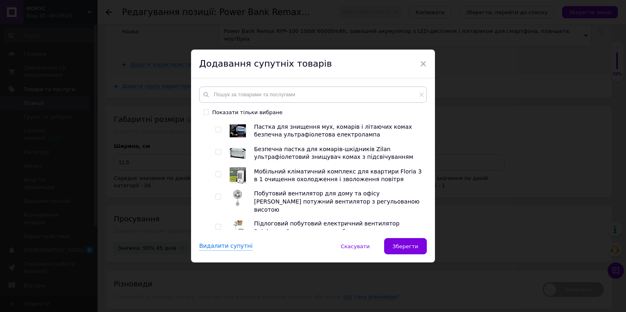
checkbox input "true"
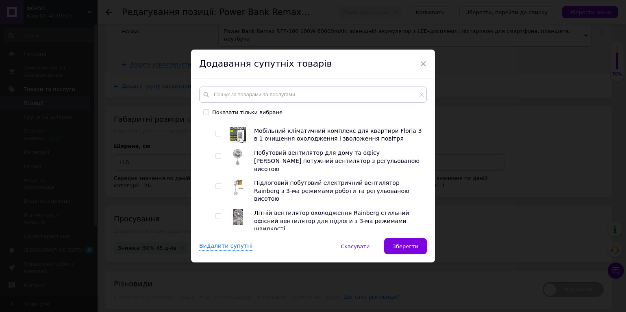
drag, startPoint x: 216, startPoint y: 196, endPoint x: 221, endPoint y: 207, distance: 12.4
checkbox input "true"
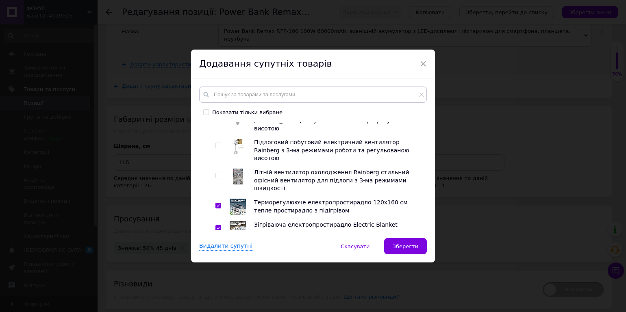
scroll to position [1138, 0]
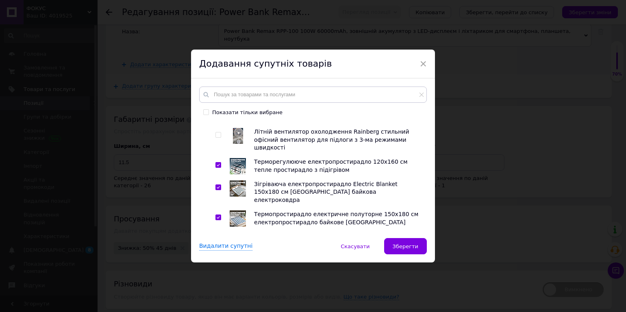
click at [218, 297] on input "checkbox" at bounding box center [217, 299] width 5 height 5
checkbox input "true"
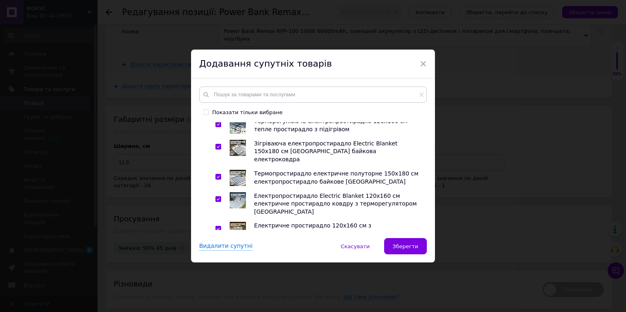
scroll to position [1220, 0]
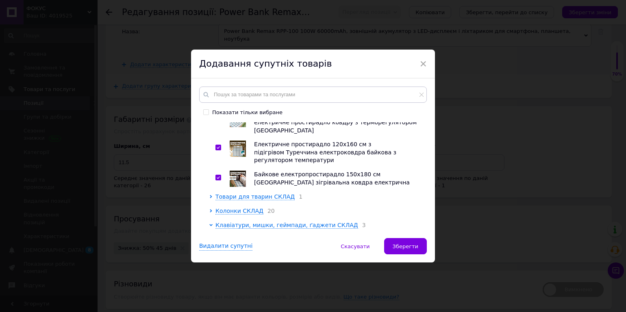
scroll to position [1301, 0]
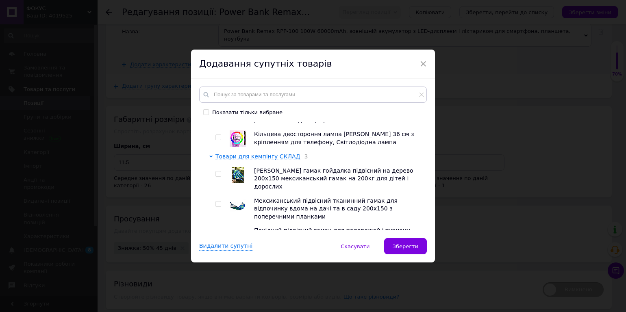
scroll to position [1458, 0]
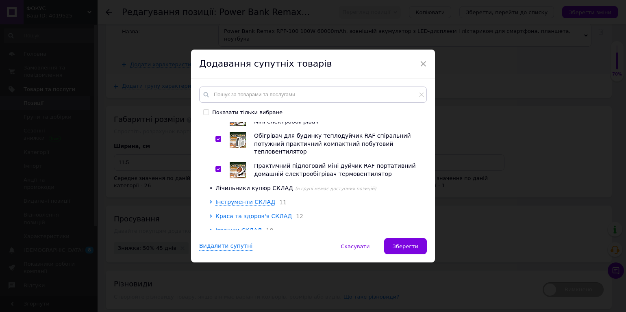
scroll to position [401, 0]
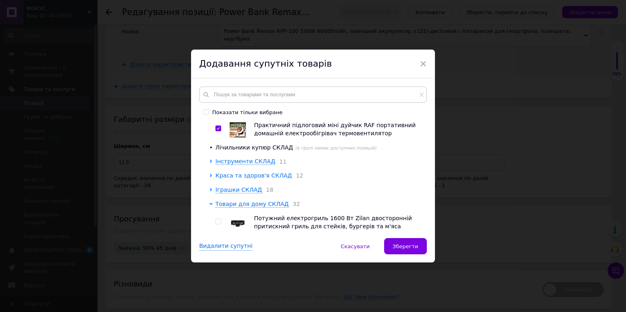
click at [243, 172] on span "Краса та здоров'я СКЛАД" at bounding box center [253, 175] width 76 height 7
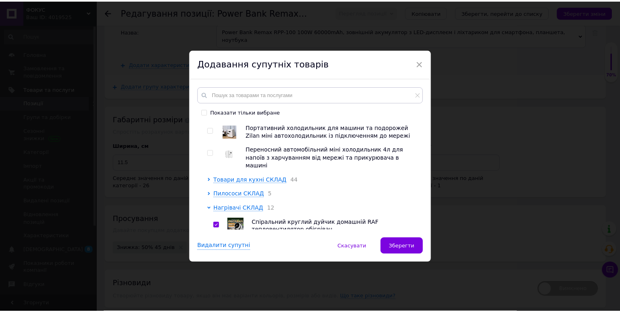
scroll to position [0, 0]
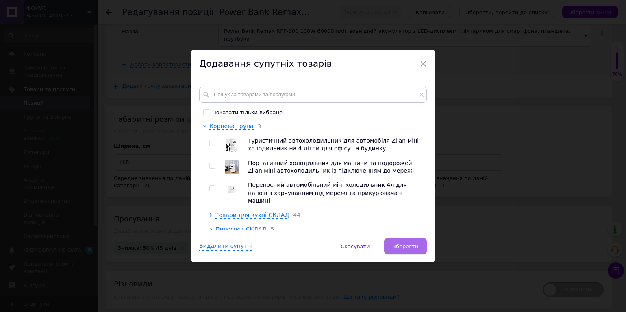
click at [402, 248] on span "Зберегти" at bounding box center [406, 247] width 26 height 6
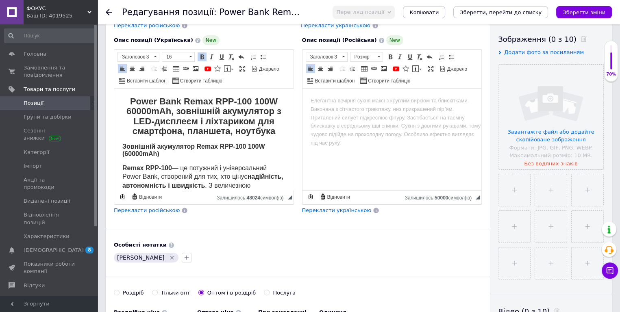
scroll to position [57, 0]
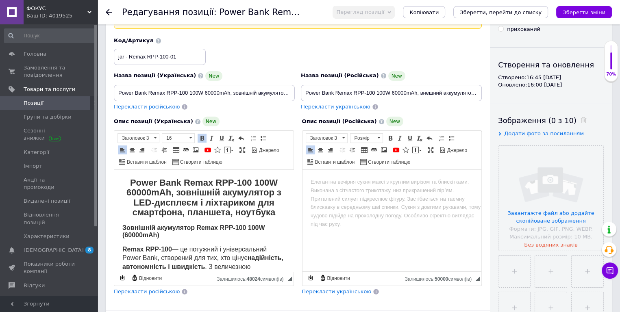
drag, startPoint x: 576, startPoint y: 13, endPoint x: 548, endPoint y: 54, distance: 49.4
click at [576, 13] on icon "Зберегти зміни" at bounding box center [584, 12] width 43 height 6
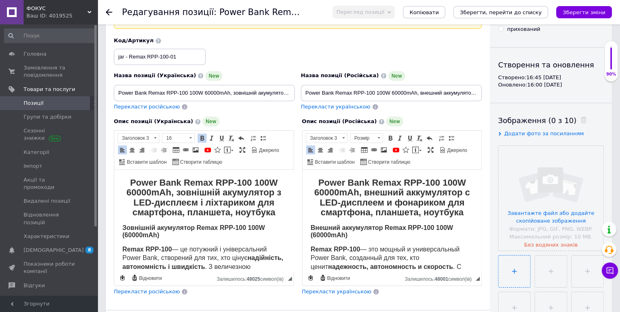
click at [520, 259] on input "file" at bounding box center [514, 272] width 32 height 32
type input "C:\fakepath\2152900791.jpeg"
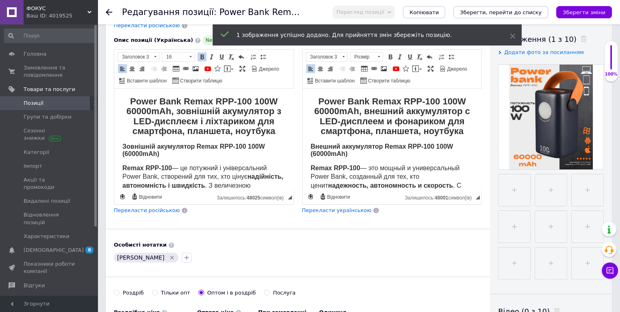
scroll to position [97, 0]
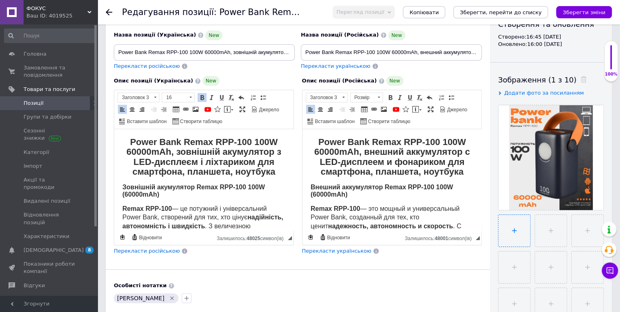
click at [512, 241] on input "file" at bounding box center [514, 231] width 32 height 32
type input "C:\fakepath\2152900790.jpeg"
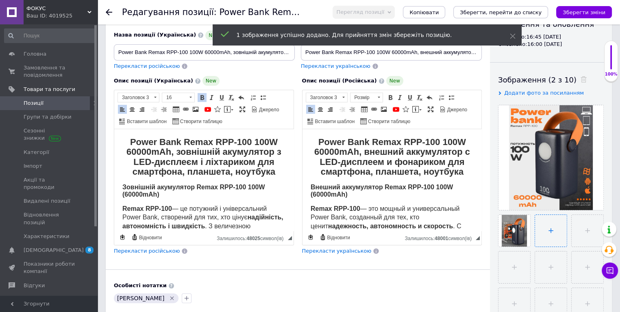
click at [553, 236] on input "file" at bounding box center [551, 231] width 32 height 32
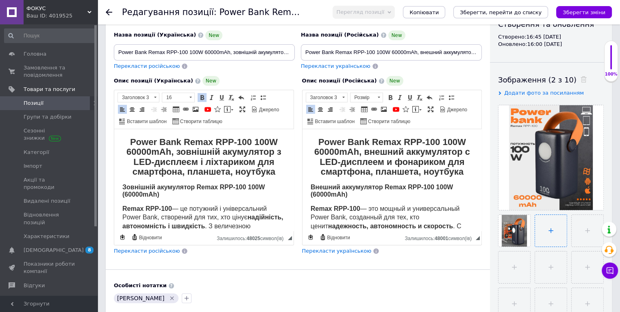
type input "C:\fakepath\2152900792.jpeg"
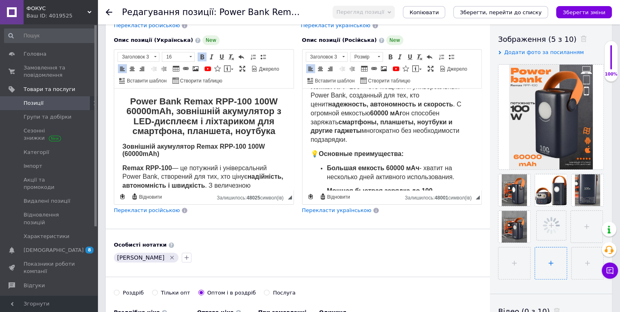
scroll to position [178, 0]
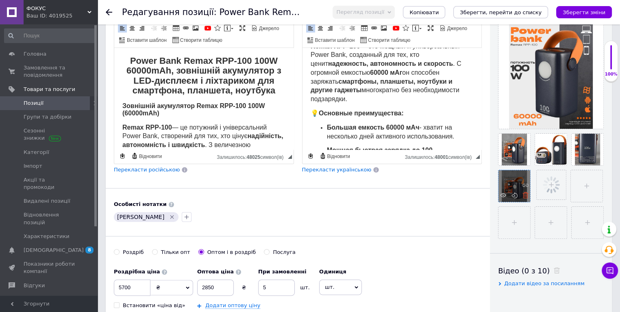
click at [524, 197] on use at bounding box center [525, 195] width 6 height 6
click at [542, 192] on input "file" at bounding box center [550, 186] width 32 height 32
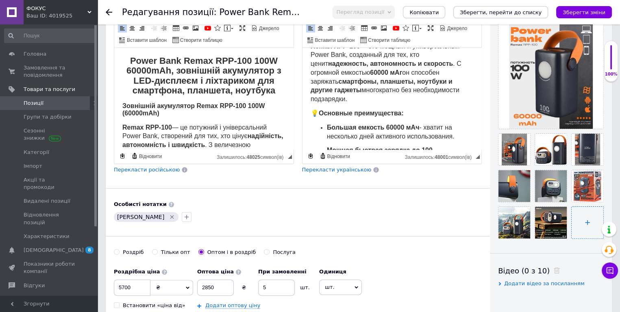
click at [585, 225] on input "file" at bounding box center [588, 223] width 32 height 32
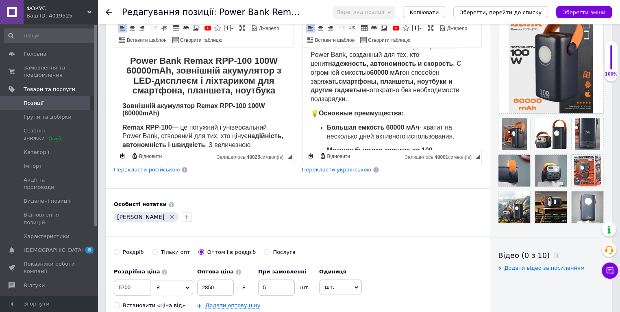
scroll to position [97, 0]
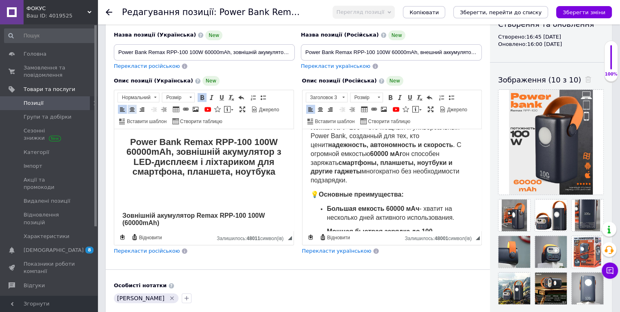
drag, startPoint x: 132, startPoint y: 108, endPoint x: 177, endPoint y: 118, distance: 46.7
click at [132, 108] on span at bounding box center [132, 109] width 7 height 7
click at [195, 109] on span at bounding box center [195, 109] width 7 height 7
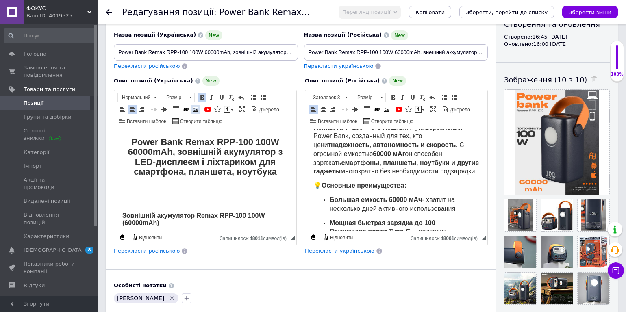
select select
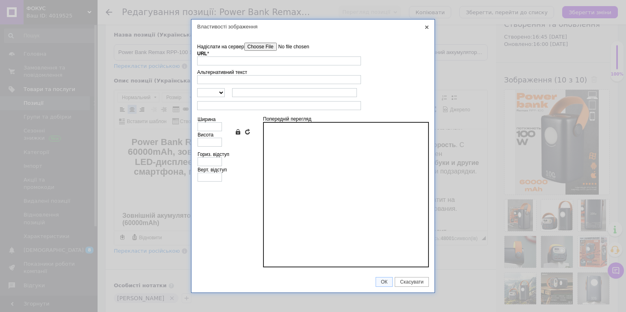
click at [276, 49] on input"] "Надіслати на сервер" at bounding box center [290, 47] width 92 height 8
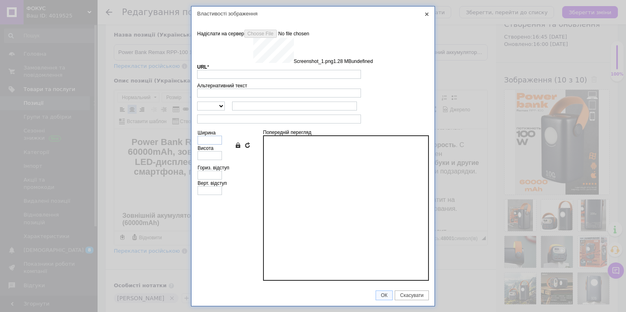
type input "[URL][DOMAIN_NAME]"
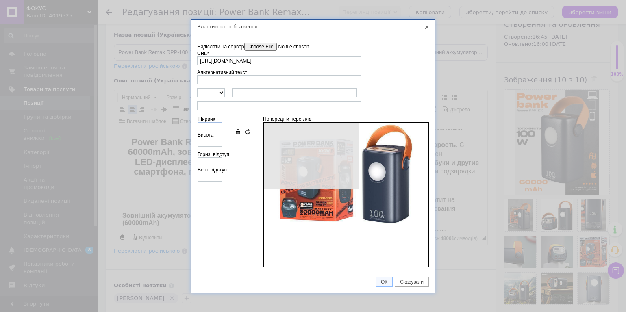
type input "640"
type input "397"
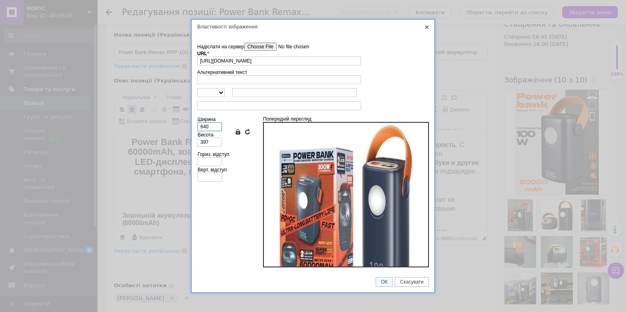
drag, startPoint x: 209, startPoint y: 124, endPoint x: 194, endPoint y: 125, distance: 15.9
click at [194, 125] on td "Надіслати на сервер undefined URL * [URL][DOMAIN_NAME] Огляд Сервера Альтернати…" at bounding box center [312, 153] width 243 height 238
type input "5"
type input "3"
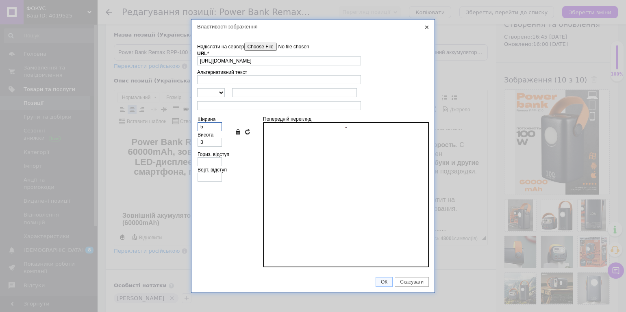
type input "50"
type input "31"
type input "500"
type input "310"
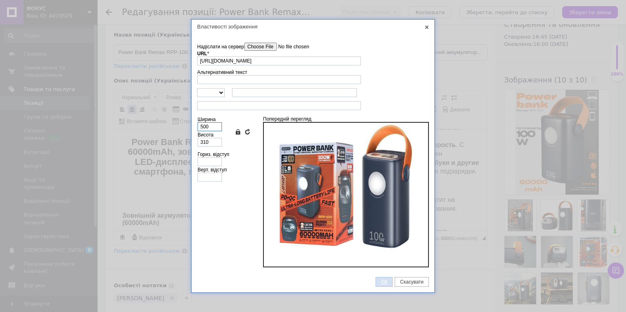
type input "500"
drag, startPoint x: 385, startPoint y: 282, endPoint x: 178, endPoint y: 61, distance: 302.9
click at [385, 282] on span "ОК" at bounding box center [384, 282] width 16 height 6
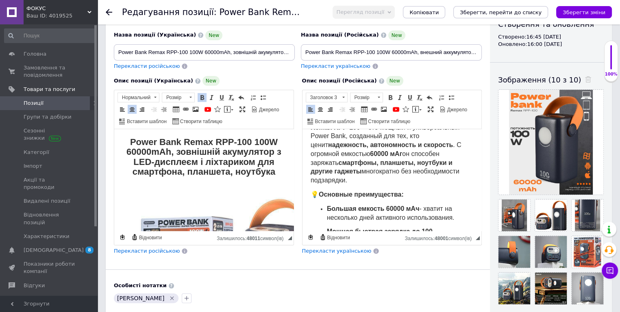
scroll to position [41, 0]
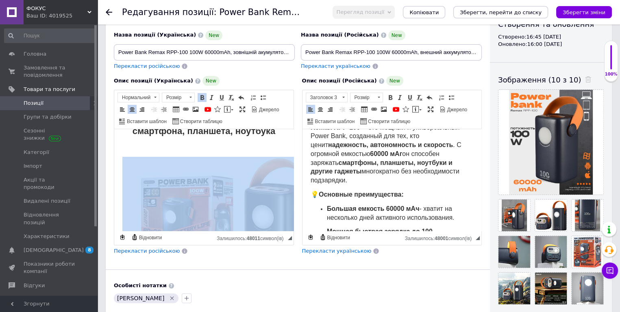
click at [223, 193] on img "Редактор, 7E66092C-4645-49F0-A45E-6FC7A5FE5D19" at bounding box center [223, 220] width 203 height 126
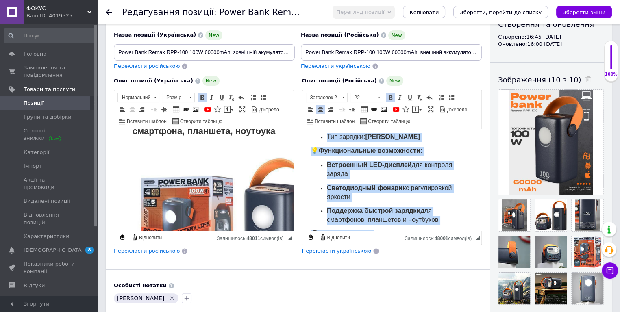
scroll to position [783, 0]
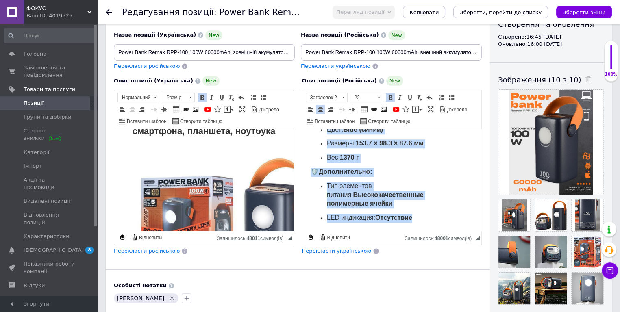
drag, startPoint x: 311, startPoint y: 138, endPoint x: 470, endPoint y: 261, distance: 201.7
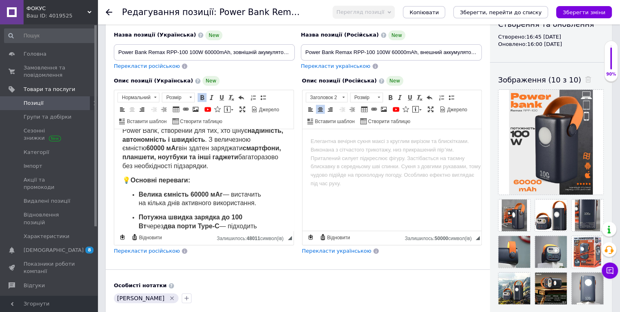
scroll to position [235, 0]
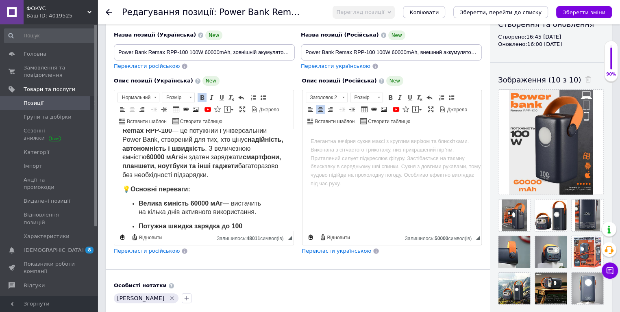
click at [164, 174] on p "Remax RPP-100 — це потужний і універсальний Power Bank, створений для тих, хто …" at bounding box center [203, 153] width 163 height 53
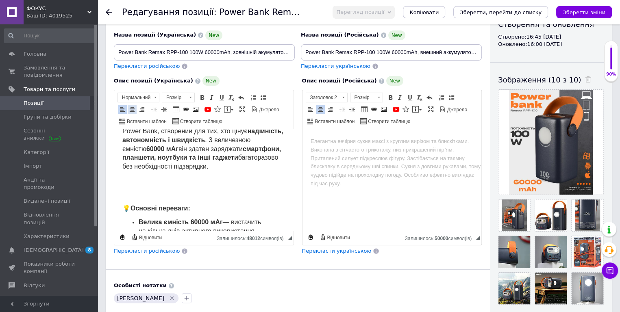
click at [131, 109] on span at bounding box center [132, 109] width 7 height 7
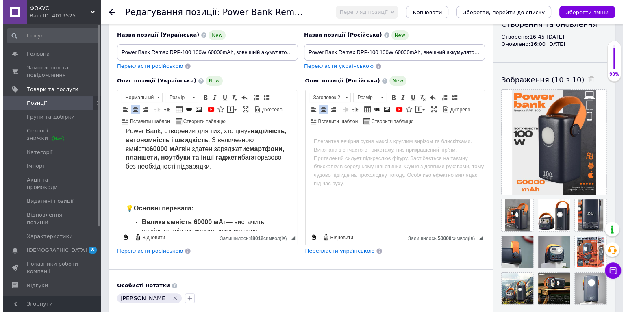
scroll to position [276, 0]
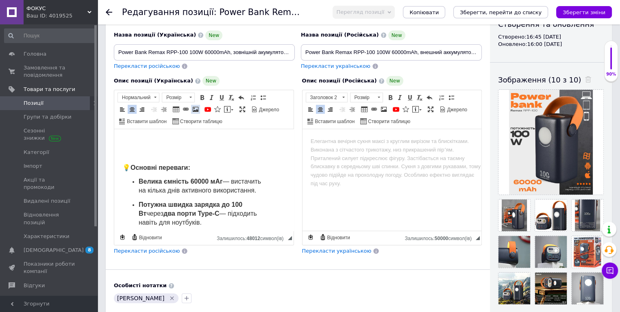
click at [197, 109] on span at bounding box center [195, 109] width 7 height 7
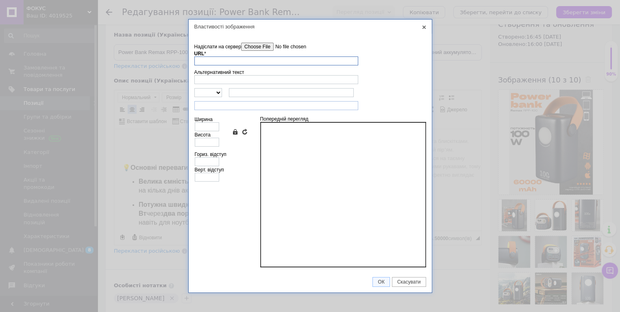
scroll to position [267, 0]
click at [260, 48] on input"] "Надіслати на сервер" at bounding box center [290, 47] width 92 height 8
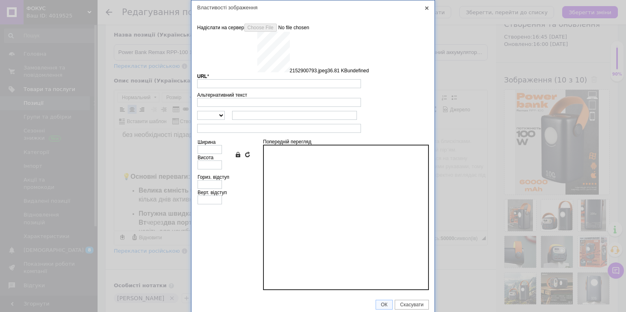
type input "[URL][DOMAIN_NAME]"
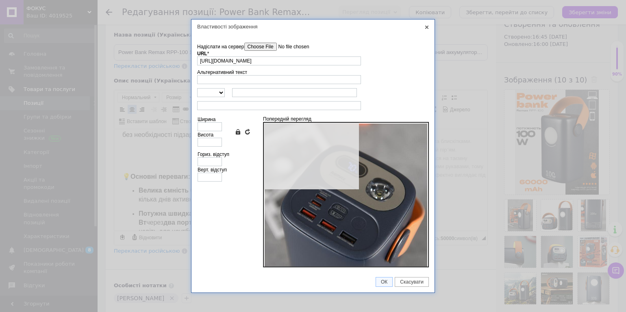
type input "640"
type input "800"
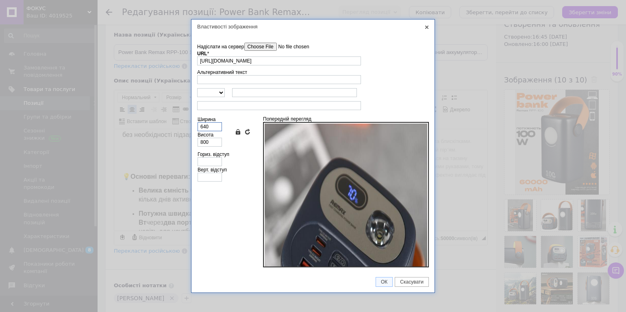
drag, startPoint x: 210, startPoint y: 126, endPoint x: 195, endPoint y: 128, distance: 15.3
click at [195, 128] on td "Надіслати на сервер undefined URL * [URL][DOMAIN_NAME] Огляд Сервера Альтернати…" at bounding box center [312, 153] width 243 height 238
type input "5"
type input "6"
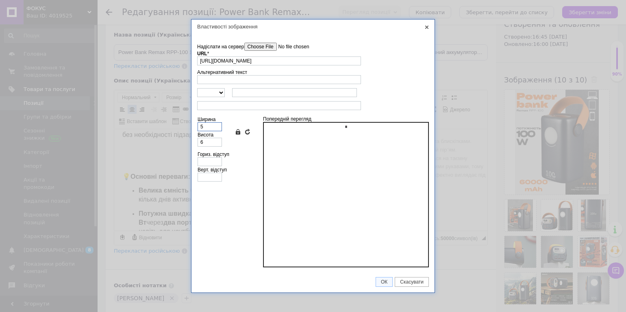
type input "50"
type input "63"
type input "500"
type input "625"
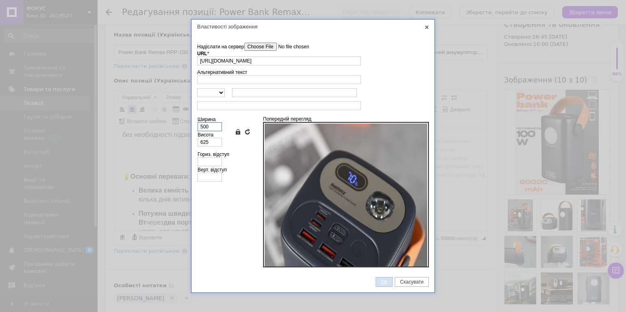
type input "500"
click at [384, 282] on span "ОК" at bounding box center [384, 282] width 16 height 6
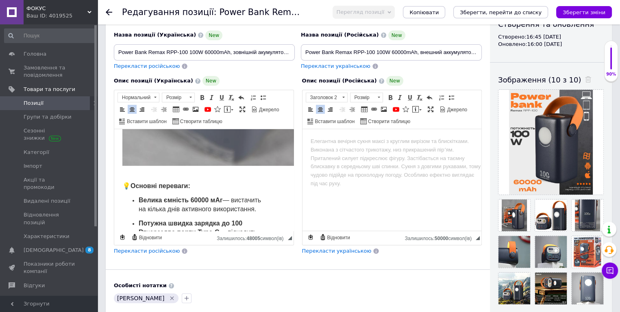
scroll to position [555, 0]
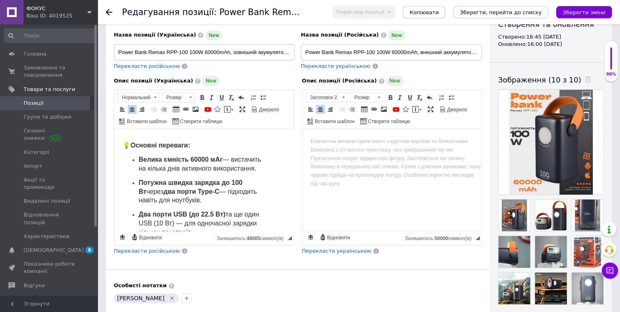
drag, startPoint x: 131, startPoint y: 152, endPoint x: 133, endPoint y: 155, distance: 4.6
click at [131, 149] on strong "Основні переваги:" at bounding box center [161, 145] width 60 height 7
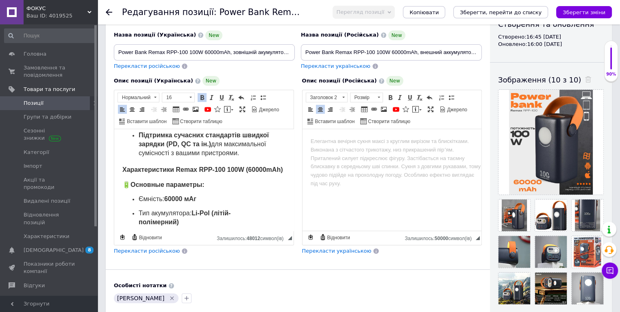
scroll to position [839, 0]
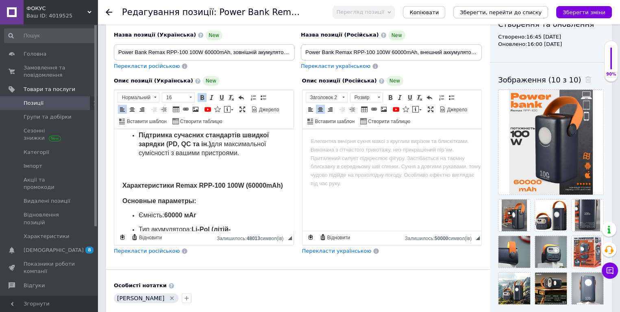
click at [161, 174] on h2 "Редактор, 7E66092C-4645-49F0-A45E-6FC7A5FE5D19" at bounding box center [203, 169] width 163 height 9
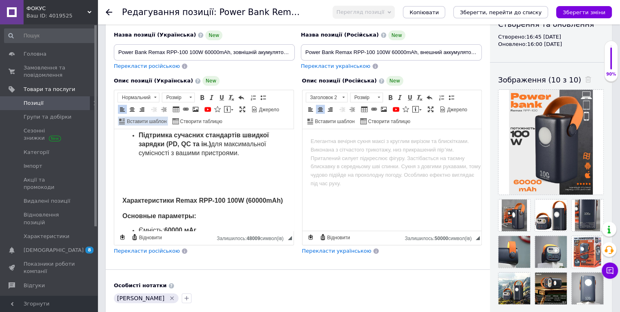
drag, startPoint x: 128, startPoint y: 109, endPoint x: 158, endPoint y: 120, distance: 31.3
click at [130, 110] on span at bounding box center [132, 109] width 7 height 7
click at [192, 109] on span at bounding box center [195, 109] width 7 height 7
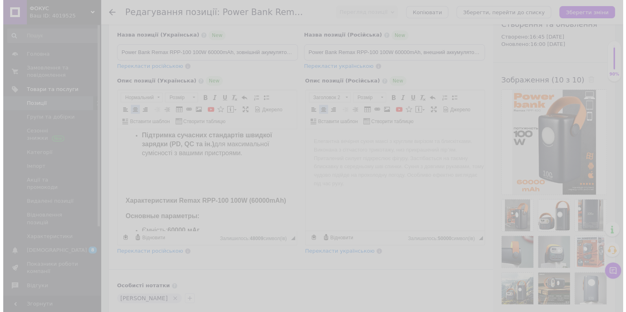
scroll to position [790, 0]
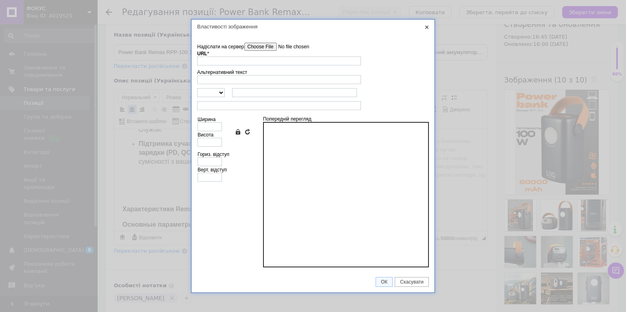
click at [261, 47] on input"] "Надіслати на сервер" at bounding box center [290, 47] width 92 height 8
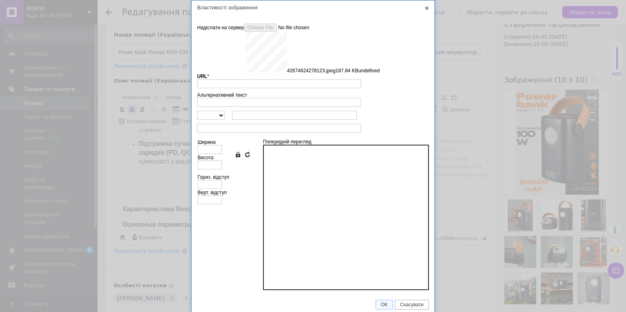
type input "[URL][DOMAIN_NAME]"
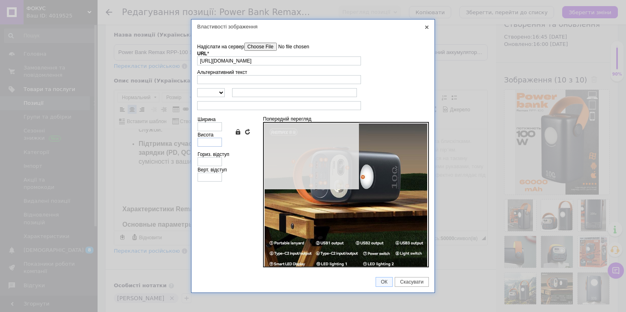
type input "640"
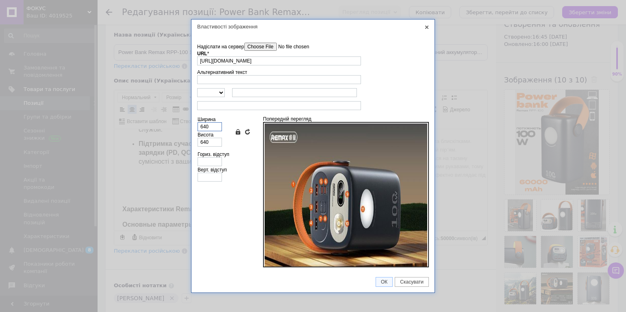
drag, startPoint x: 213, startPoint y: 125, endPoint x: 191, endPoint y: 127, distance: 21.6
click at [192, 127] on td "Надіслати на сервер undefined URL * [URL][DOMAIN_NAME] Огляд Сервера Альтернати…" at bounding box center [312, 153] width 243 height 238
type input "5"
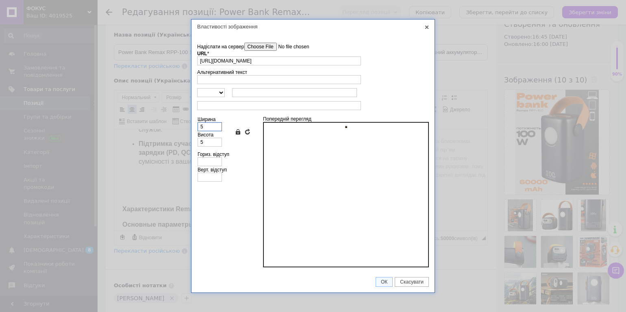
type input "50"
type input "500"
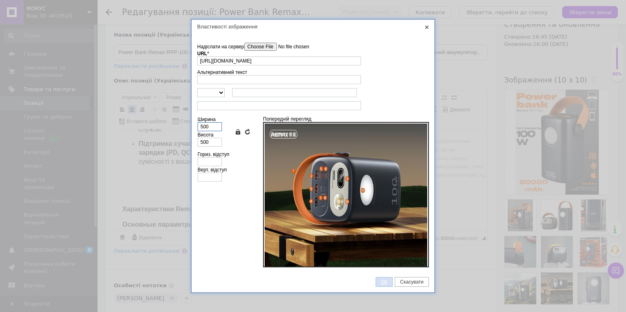
type input "500"
click at [387, 283] on span "ОК" at bounding box center [384, 282] width 16 height 6
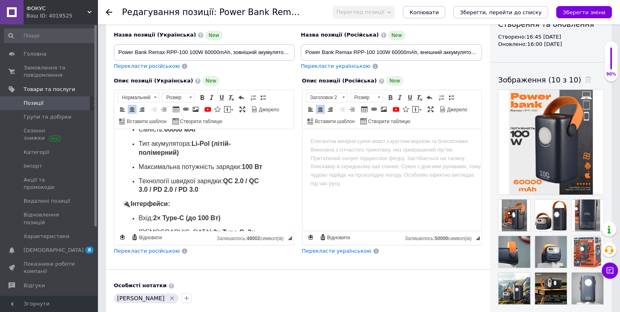
scroll to position [1146, 0]
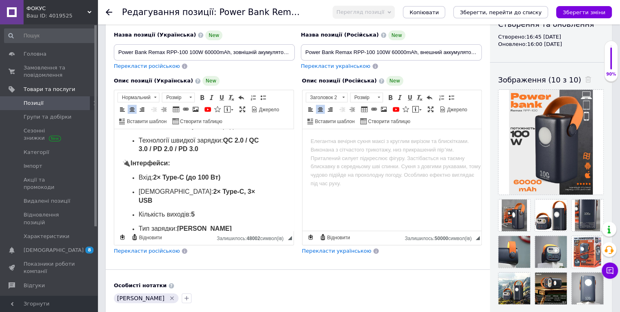
click at [131, 167] on span "🔌 Інтерфейси:" at bounding box center [146, 163] width 48 height 7
click at [132, 167] on span "🔌 Інтерфейси:" at bounding box center [146, 163] width 48 height 7
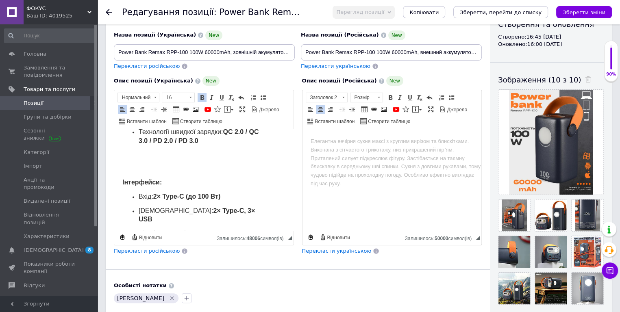
click at [129, 159] on p "Редактор, 7E66092C-4645-49F0-A45E-6FC7A5FE5D19" at bounding box center [203, 155] width 163 height 9
click at [130, 111] on span at bounding box center [132, 109] width 7 height 7
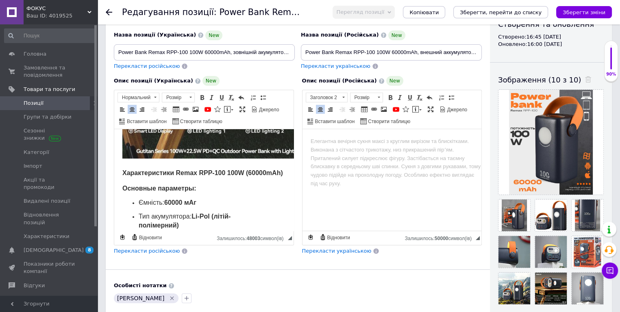
scroll to position [983, 0]
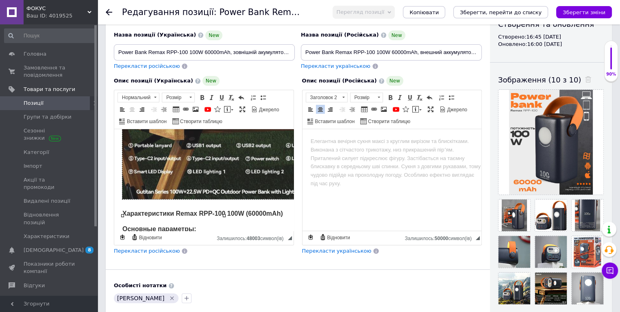
click at [191, 165] on img "Редактор, 7E66092C-4645-49F0-A45E-6FC7A5FE5D19" at bounding box center [223, 97] width 203 height 203
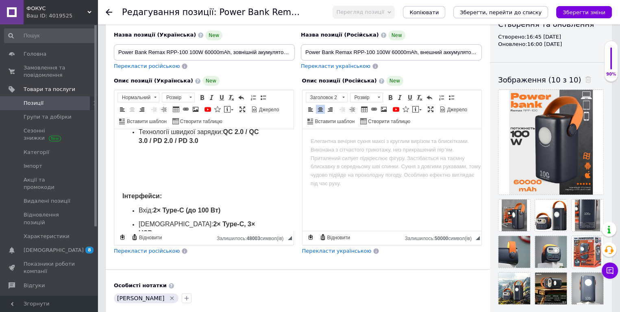
scroll to position [1186, 0]
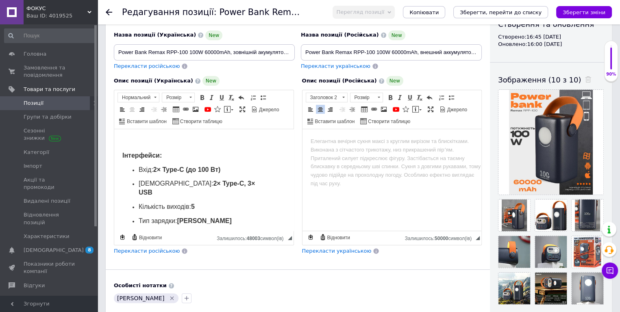
click at [176, 133] on p "Редактор, 7E66092C-4645-49F0-A45E-6FC7A5FE5D19" at bounding box center [203, 128] width 163 height 9
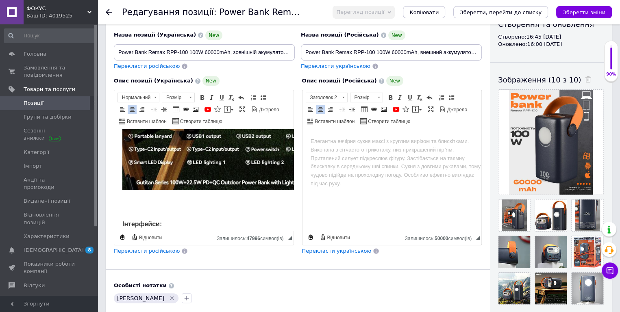
scroll to position [1364, 0]
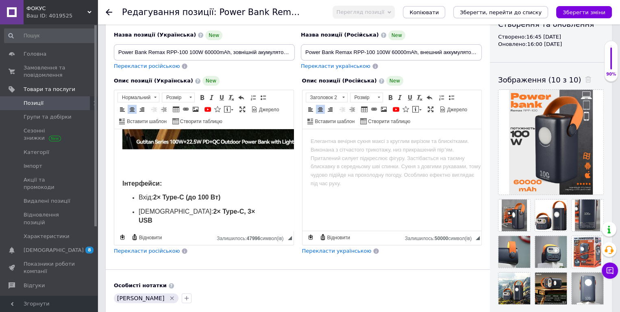
click at [154, 174] on p "Редактор, 7E66092C-4645-49F0-A45E-6FC7A5FE5D19" at bounding box center [203, 170] width 163 height 9
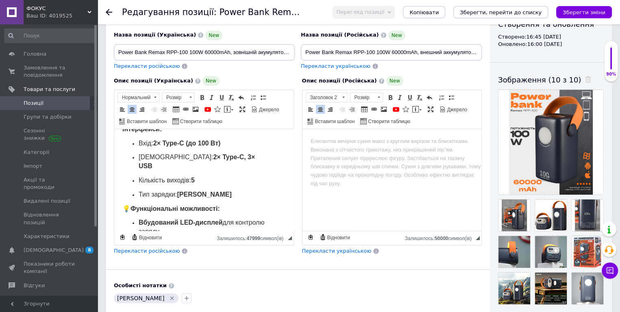
scroll to position [1446, 0]
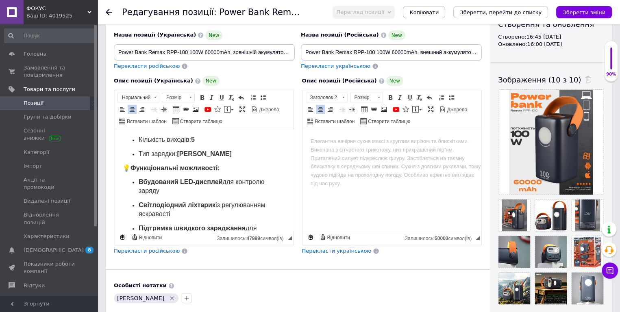
click at [131, 172] on span "💡 Функціональні можливості:" at bounding box center [171, 168] width 98 height 7
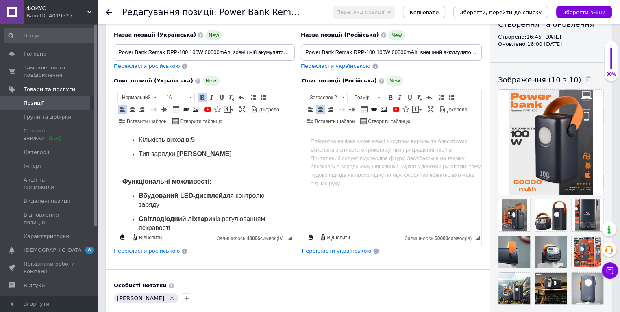
click at [139, 173] on p "Редактор, 7E66092C-4645-49F0-A45E-6FC7A5FE5D19" at bounding box center [203, 168] width 163 height 9
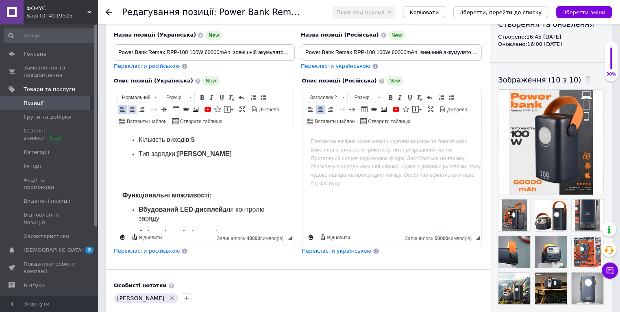
click at [135, 112] on link "По центру" at bounding box center [132, 109] width 9 height 9
click at [195, 108] on span at bounding box center [195, 109] width 7 height 7
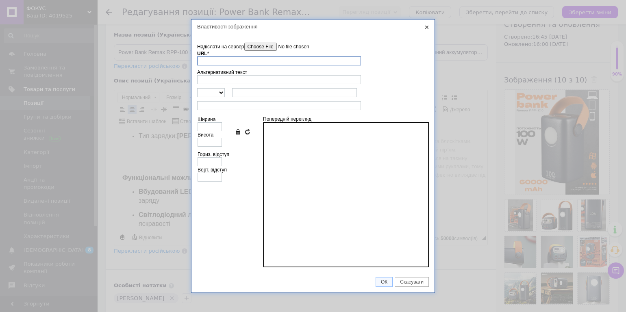
scroll to position [1427, 0]
click at [257, 46] on input"] "Надіслати на сервер" at bounding box center [290, 47] width 92 height 8
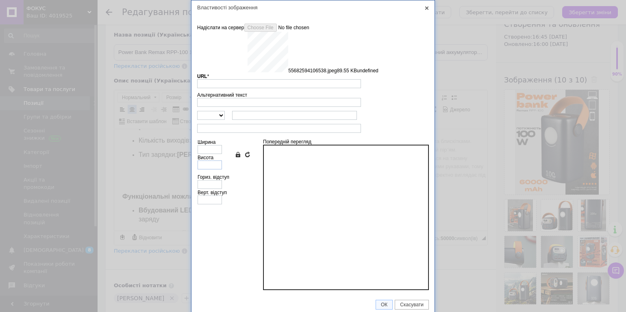
type input "[URL][DOMAIN_NAME]"
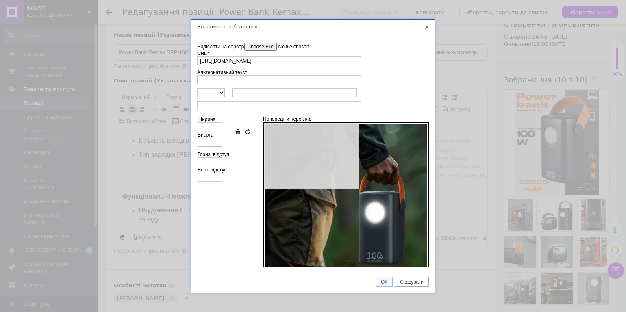
type input "640"
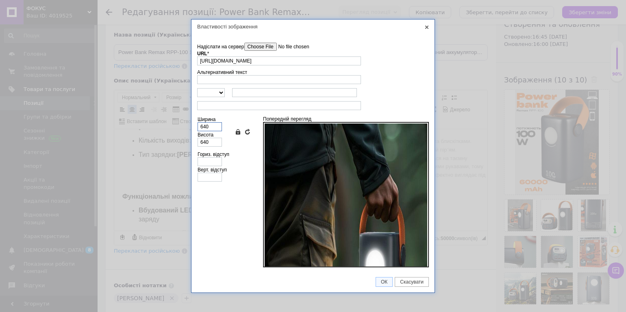
drag, startPoint x: 215, startPoint y: 124, endPoint x: 190, endPoint y: 128, distance: 24.8
click at [190, 128] on div "Властивості зображення X Інформація про зображення Надіслати на сервер undefine…" at bounding box center [313, 156] width 626 height 312
type input "5"
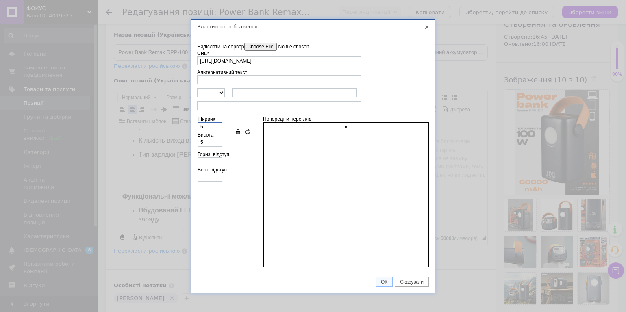
type input "50"
type input "500"
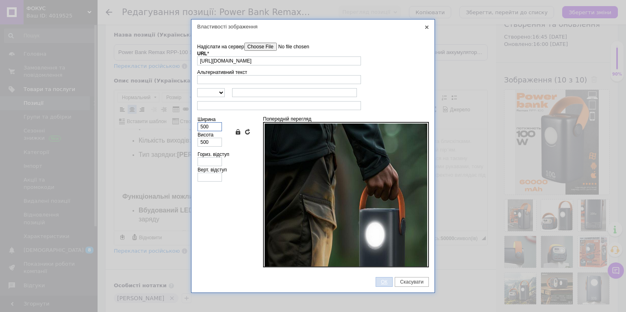
type input "500"
drag, startPoint x: 377, startPoint y: 280, endPoint x: 351, endPoint y: 264, distance: 30.7
click at [377, 280] on span "ОК" at bounding box center [384, 282] width 16 height 6
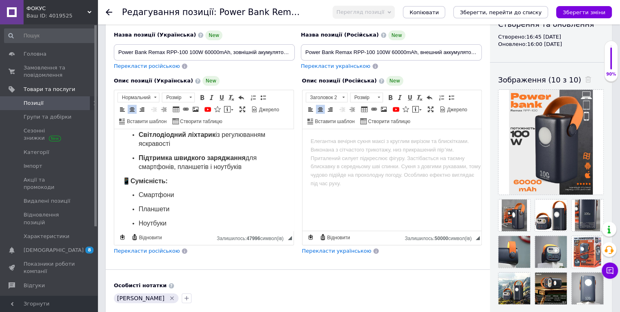
scroll to position [1790, 0]
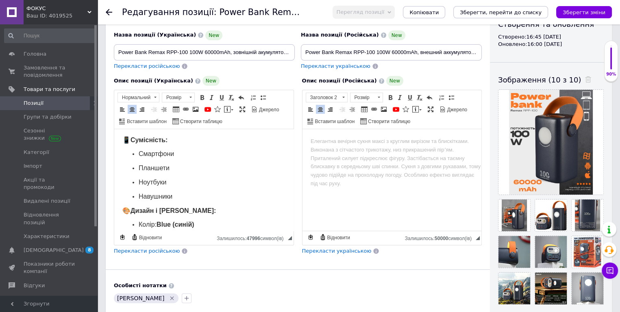
click at [130, 144] on span "📱 Сумісність:" at bounding box center [144, 140] width 45 height 7
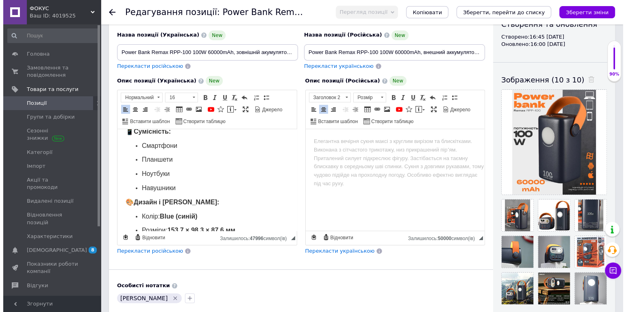
scroll to position [1782, 0]
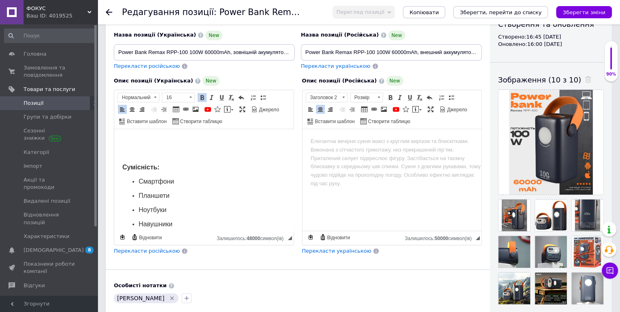
click at [133, 110] on span at bounding box center [132, 109] width 7 height 7
click at [195, 105] on link "Зображення" at bounding box center [195, 109] width 9 height 9
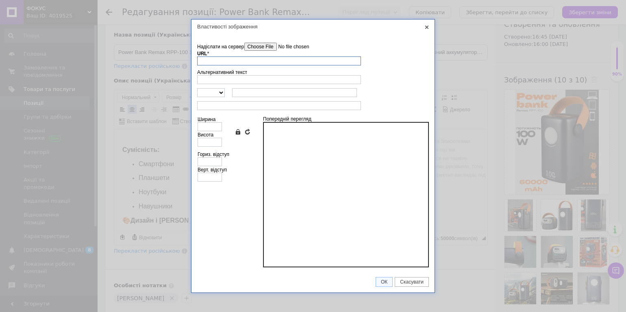
scroll to position [1763, 0]
click at [272, 47] on input"] "Надіслати на сервер" at bounding box center [290, 47] width 92 height 8
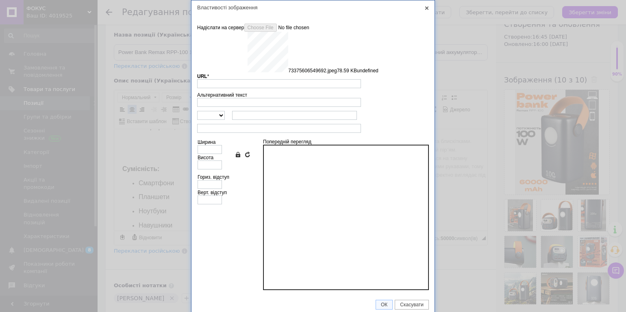
type input "[URL][DOMAIN_NAME]"
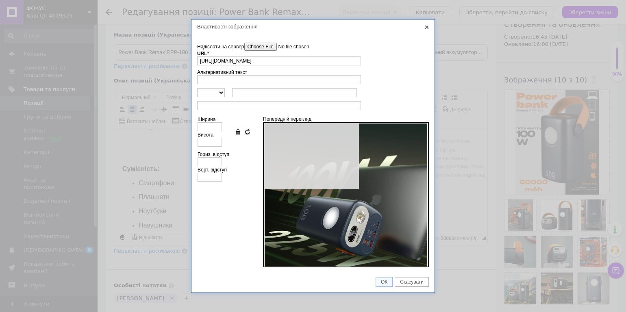
type input "640"
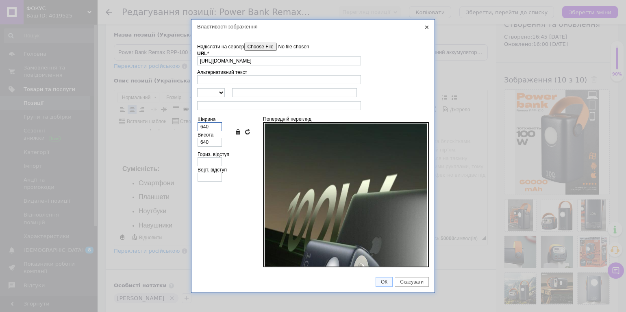
drag, startPoint x: 211, startPoint y: 126, endPoint x: 193, endPoint y: 130, distance: 17.9
click at [193, 130] on td "Надіслати на сервер undefined URL * [URL][DOMAIN_NAME] Огляд Сервера Альтернати…" at bounding box center [312, 153] width 243 height 238
type input "5"
type input "50"
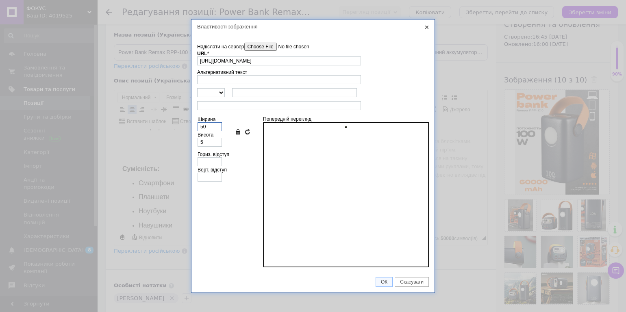
type input "50"
type input "500"
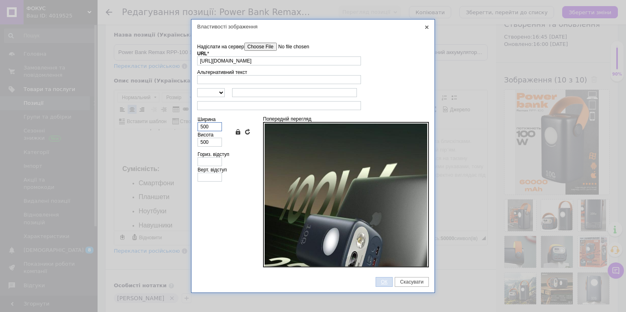
type input "500"
drag, startPoint x: 381, startPoint y: 282, endPoint x: 376, endPoint y: 244, distance: 37.7
click at [381, 281] on span "ОК" at bounding box center [384, 282] width 16 height 6
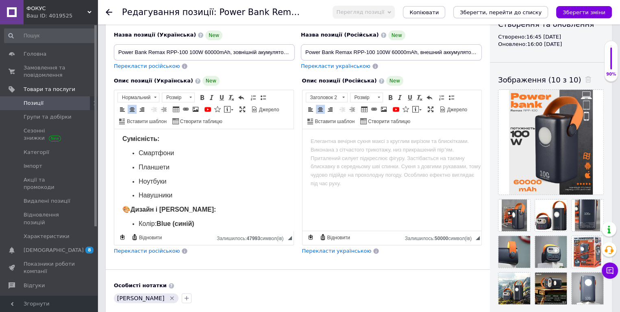
scroll to position [2057, 0]
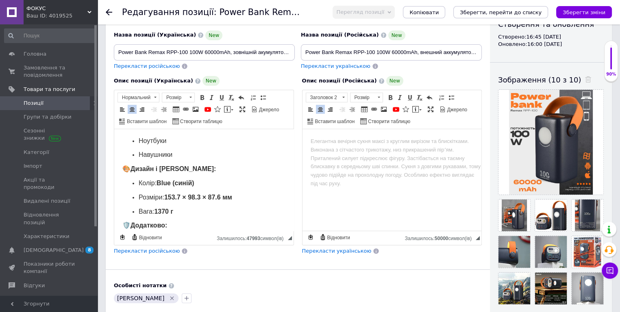
click at [134, 172] on strong "Дизайн і [PERSON_NAME]:" at bounding box center [173, 168] width 85 height 7
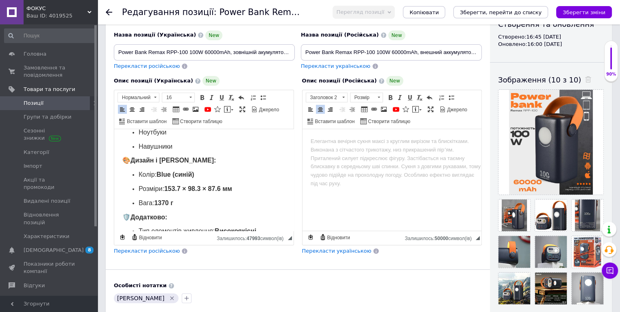
scroll to position [2049, 0]
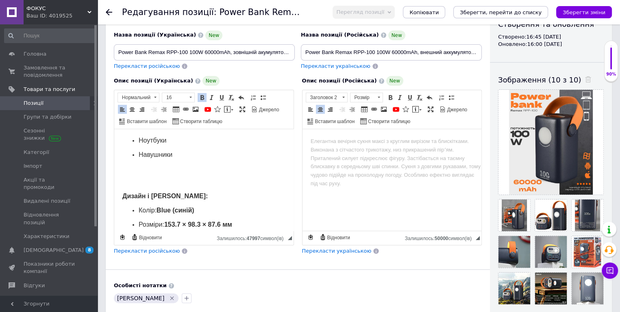
click at [132, 110] on span at bounding box center [132, 109] width 7 height 7
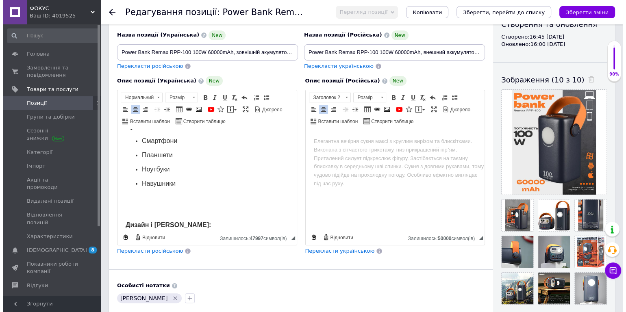
scroll to position [2061, 0]
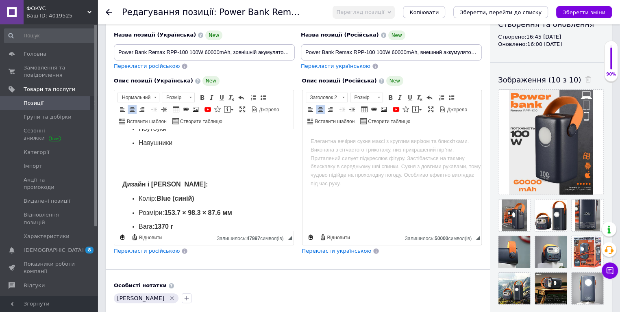
click at [197, 105] on link "Зображення" at bounding box center [195, 109] width 9 height 9
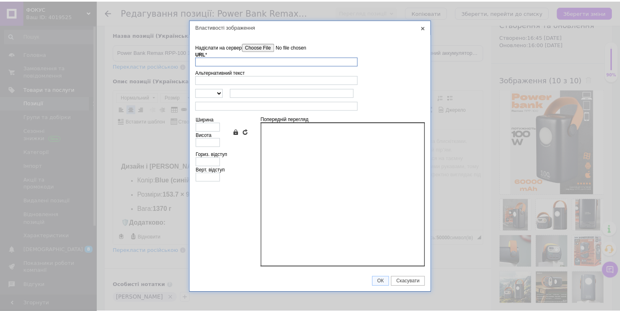
scroll to position [2042, 0]
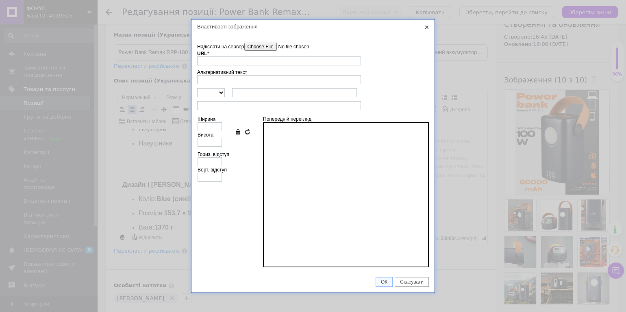
click at [262, 48] on input"] "Надіслати на сервер" at bounding box center [290, 47] width 92 height 8
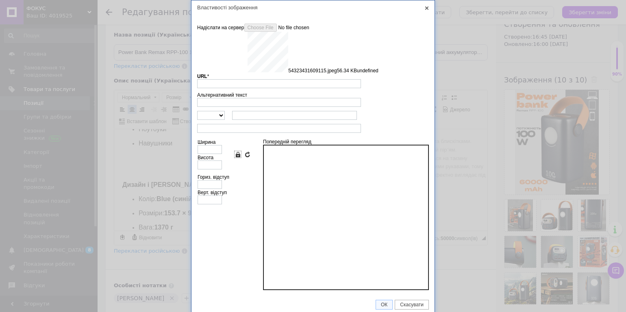
type input "[URL][DOMAIN_NAME]"
type input "640"
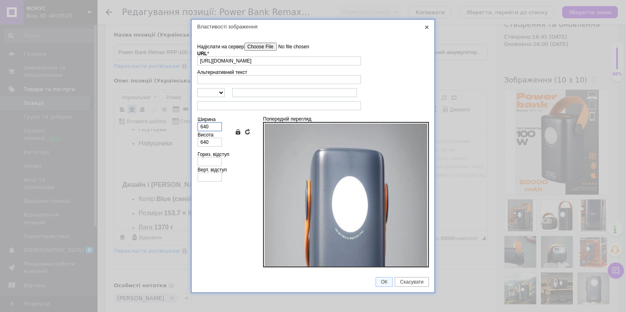
drag, startPoint x: 211, startPoint y: 127, endPoint x: 183, endPoint y: 125, distance: 28.1
click at [183, 124] on div "Властивості зображення X Інформація про зображення Надіслати на сервер undefine…" at bounding box center [313, 156] width 626 height 312
type input "5"
type input "50"
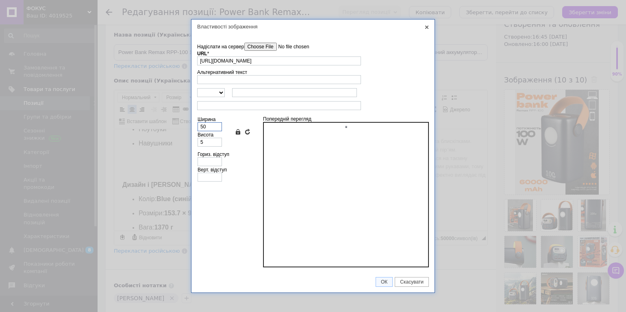
type input "50"
type input "500"
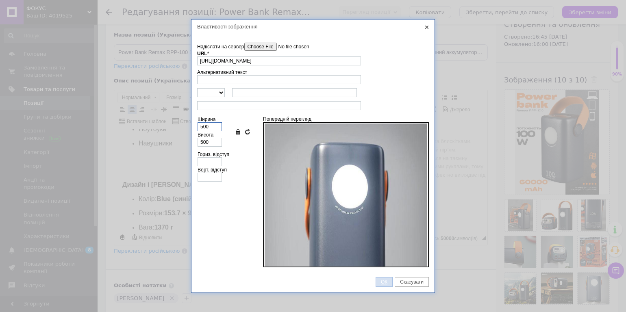
type input "500"
click at [379, 281] on span "ОК" at bounding box center [384, 282] width 16 height 6
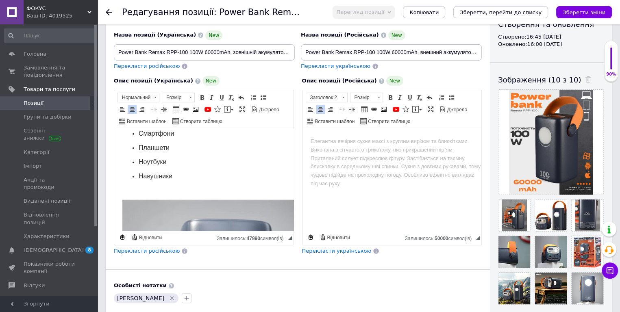
scroll to position [2068, 0]
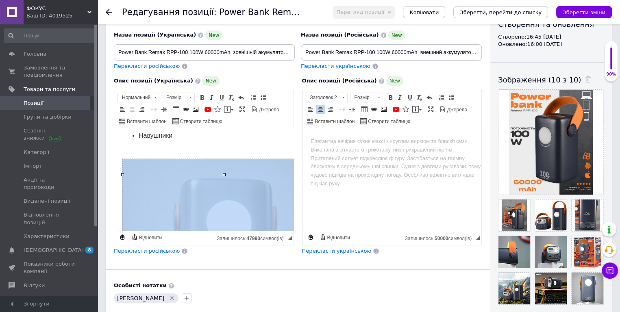
click at [215, 195] on img "Редактор, 7E66092C-4645-49F0-A45E-6FC7A5FE5D19" at bounding box center [223, 260] width 203 height 203
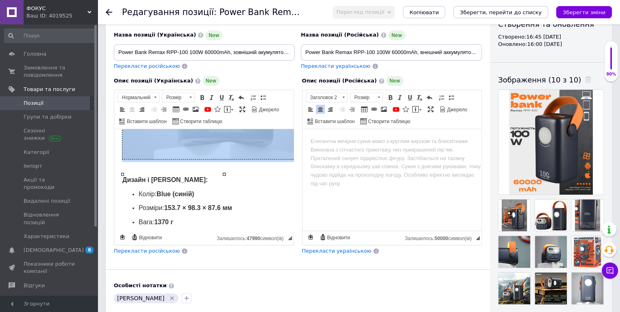
scroll to position [2312, 0]
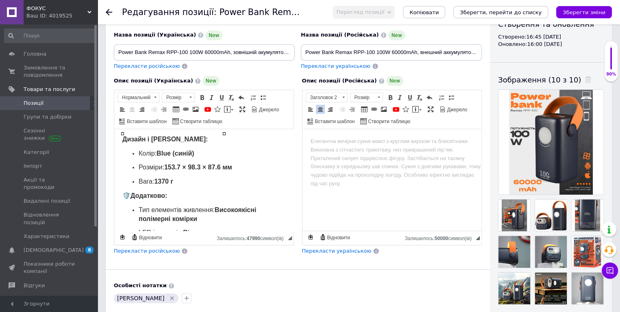
click at [131, 199] on span "🛡️ Додатково:" at bounding box center [144, 195] width 45 height 7
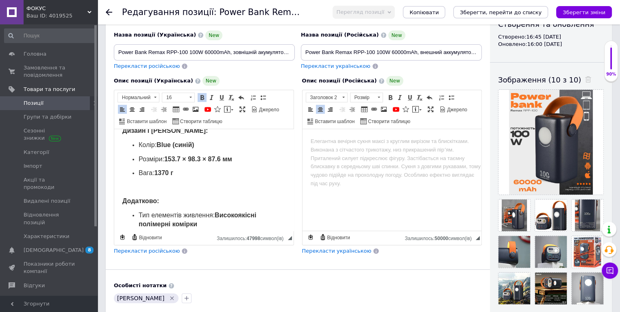
click at [148, 192] on p "Редактор, 7E66092C-4645-49F0-A45E-6FC7A5FE5D19" at bounding box center [203, 187] width 163 height 9
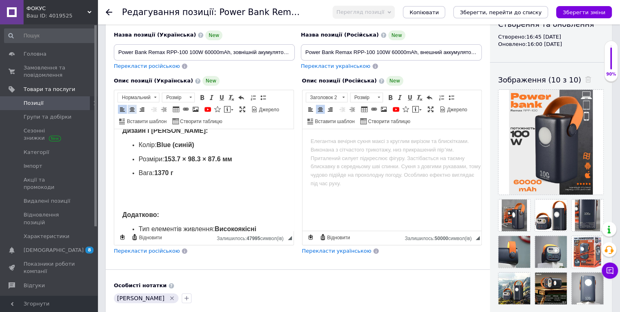
drag, startPoint x: 131, startPoint y: 108, endPoint x: 42, endPoint y: 3, distance: 137.1
click at [131, 108] on span at bounding box center [132, 109] width 7 height 7
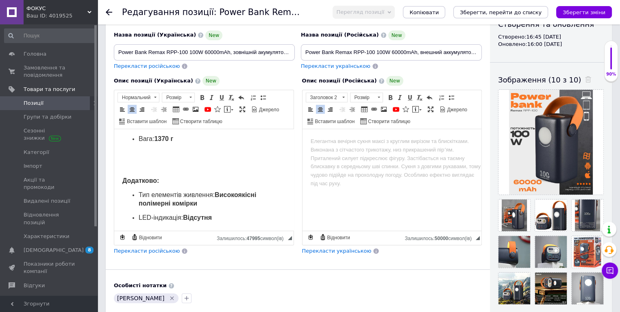
scroll to position [2367, 0]
click at [195, 109] on span at bounding box center [195, 109] width 7 height 7
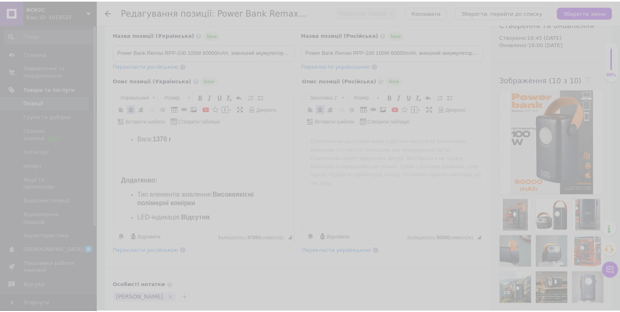
scroll to position [2348, 0]
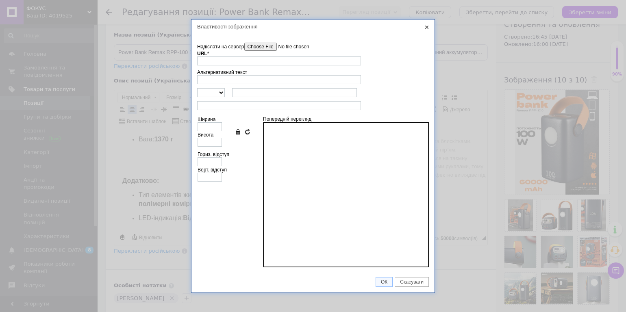
click at [274, 44] on input"] "Надіслати на сервер" at bounding box center [290, 47] width 92 height 8
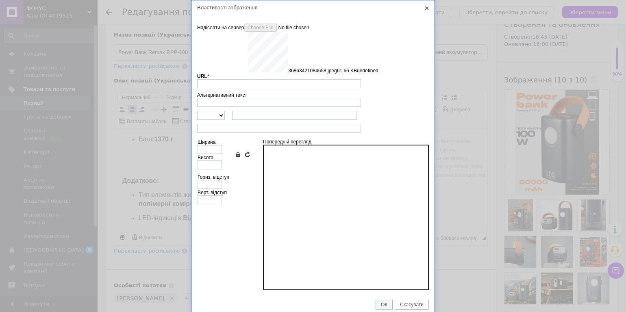
type input "[URL][DOMAIN_NAME]"
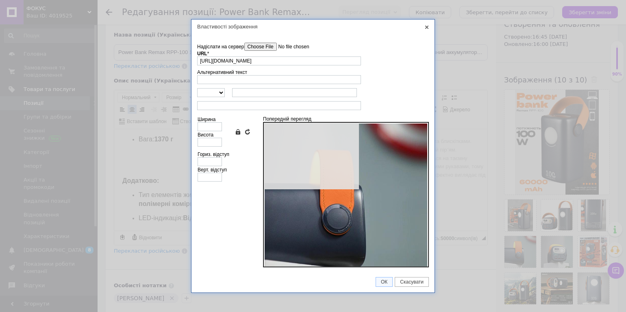
type input "640"
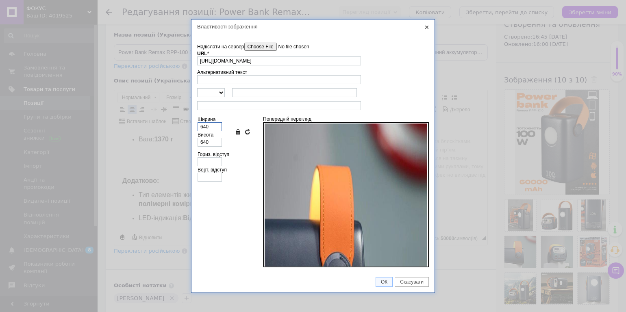
drag, startPoint x: 210, startPoint y: 126, endPoint x: 192, endPoint y: 129, distance: 18.2
click at [192, 129] on td "Надіслати на сервер undefined URL * [URL][DOMAIN_NAME] Огляд Сервера Альтернати…" at bounding box center [312, 153] width 243 height 238
type input "5"
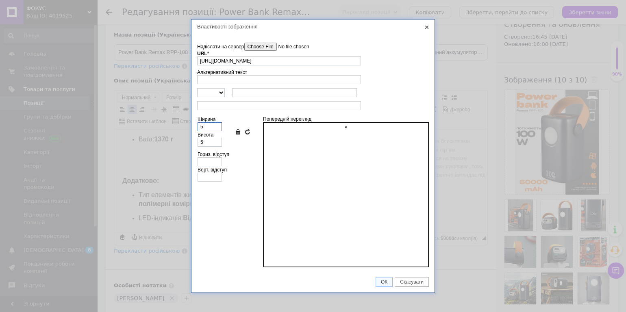
type input "50"
type input "500"
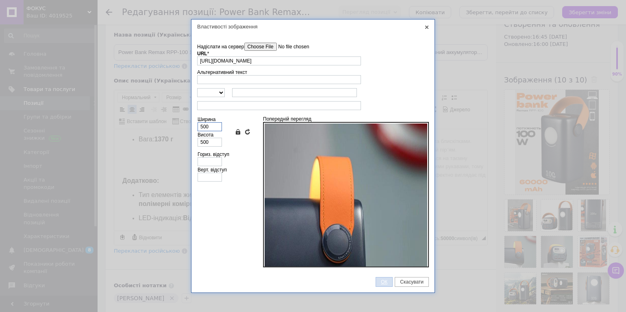
type input "500"
drag, startPoint x: 385, startPoint y: 278, endPoint x: 241, endPoint y: 248, distance: 147.8
click at [385, 279] on span "ОК" at bounding box center [384, 282] width 16 height 6
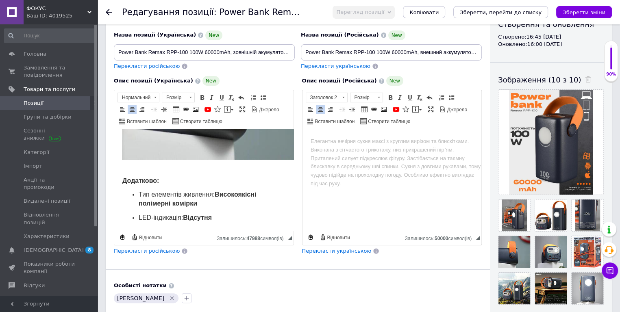
scroll to position [138, 0]
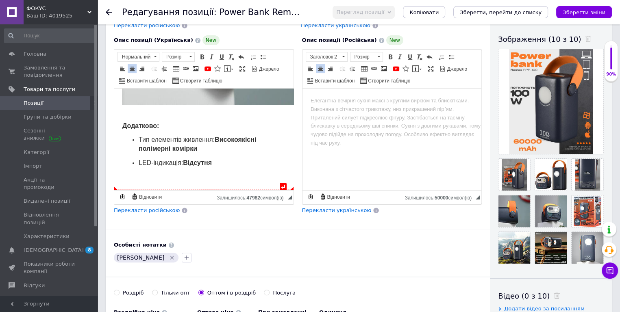
click at [218, 168] on p "LED-індикація: Відсутня" at bounding box center [204, 163] width 131 height 9
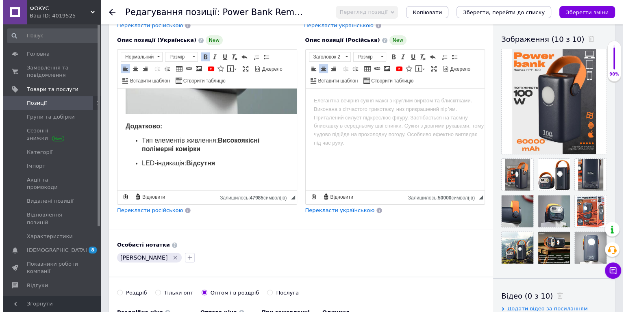
scroll to position [2583, 0]
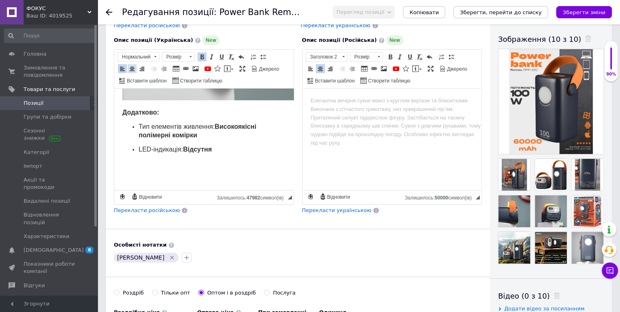
click at [132, 67] on span at bounding box center [132, 68] width 7 height 7
click at [192, 67] on span at bounding box center [195, 68] width 7 height 7
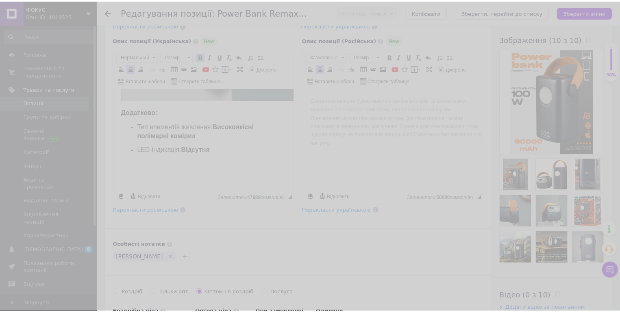
scroll to position [2564, 0]
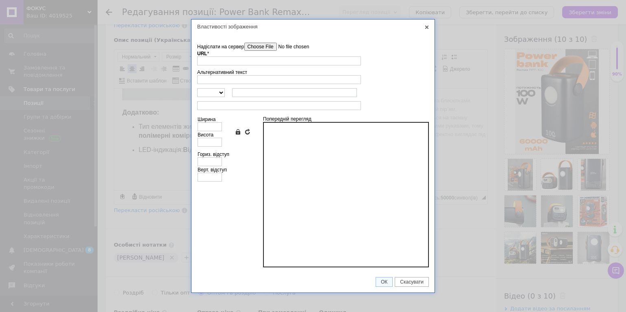
click at [268, 46] on input"] "Надіслати на сервер" at bounding box center [290, 47] width 92 height 8
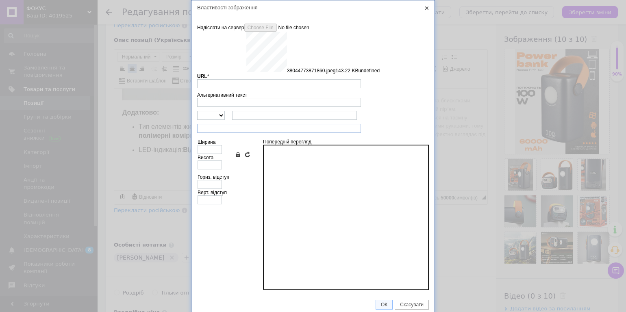
type input "[URL][DOMAIN_NAME]"
type input "640"
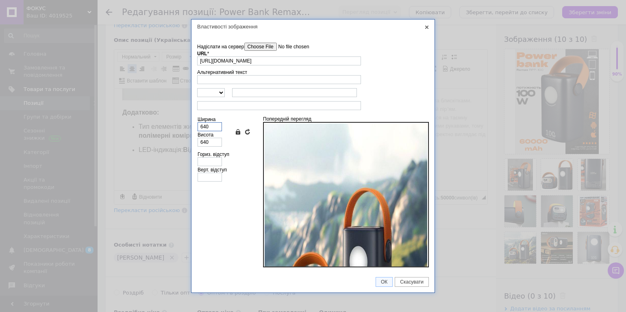
drag, startPoint x: 210, startPoint y: 127, endPoint x: 194, endPoint y: 129, distance: 16.4
click at [194, 129] on td "Надіслати на сервер undefined URL * [URL][DOMAIN_NAME] Огляд Сервера Альтернати…" at bounding box center [312, 153] width 243 height 238
type input "5"
type input "50"
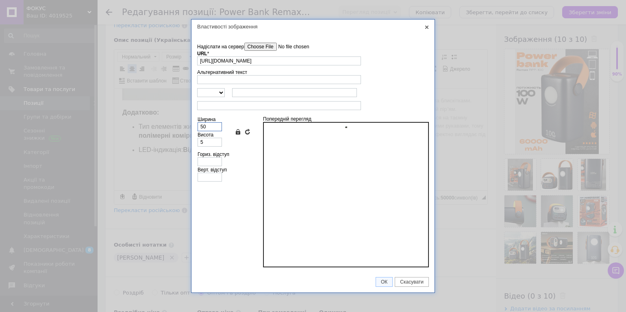
type input "50"
type input "500"
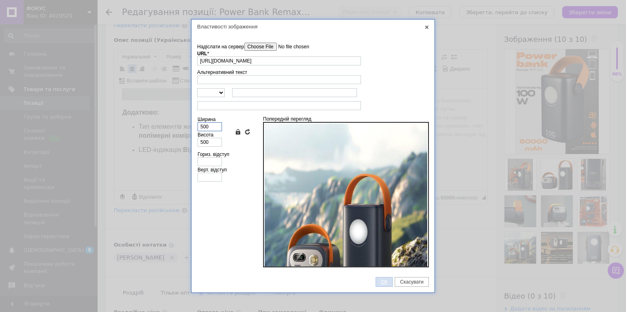
type input "500"
click at [382, 283] on span "ОК" at bounding box center [384, 282] width 16 height 6
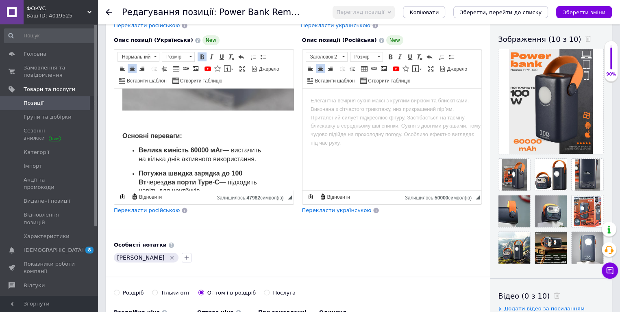
scroll to position [569, 0]
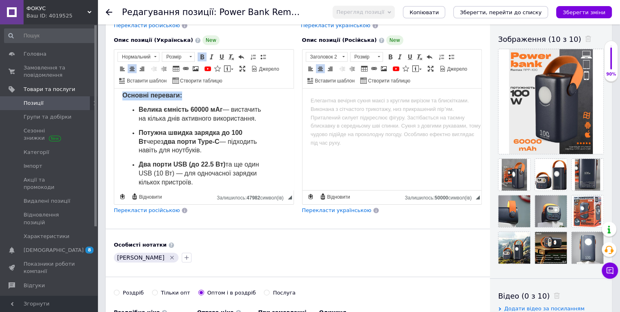
drag, startPoint x: 180, startPoint y: 103, endPoint x: 124, endPoint y: 106, distance: 55.8
click at [124, 99] on strong "Основні переваги:" at bounding box center [152, 95] width 60 height 7
click at [228, 67] on span at bounding box center [227, 68] width 7 height 7
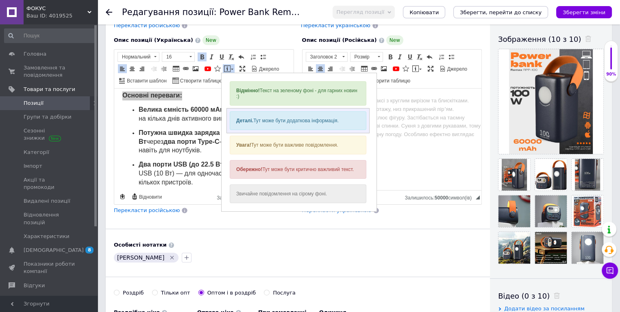
scroll to position [0, 0]
click at [281, 120] on div "Деталі. Тут може бути додаткова інформація." at bounding box center [297, 120] width 137 height 19
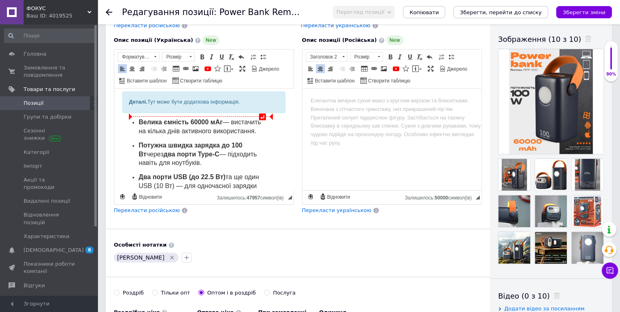
click at [184, 107] on div "Деталі. Тут може бути додаткова інформація." at bounding box center [204, 102] width 150 height 9
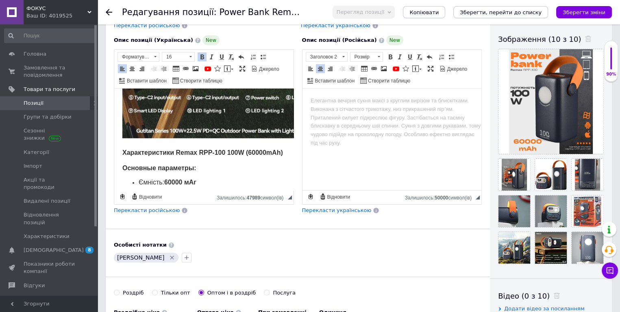
scroll to position [1057, 0]
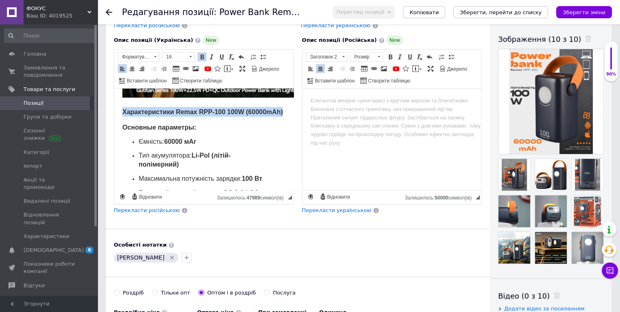
drag, startPoint x: 161, startPoint y: 137, endPoint x: 121, endPoint y: 127, distance: 42.0
click at [228, 66] on span at bounding box center [227, 68] width 7 height 7
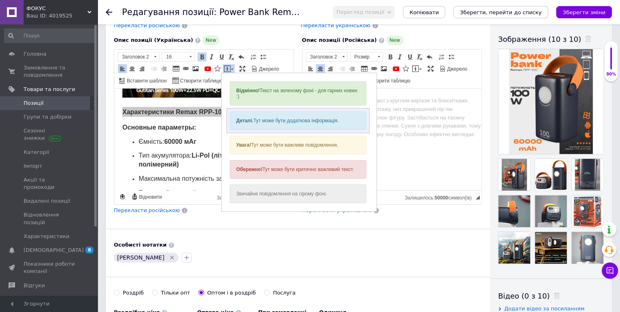
click at [265, 120] on div "Деталі. Тут може бути додаткова інформація." at bounding box center [297, 120] width 137 height 19
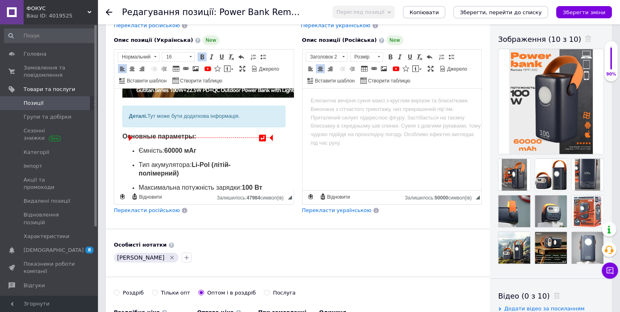
click at [176, 121] on div "Деталі. Тут може бути додаткова інформація." at bounding box center [204, 116] width 150 height 9
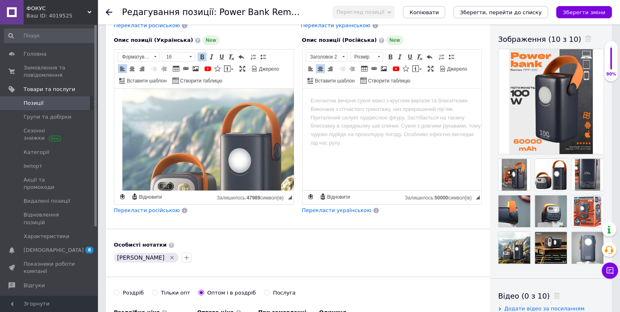
scroll to position [2811, 0]
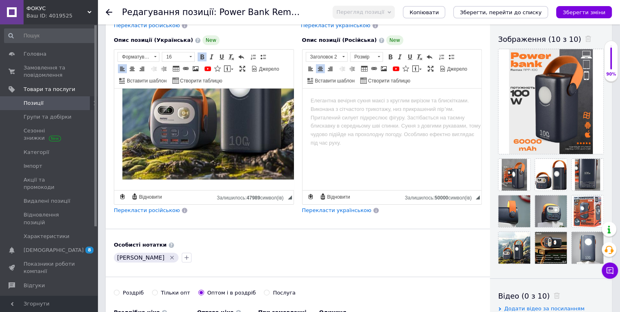
click at [146, 207] on span "Перекласти російською" at bounding box center [147, 210] width 66 height 6
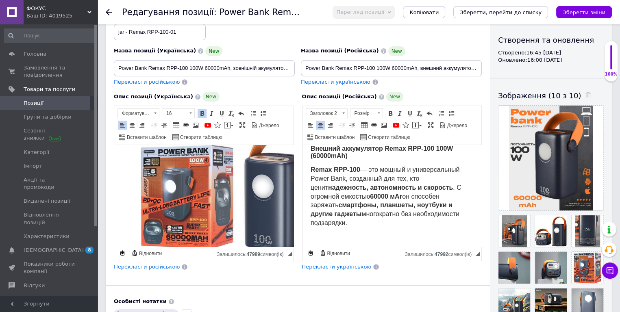
scroll to position [0, 0]
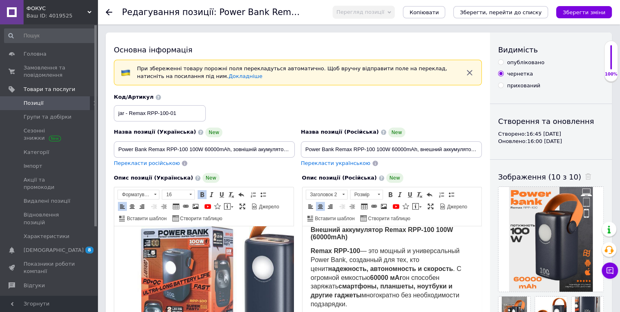
click at [500, 61] on input "опубліковано" at bounding box center [500, 61] width 5 height 5
radio input "true"
click at [580, 11] on icon "Зберегти зміни" at bounding box center [584, 12] width 43 height 6
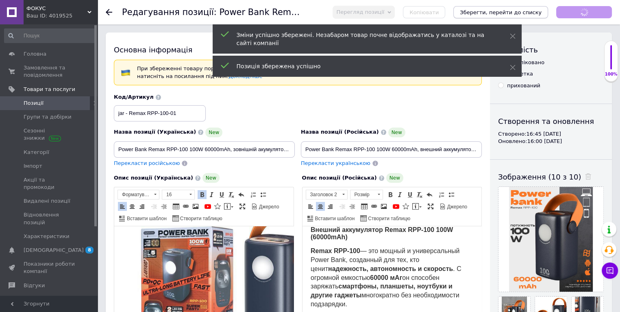
scroll to position [203, 0]
click at [520, 17] on button "Зберегти, перейти до списку" at bounding box center [500, 12] width 95 height 12
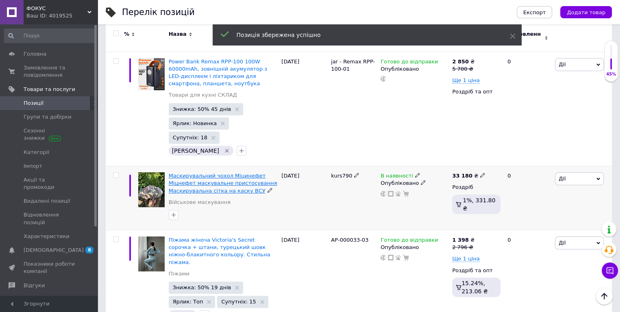
scroll to position [81, 0]
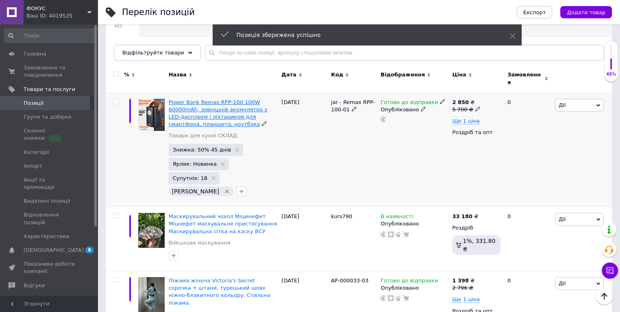
click at [241, 105] on span "Power Bank Remax RPP‑100 100W 60000mAh, зовнішній акумулятор з LED‑дисплеєм і л…" at bounding box center [218, 113] width 99 height 28
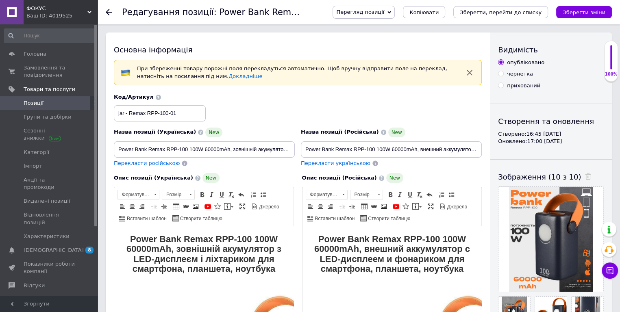
click at [383, 8] on span "Перегляд позиції" at bounding box center [364, 12] width 62 height 13
click at [390, 23] on li "Зберегти та переглянути на сайті" at bounding box center [396, 27] width 127 height 11
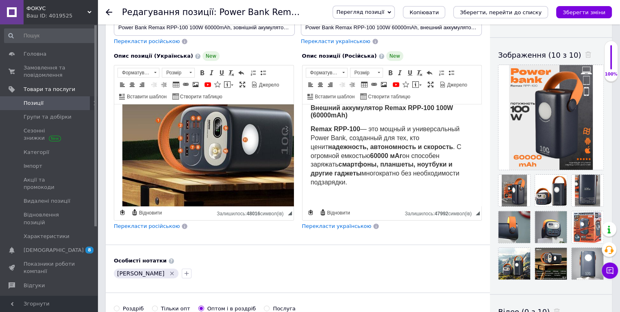
scroll to position [935, 0]
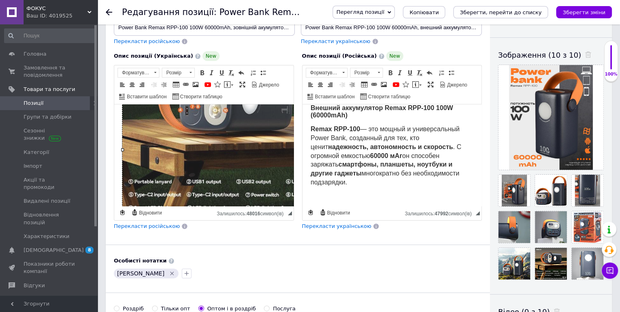
click at [220, 153] on img "Редактор, DC913BB0-2569-4BFD-B8E4-314806ABAFC6" at bounding box center [223, 133] width 203 height 203
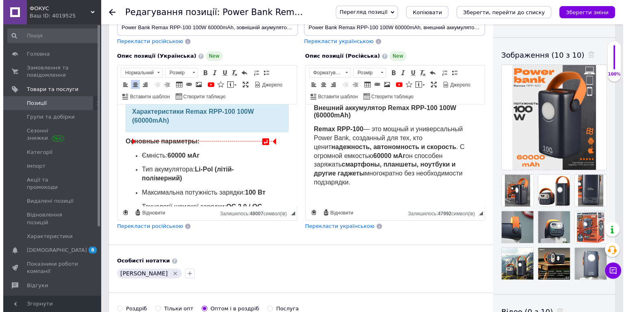
scroll to position [839, 0]
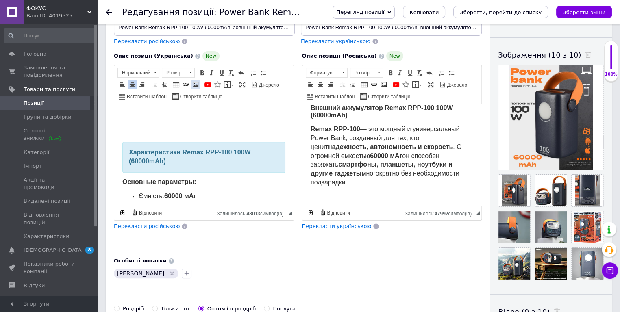
click at [194, 87] on link "Зображення" at bounding box center [195, 84] width 9 height 9
select select
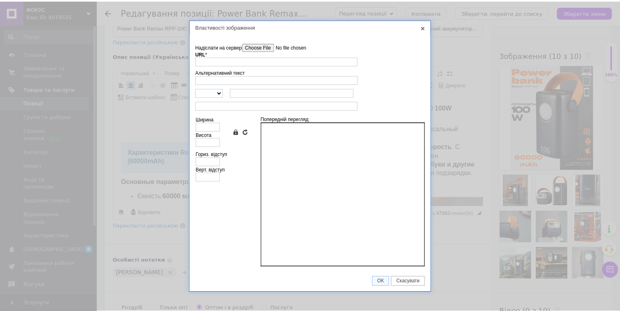
scroll to position [830, 0]
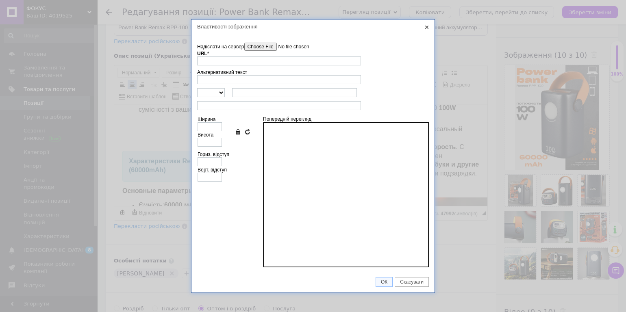
click at [254, 46] on input"] "Надіслати на сервер" at bounding box center [290, 47] width 92 height 8
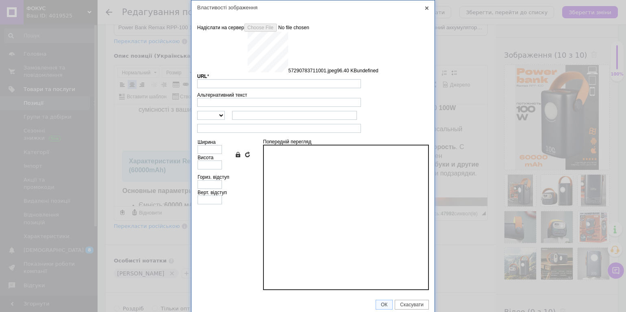
type input "[URL][DOMAIN_NAME]"
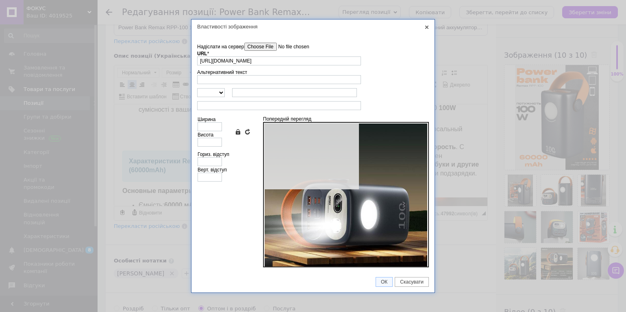
type input "640"
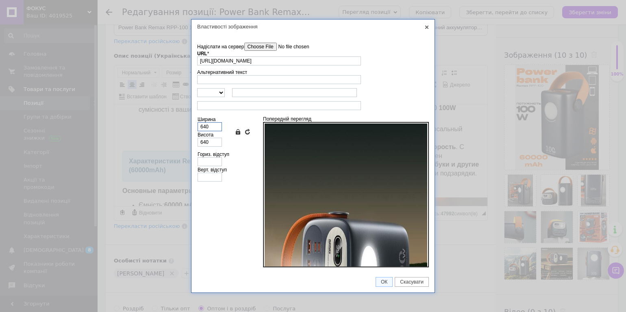
drag, startPoint x: 211, startPoint y: 127, endPoint x: 194, endPoint y: 131, distance: 17.9
click at [194, 131] on td "Надіслати на сервер undefined URL * [URL][DOMAIN_NAME] Огляд Сервера Альтернати…" at bounding box center [312, 153] width 243 height 238
type input "5"
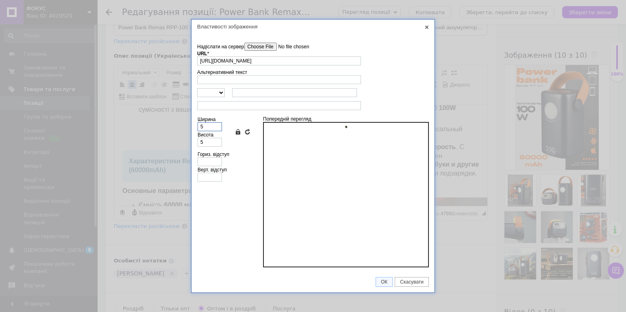
type input "50"
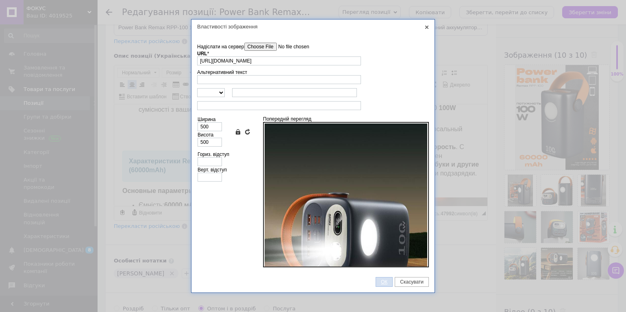
click at [382, 283] on span "ОК" at bounding box center [384, 282] width 16 height 6
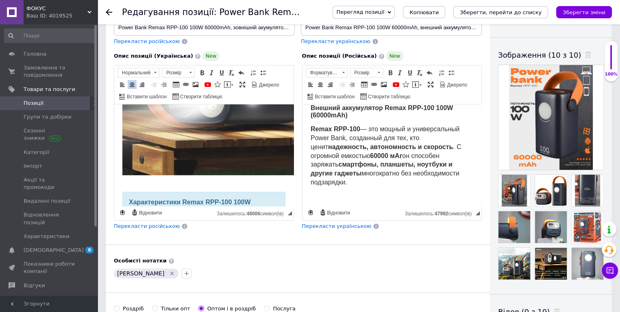
scroll to position [914, 0]
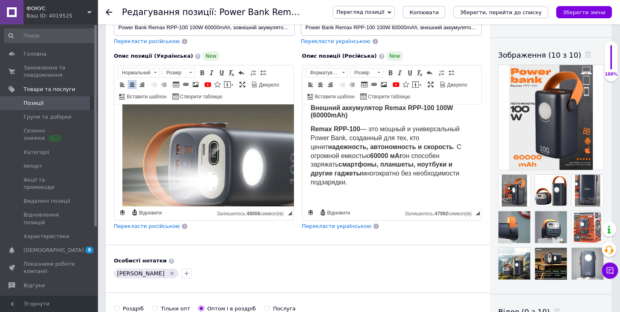
click at [223, 175] on img "Редактор, DC913BB0-2569-4BFD-B8E4-314806ABAFC6" at bounding box center [223, 154] width 203 height 203
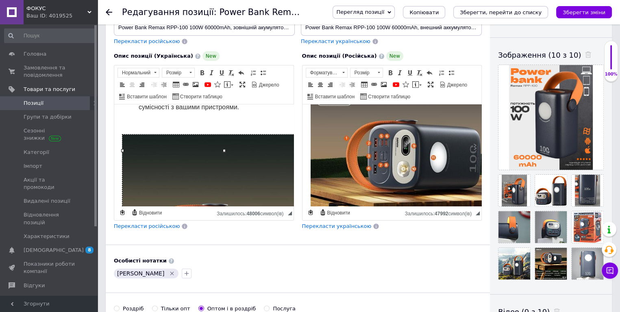
scroll to position [935, 0]
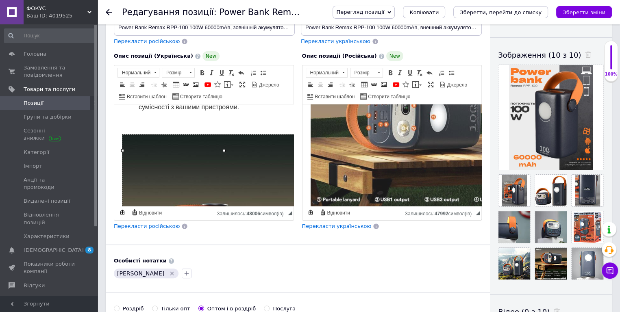
click at [348, 144] on img "Редактор, 2DAEB50C-BA8E-43EA-BAC1-518FE749EBBB" at bounding box center [411, 151] width 203 height 203
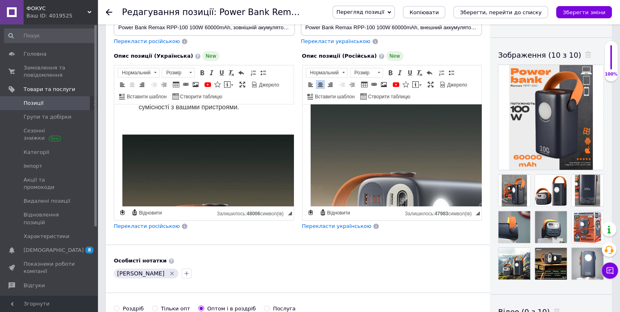
scroll to position [842, 0]
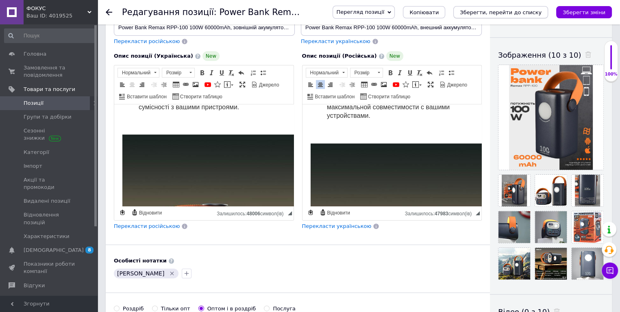
click at [542, 12] on icon "Зберегти, перейти до списку" at bounding box center [501, 12] width 82 height 6
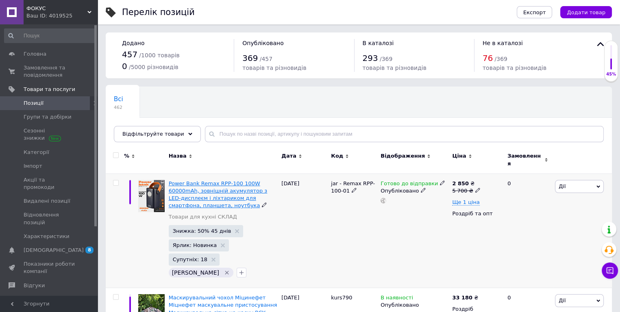
click at [231, 185] on span "Power Bank Remax RPP‑100 100W 60000mAh, зовнішній акумулятор з LED‑дисплеєм і л…" at bounding box center [218, 195] width 99 height 28
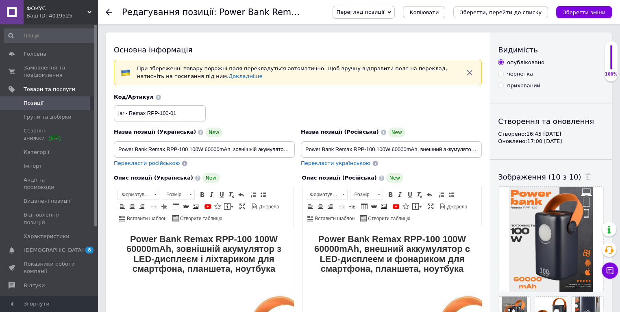
click at [384, 12] on span "Перегляд позиції" at bounding box center [360, 12] width 48 height 6
click at [389, 25] on li "Зберегти та переглянути на сайті" at bounding box center [396, 27] width 127 height 11
click at [493, 13] on icon "Зберегти, перейти до списку" at bounding box center [501, 12] width 82 height 6
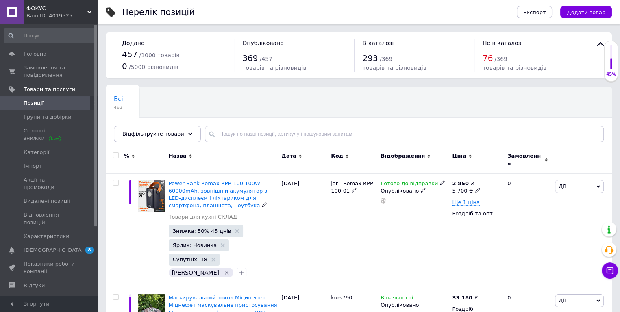
click at [234, 182] on span "Power Bank Remax RPP‑100 100W 60000mAh, зовнішній акумулятор з LED‑дисплеєм і л…" at bounding box center [218, 195] width 99 height 28
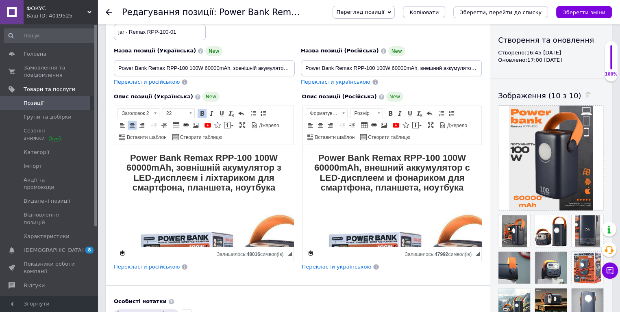
click at [278, 189] on h2 "Power Bank Remax RPP‑100 100W 60000mAh, зовнішній акумулятор з LED‑дисплеєм і л…" at bounding box center [203, 173] width 163 height 40
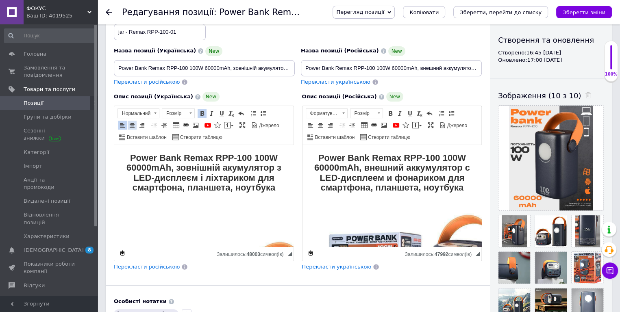
click at [132, 124] on span at bounding box center [132, 125] width 7 height 7
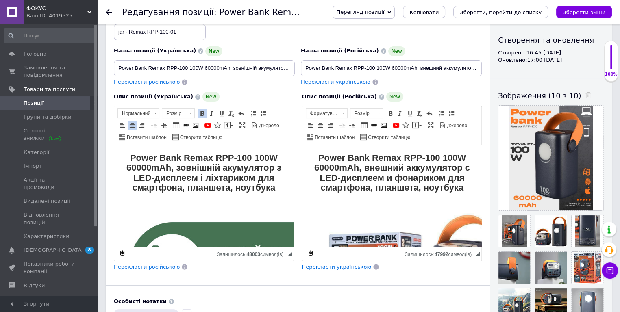
scroll to position [81, 0]
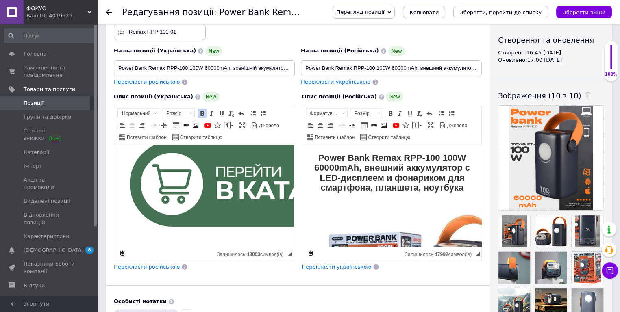
click at [193, 188] on img "Редактор, 9E54A52B-844B-4AF9-A4C6-63B3902CB4ED" at bounding box center [252, 185] width 260 height 106
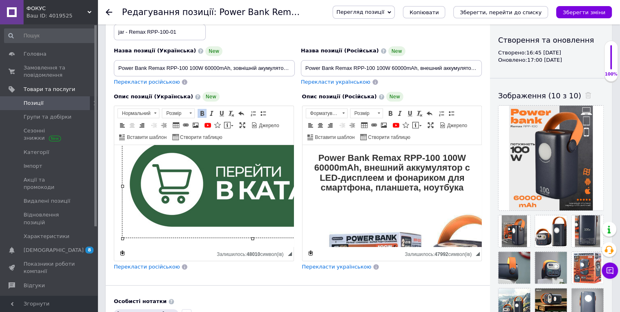
scroll to position [81, 8]
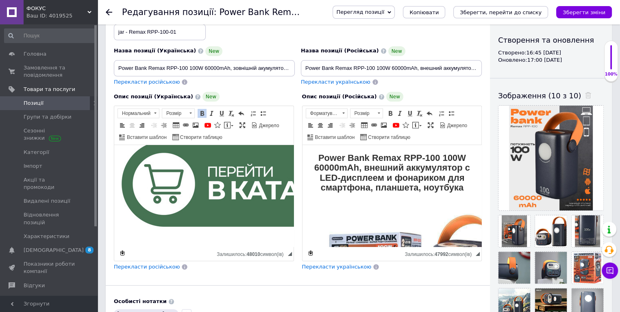
click at [136, 220] on img "Редактор, 9E54A52B-844B-4AF9-A4C6-63B3902CB4ED" at bounding box center [244, 185] width 260 height 106
drag, startPoint x: 115, startPoint y: 238, endPoint x: 242, endPoint y: 159, distance: 149.1
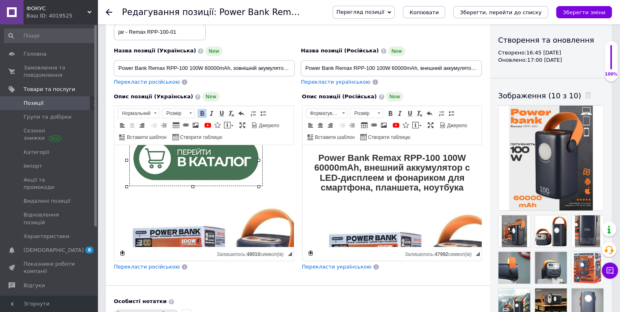
scroll to position [41, 8]
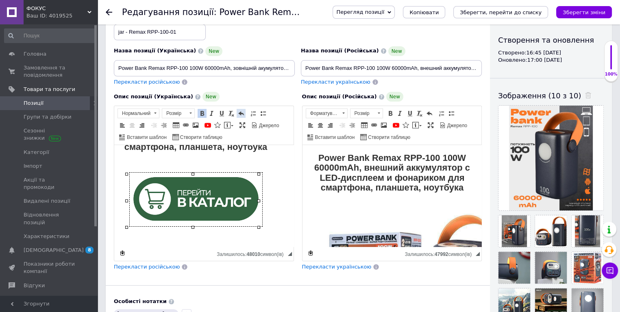
click at [241, 113] on span at bounding box center [241, 113] width 7 height 7
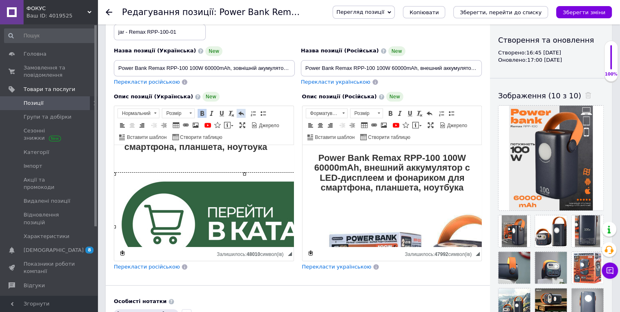
click at [241, 113] on span at bounding box center [241, 113] width 7 height 7
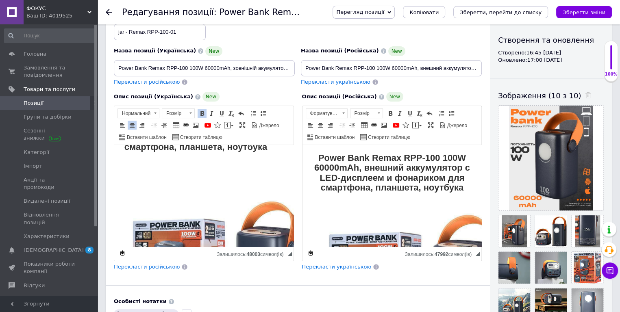
scroll to position [89, 8]
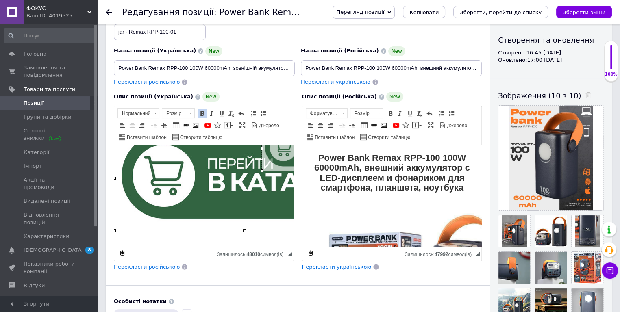
drag, startPoint x: 115, startPoint y: 231, endPoint x: 260, endPoint y: 119, distance: 183.5
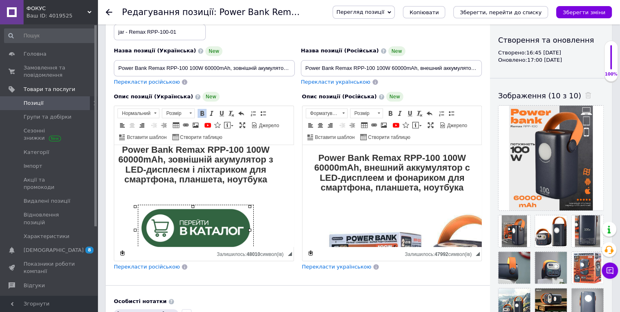
scroll to position [49, 8]
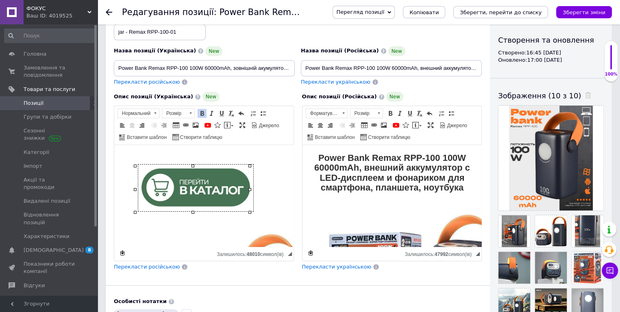
click at [183, 191] on img "Редактор, 9E54A52B-844B-4AF9-A4C6-63B3902CB4ED" at bounding box center [195, 188] width 115 height 47
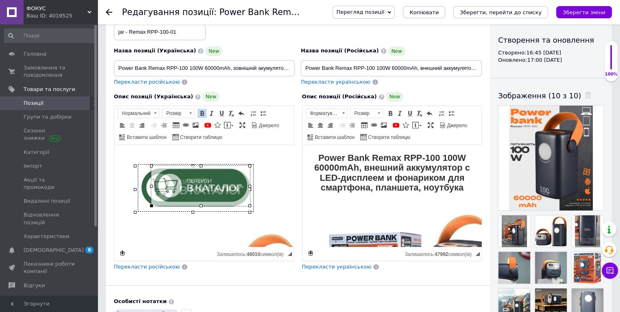
drag, startPoint x: 134, startPoint y: 213, endPoint x: 149, endPoint y: 206, distance: 16.4
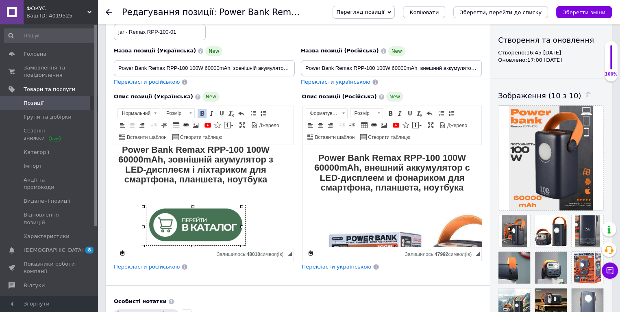
scroll to position [0, 8]
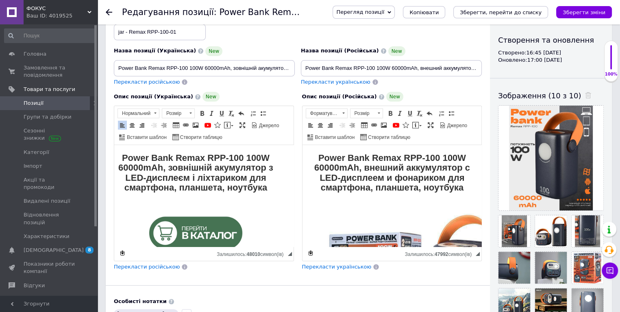
scroll to position [41, 8]
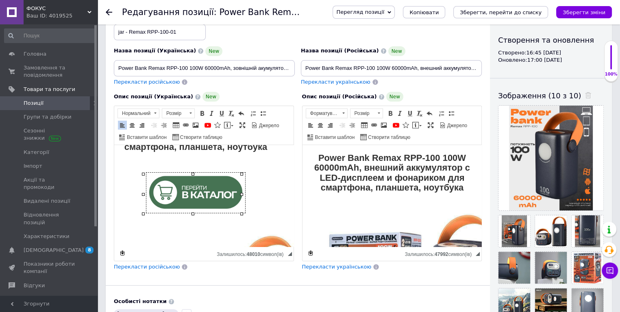
click at [201, 190] on img "Редактор, 9E54A52B-844B-4AF9-A4C6-63B3902CB4ED" at bounding box center [195, 193] width 99 height 40
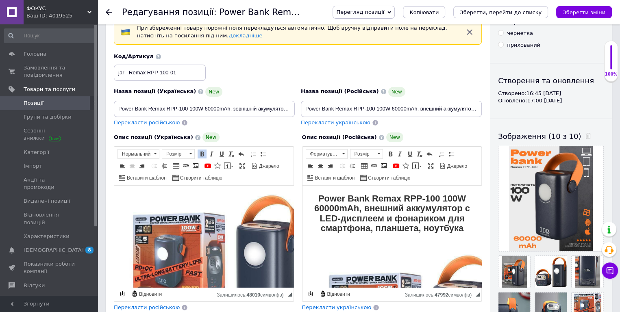
scroll to position [81, 0]
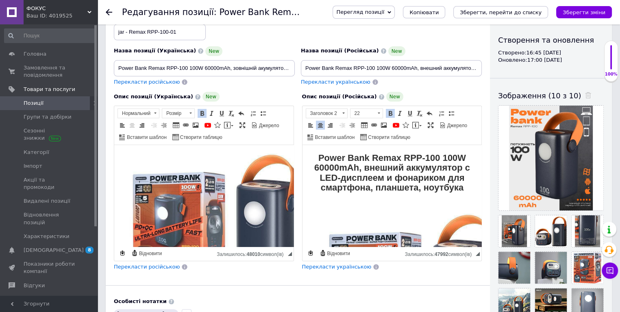
click at [465, 187] on h2 "Power Bank Remax RPP‐100 100W 60000mAh, внешний аккумулятор с LED-дисплеем и фо…" at bounding box center [391, 173] width 163 height 40
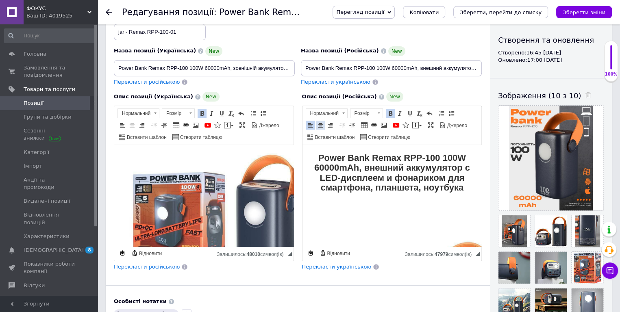
click at [319, 128] on link "По центру" at bounding box center [320, 125] width 9 height 9
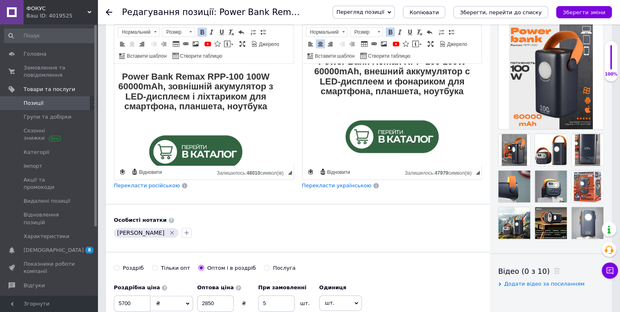
scroll to position [203, 0]
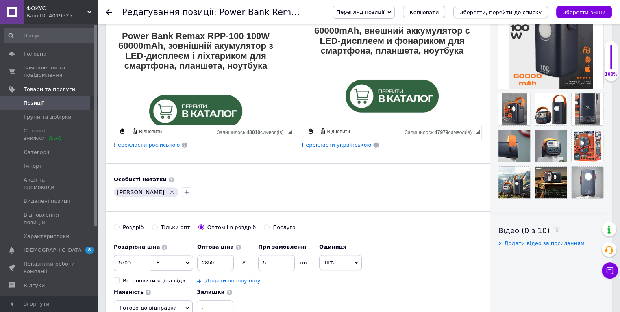
click at [507, 11] on icon "Зберегти, перейти до списку" at bounding box center [501, 12] width 82 height 6
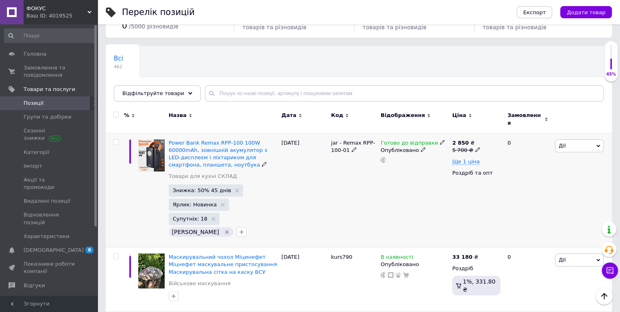
scroll to position [81, 0]
